Goal: Task Accomplishment & Management: Use online tool/utility

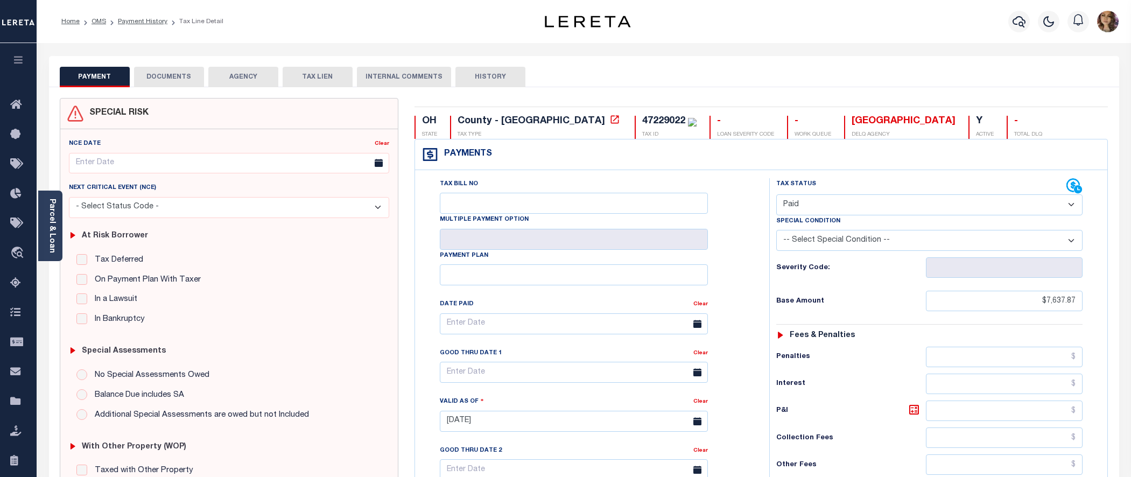
select select "PYD"
click at [22, 254] on icon "travel_explore" at bounding box center [18, 254] width 17 height 14
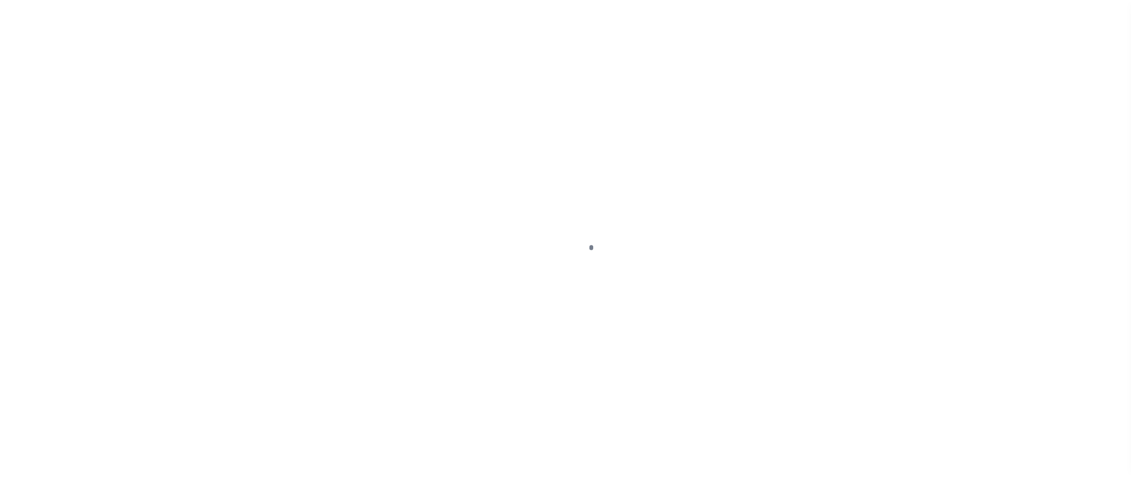
scroll to position [47, 0]
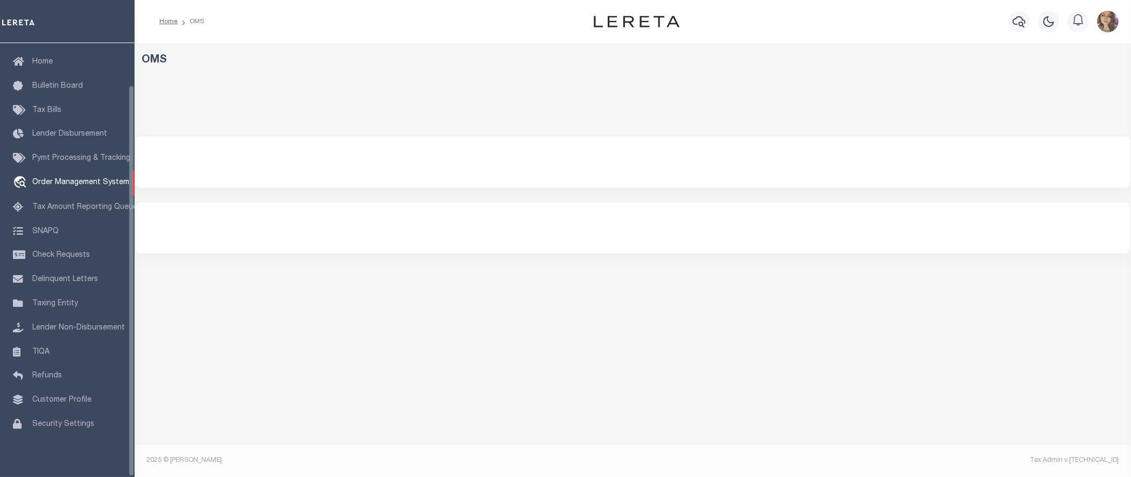
select select "200"
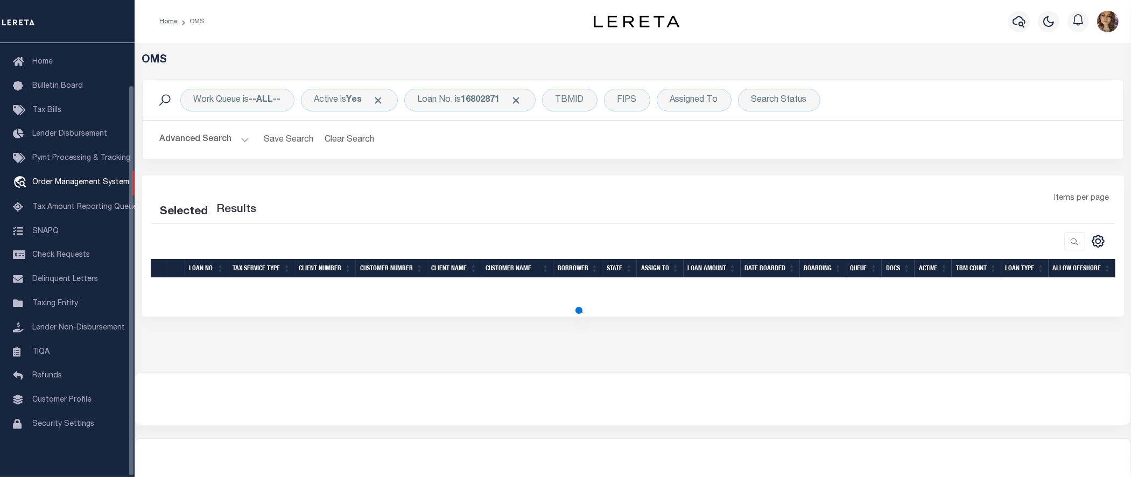
select select "200"
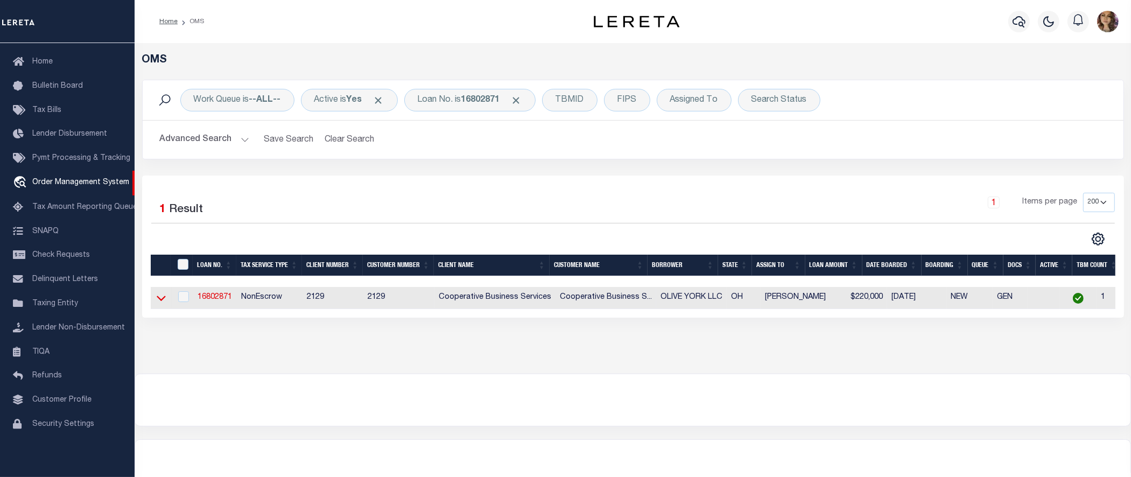
click at [160, 302] on icon at bounding box center [161, 298] width 9 height 5
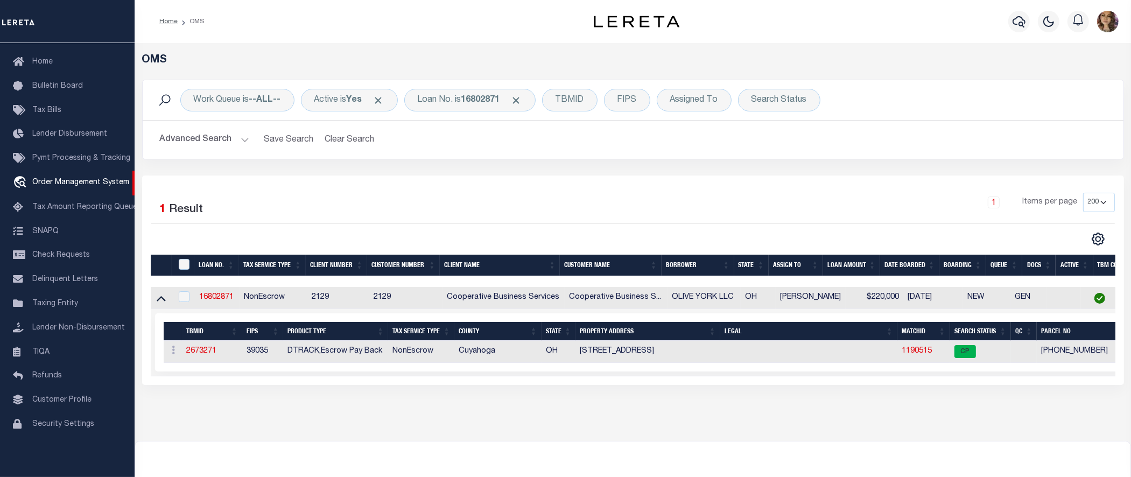
click at [911, 346] on td "1190515" at bounding box center [924, 352] width 53 height 22
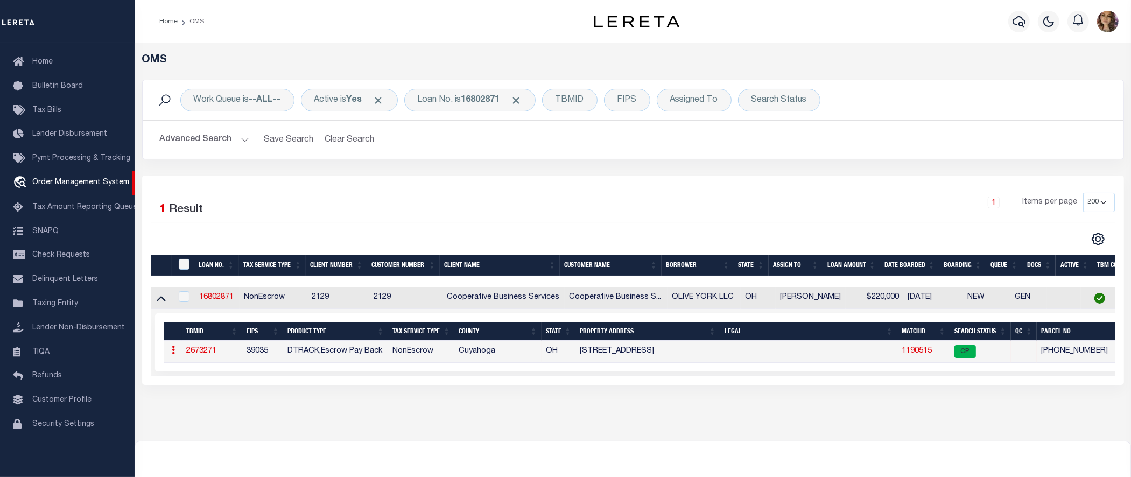
click at [914, 350] on link "1190515" at bounding box center [917, 351] width 30 height 8
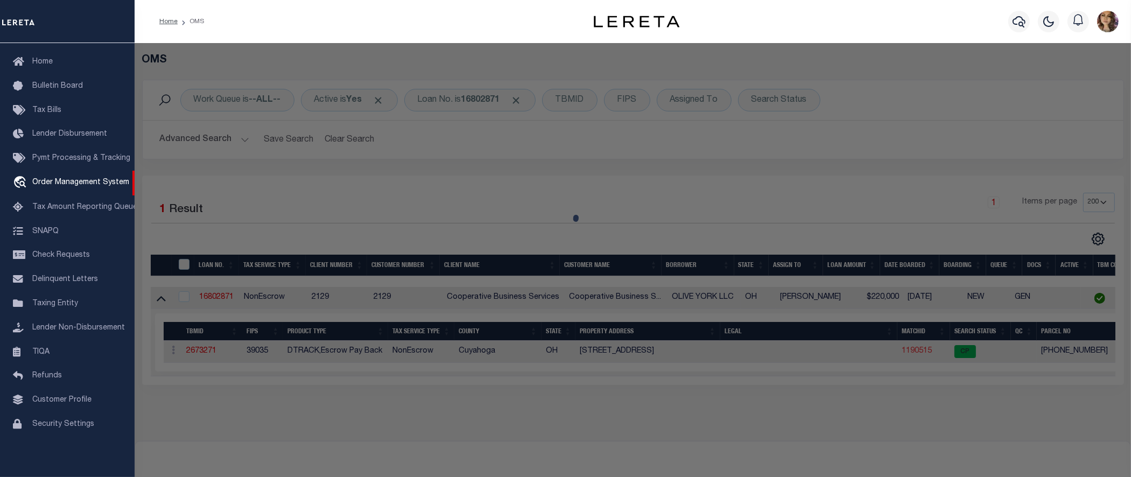
checkbox input "false"
select select "CP"
type input "OLIVE YORK, LLC."
select select
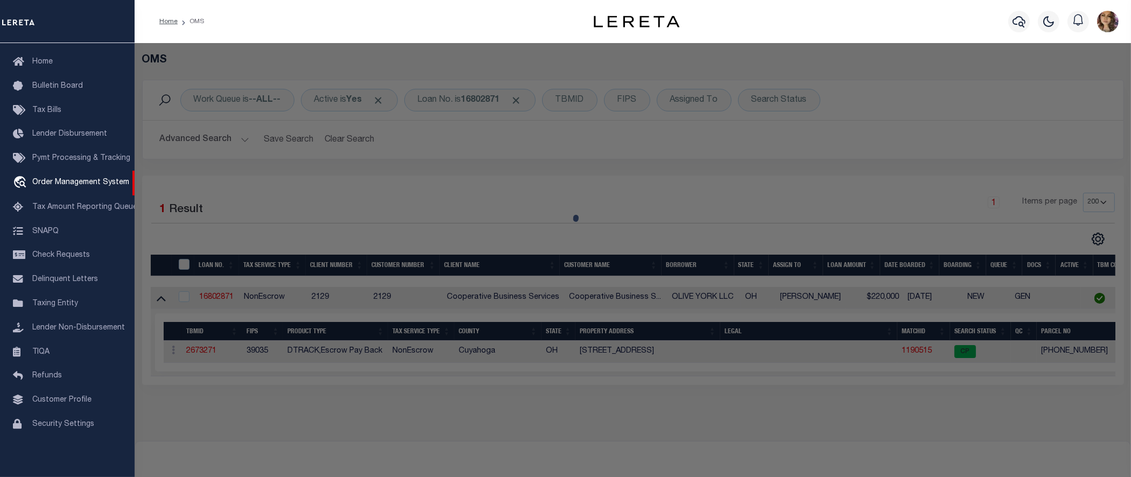
type input "6380 YORK RD"
checkbox input "false"
type input "PARMA HEIGHTS OH 44130"
type textarea "VOL 378 PG 57 PCL C FF 120.00 D 235.00 0.8191 AC 3 OL 2015 SR"
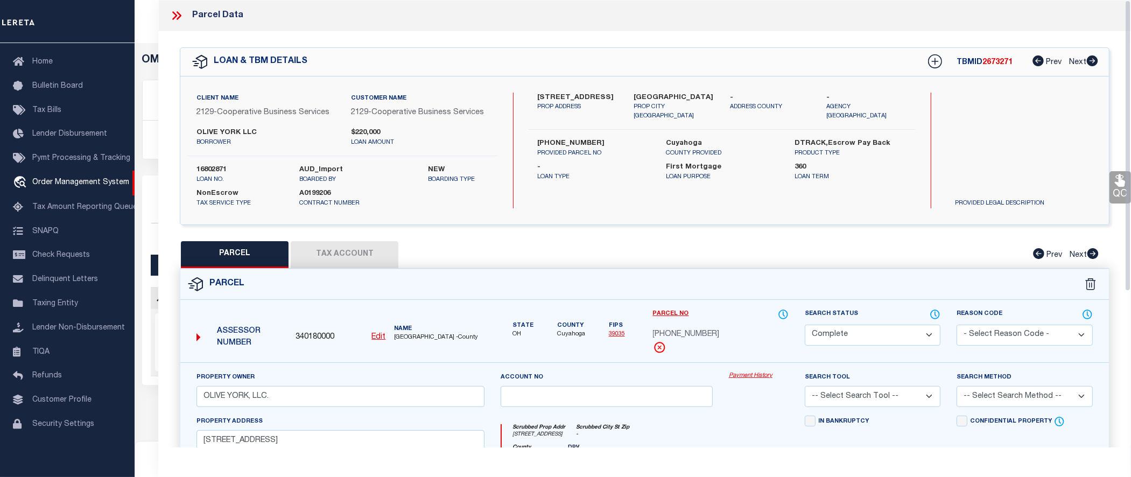
click at [755, 374] on link "Payment History" at bounding box center [759, 376] width 60 height 9
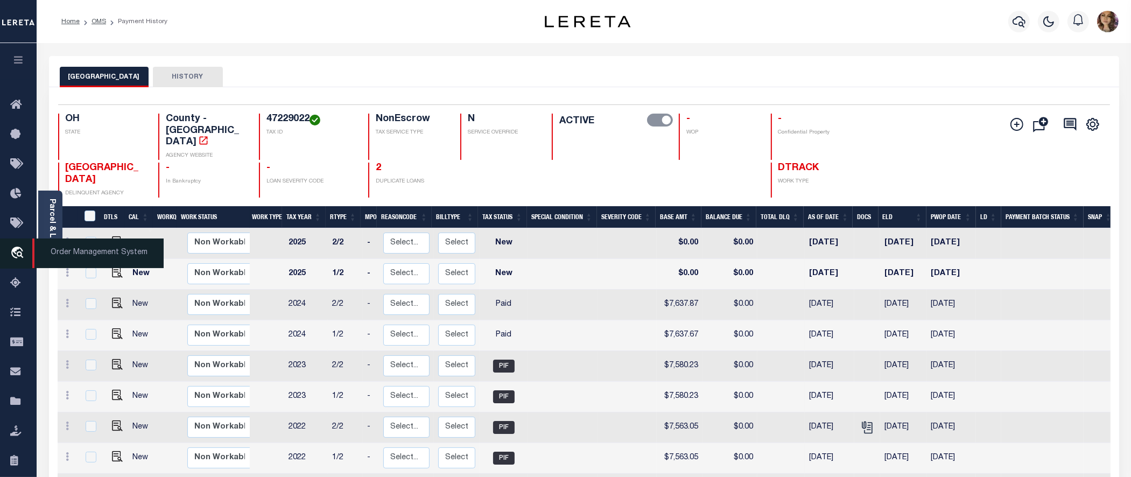
click at [83, 257] on span "Order Management System" at bounding box center [97, 254] width 131 height 30
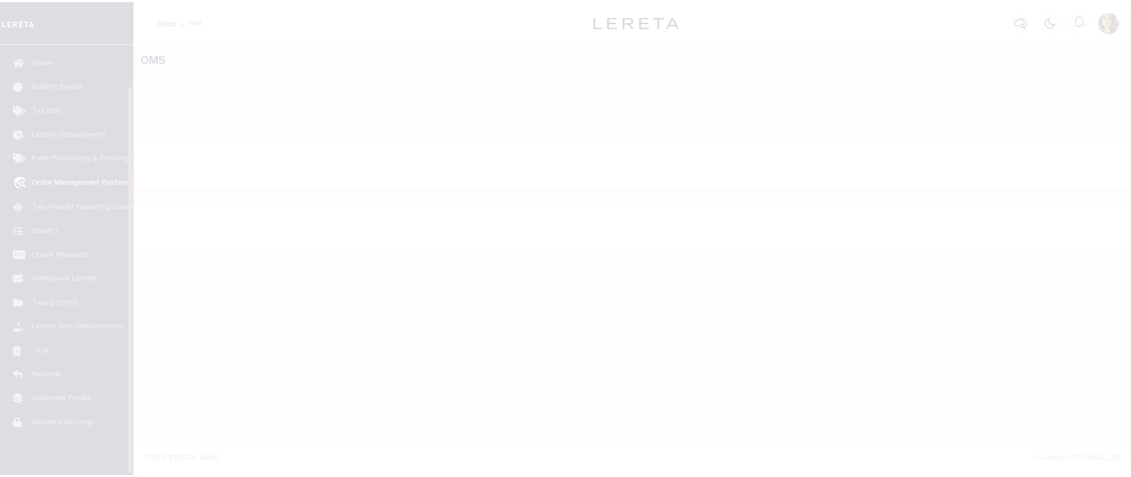
scroll to position [47, 0]
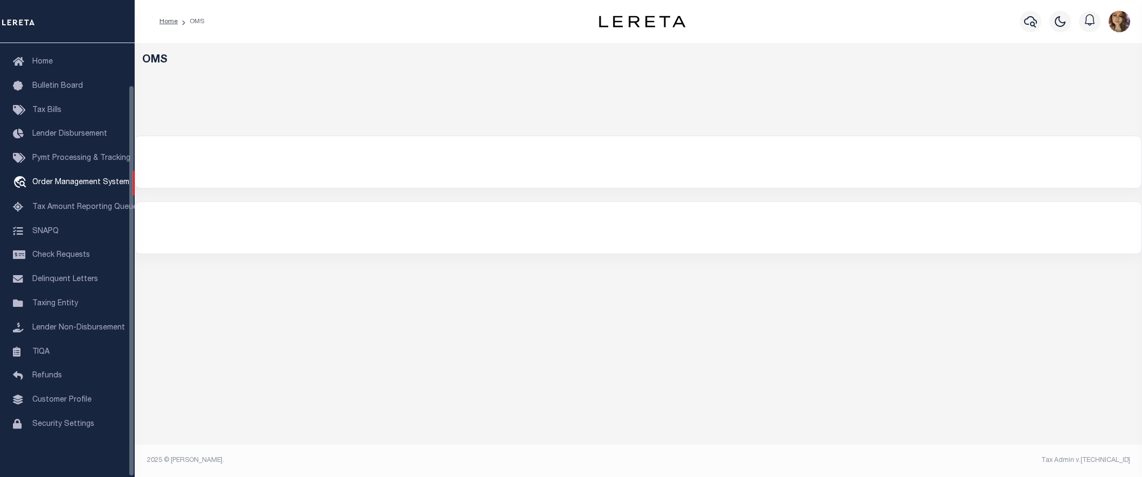
select select "200"
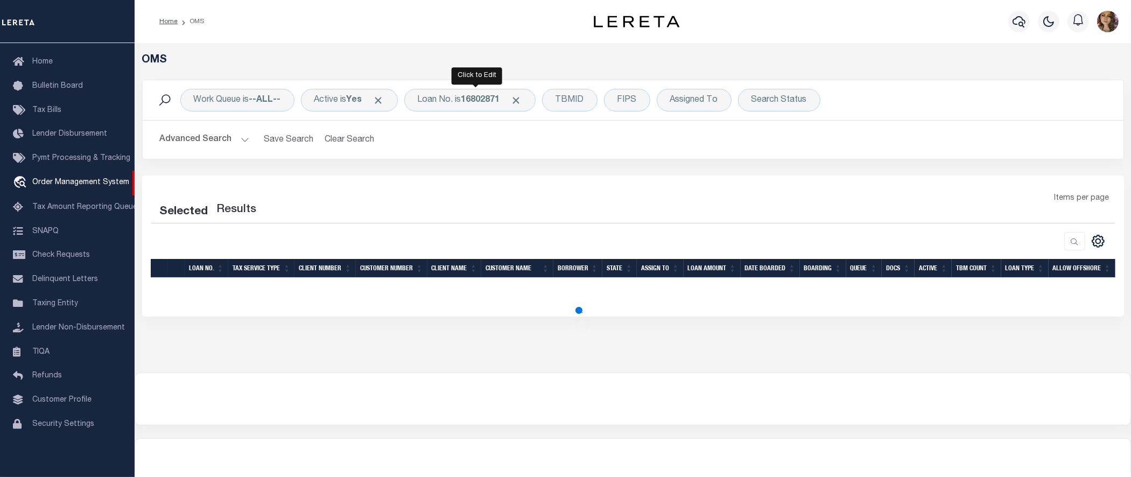
select select "200"
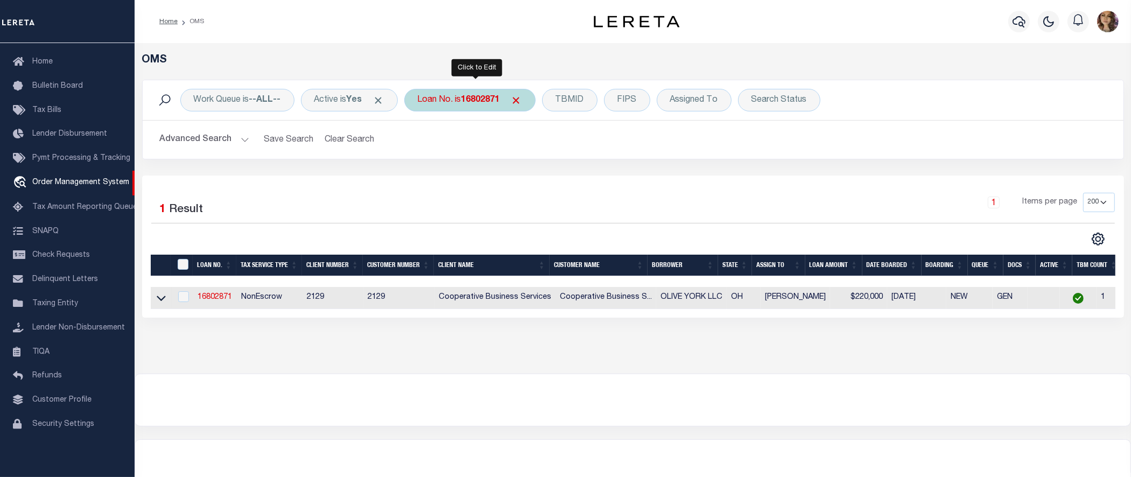
click at [469, 102] on b "16802871" at bounding box center [481, 100] width 39 height 9
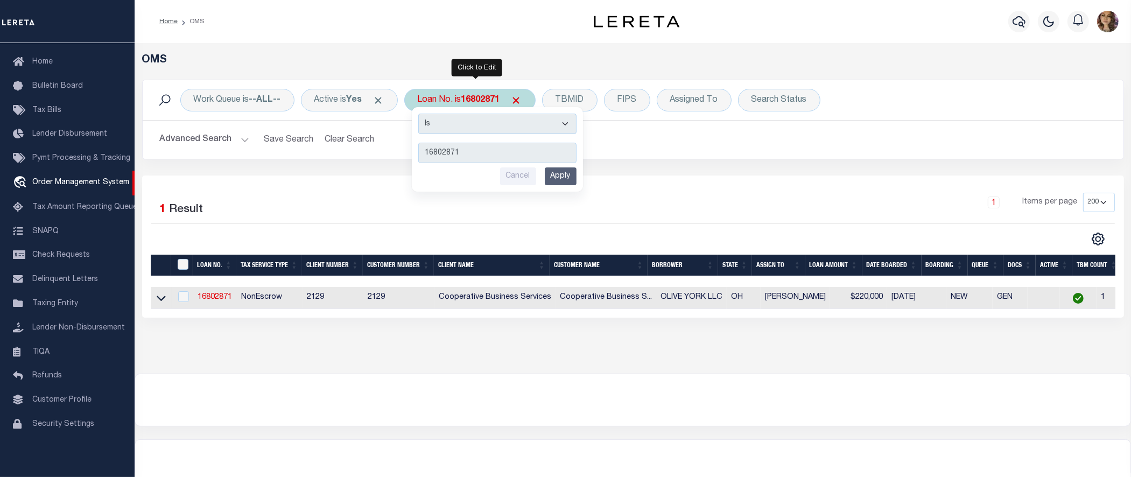
type input "12038"
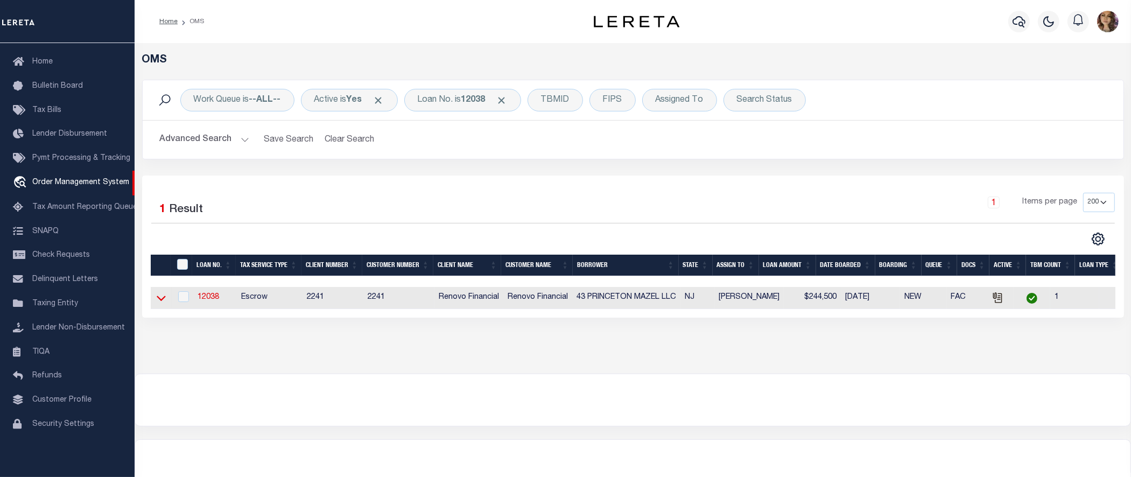
click at [162, 302] on icon at bounding box center [161, 298] width 9 height 5
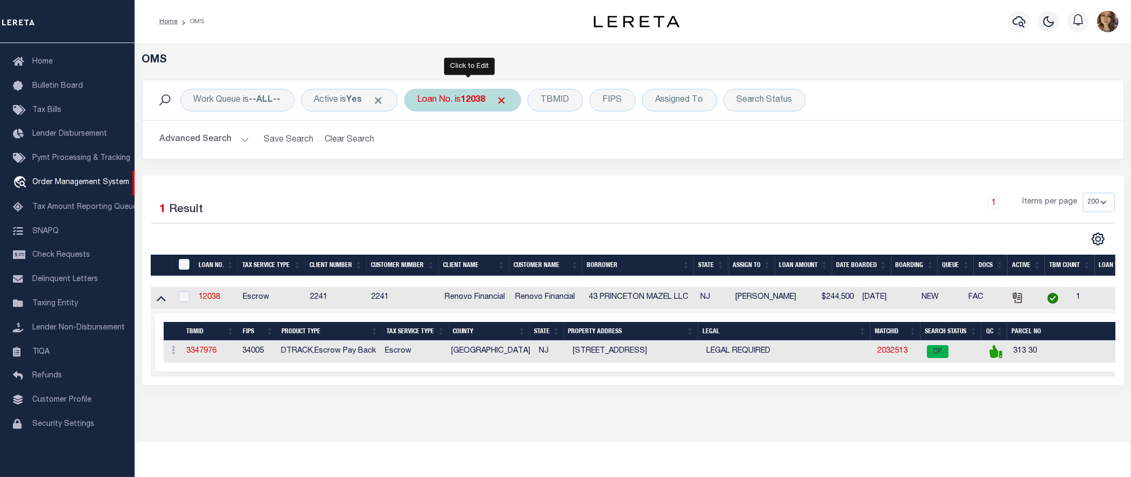
click at [459, 104] on div "Loan No. is 12038" at bounding box center [462, 100] width 117 height 23
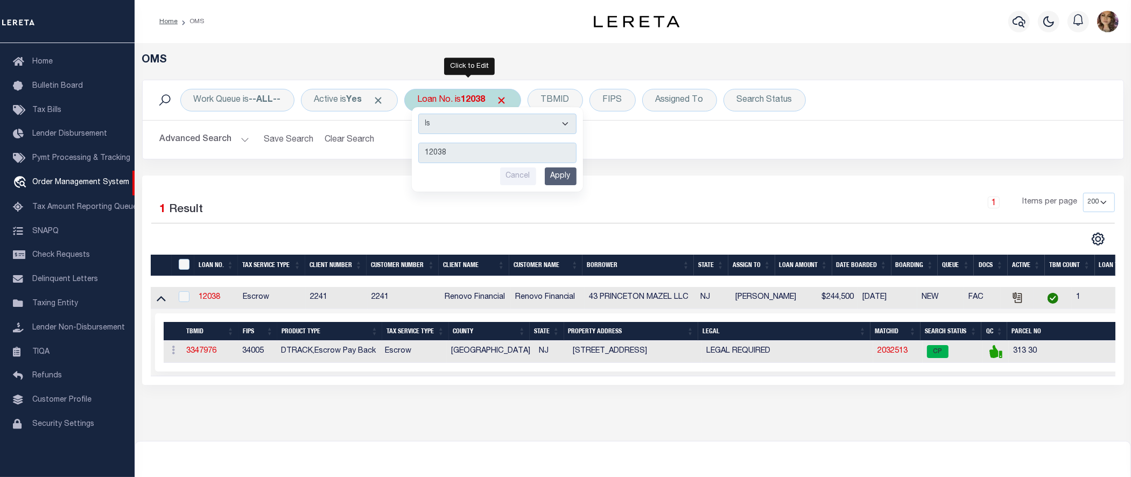
type input "3108241008267"
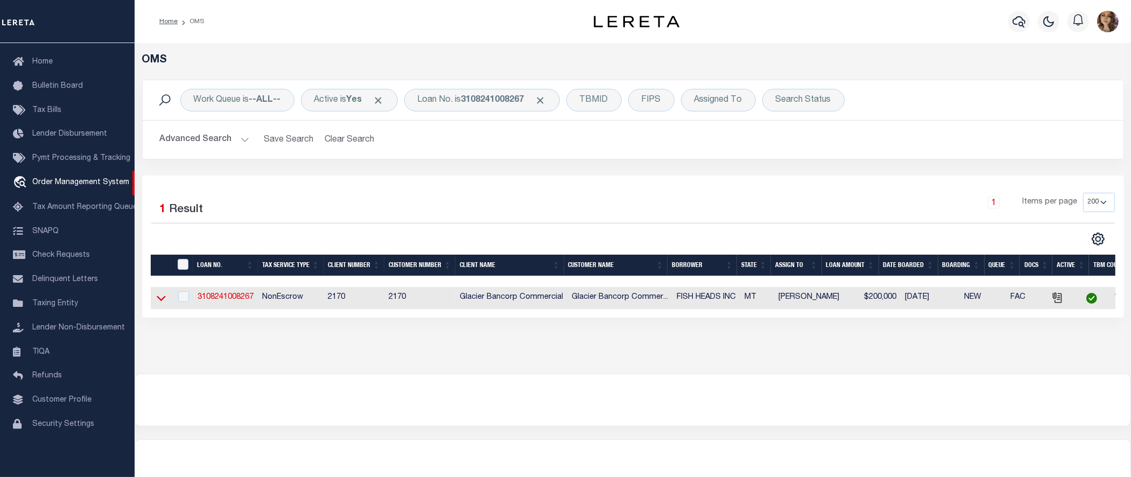
click at [159, 300] on icon at bounding box center [161, 297] width 9 height 11
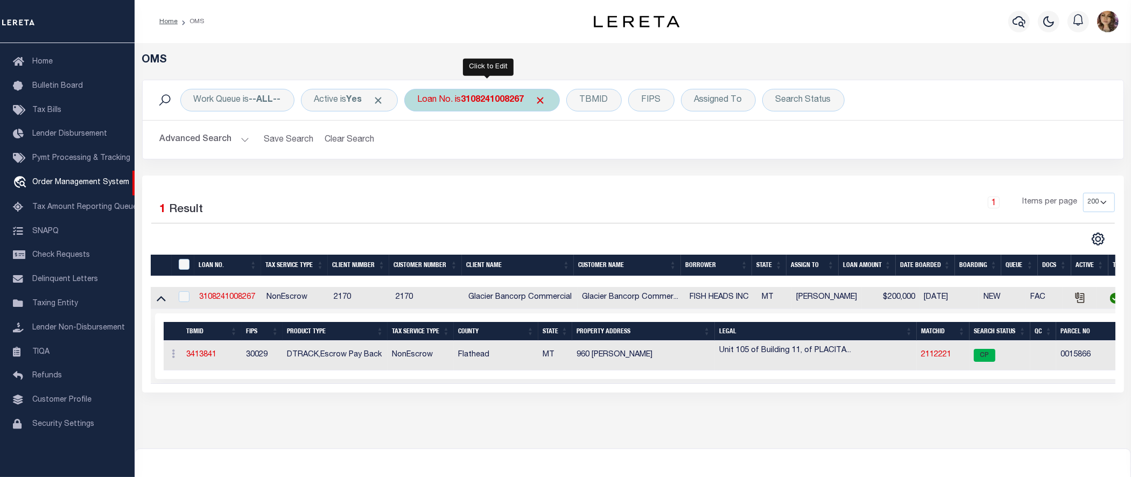
click at [477, 103] on b "3108241008267" at bounding box center [493, 100] width 63 height 9
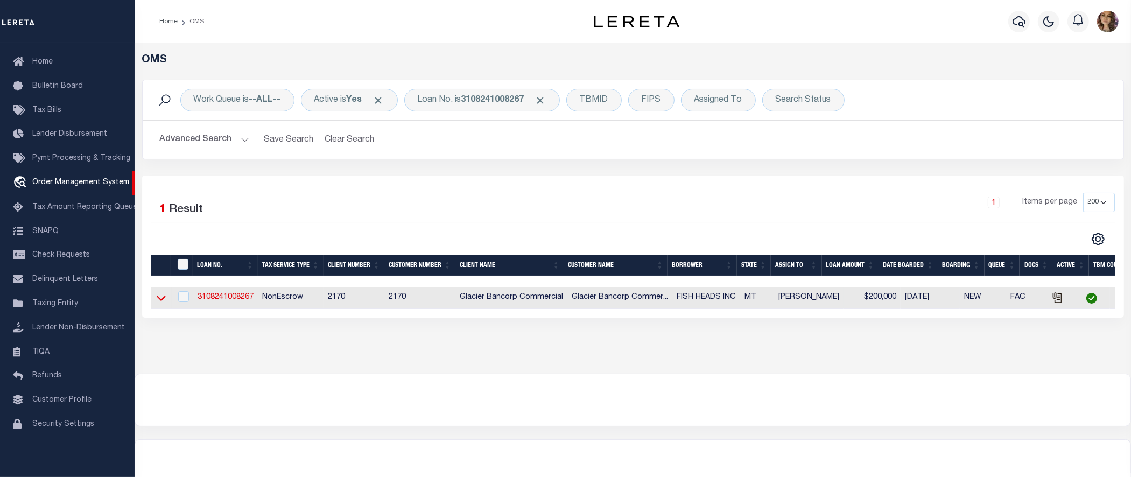
click at [163, 300] on icon at bounding box center [161, 298] width 9 height 5
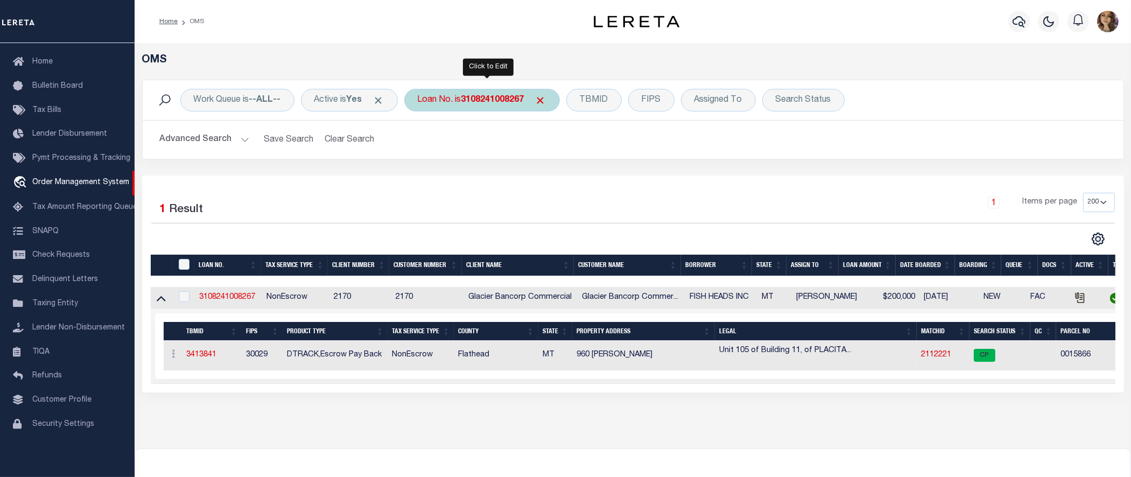
click at [464, 106] on div "Loan No. is 3108241008267" at bounding box center [482, 100] width 156 height 23
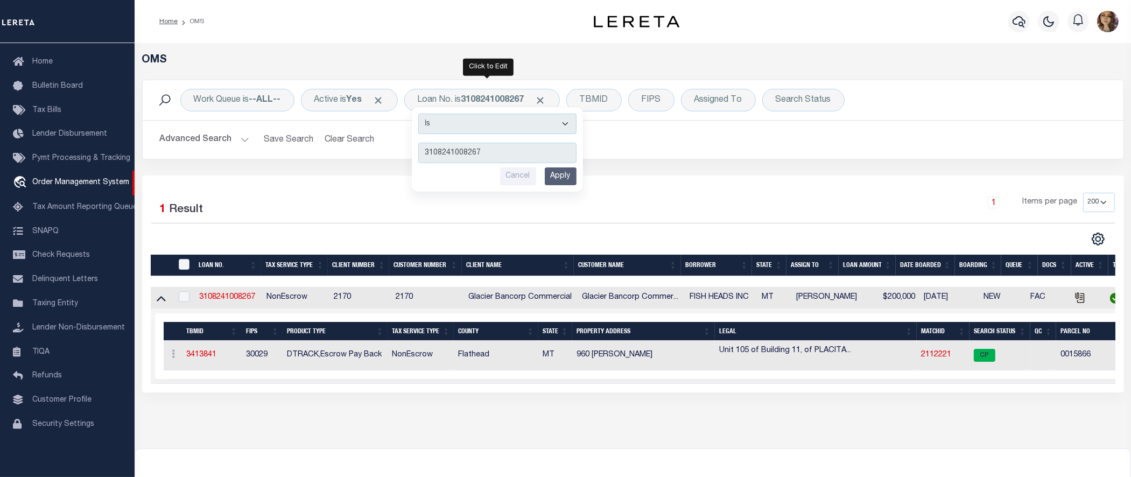
type input "7149"
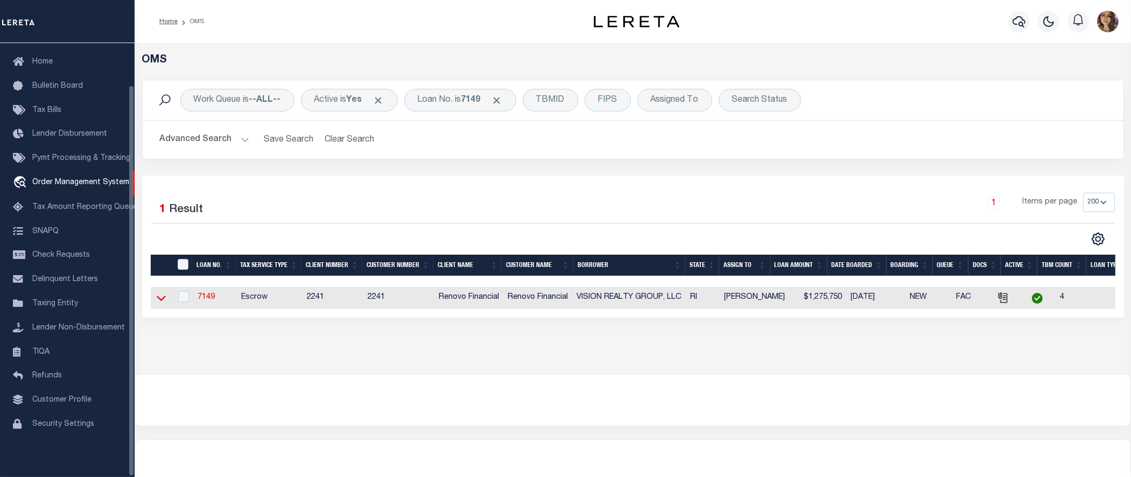
click at [157, 303] on icon at bounding box center [161, 297] width 9 height 11
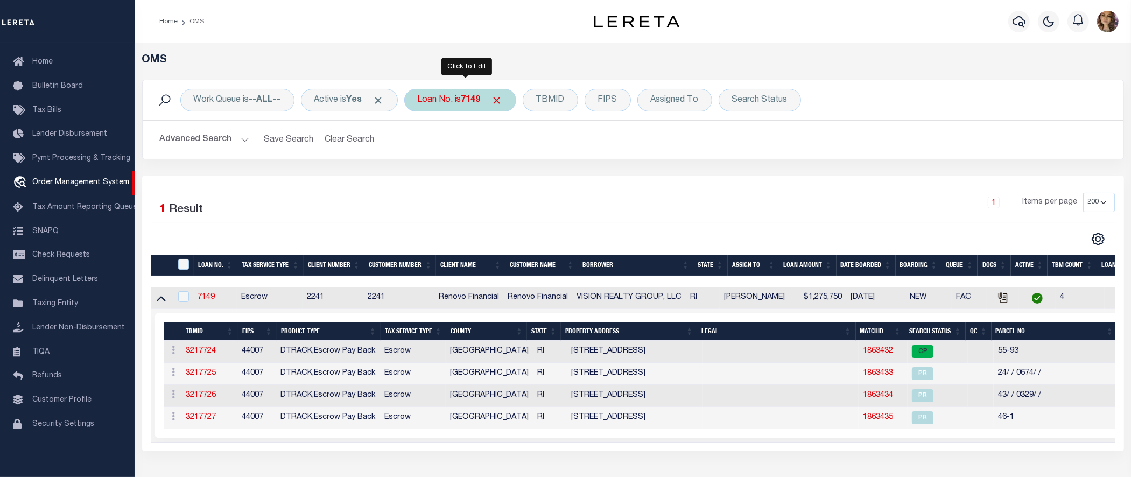
click at [473, 101] on b "7149" at bounding box center [471, 100] width 19 height 9
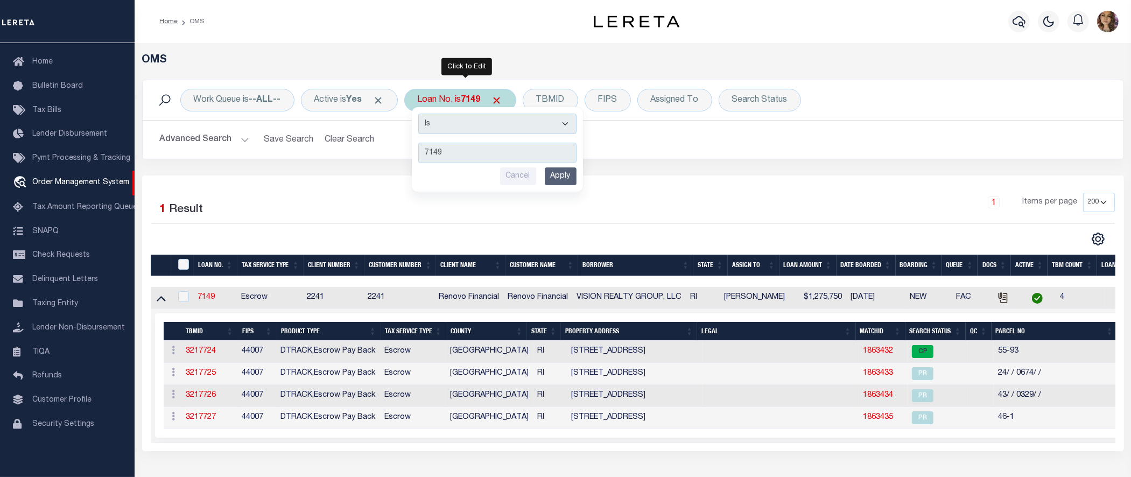
type input "3713"
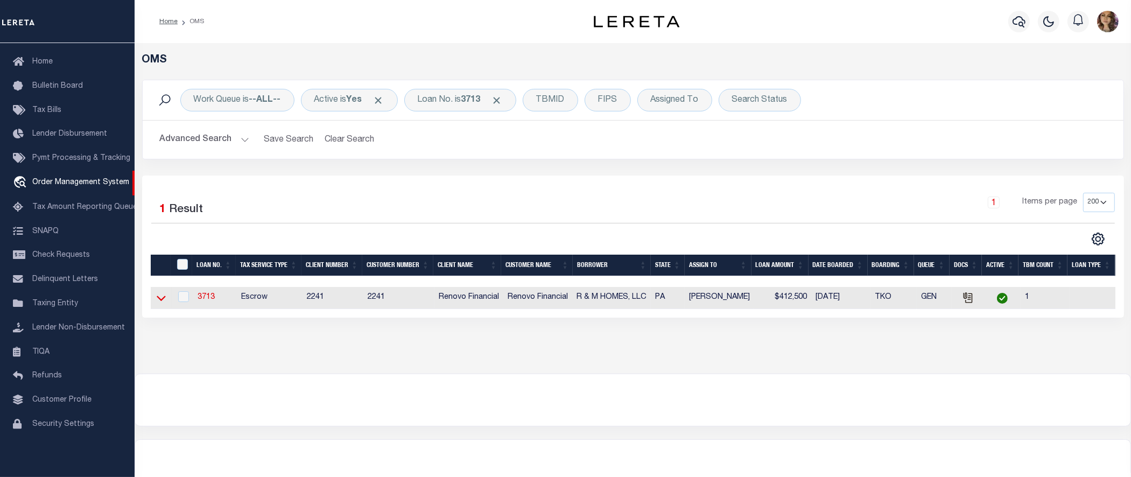
click at [163, 302] on icon at bounding box center [161, 298] width 9 height 5
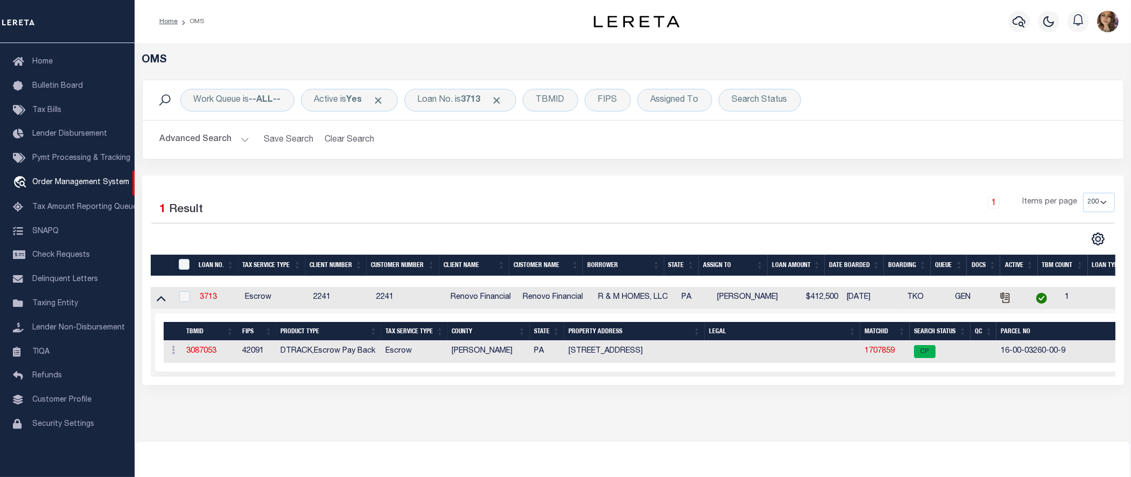
click at [878, 346] on td "1707859" at bounding box center [886, 352] width 50 height 22
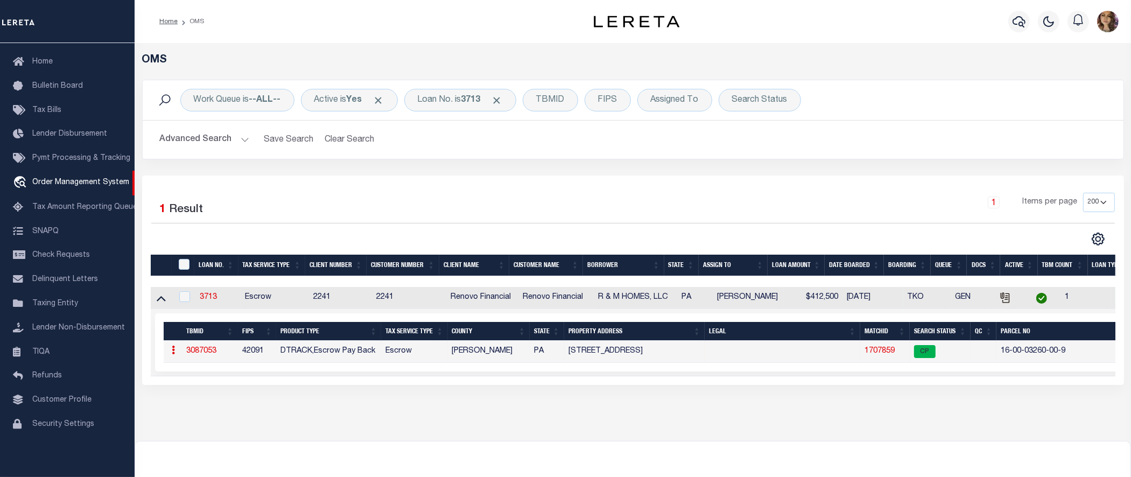
click at [872, 350] on link "1707859" at bounding box center [880, 351] width 30 height 8
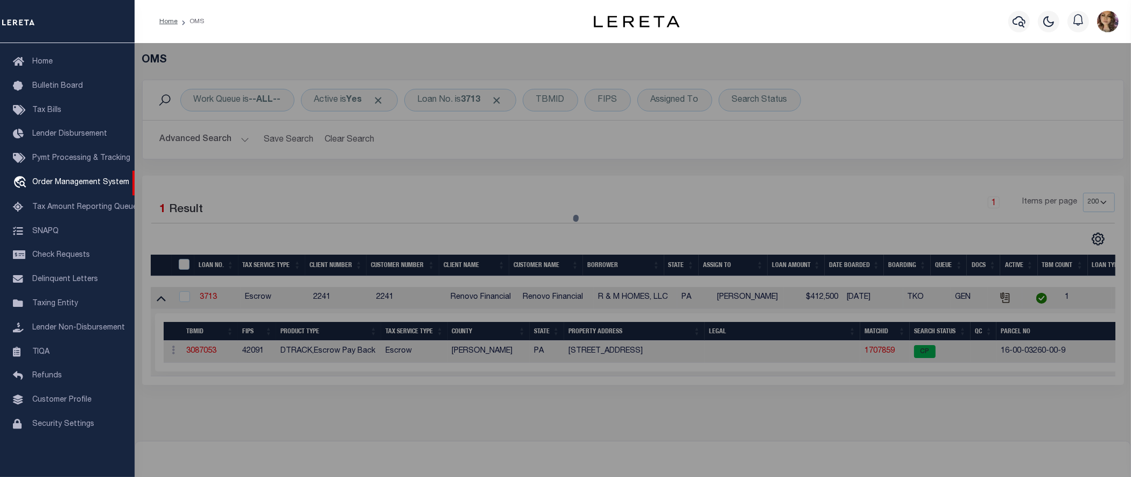
checkbox input "false"
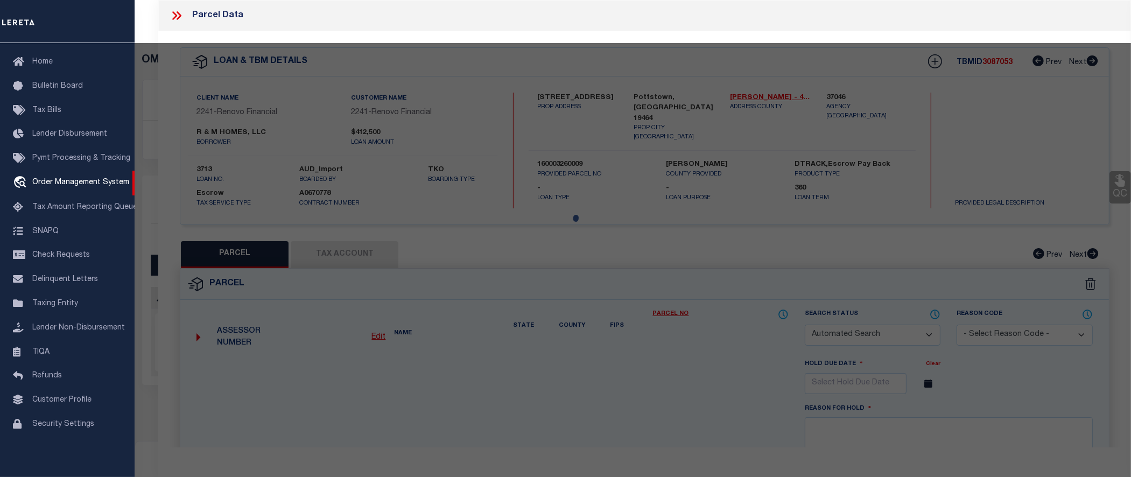
select select "CP"
type input "R AND M HOMES LLC"
select select
type input "224 N CHARLOTTE ST"
checkbox input "false"
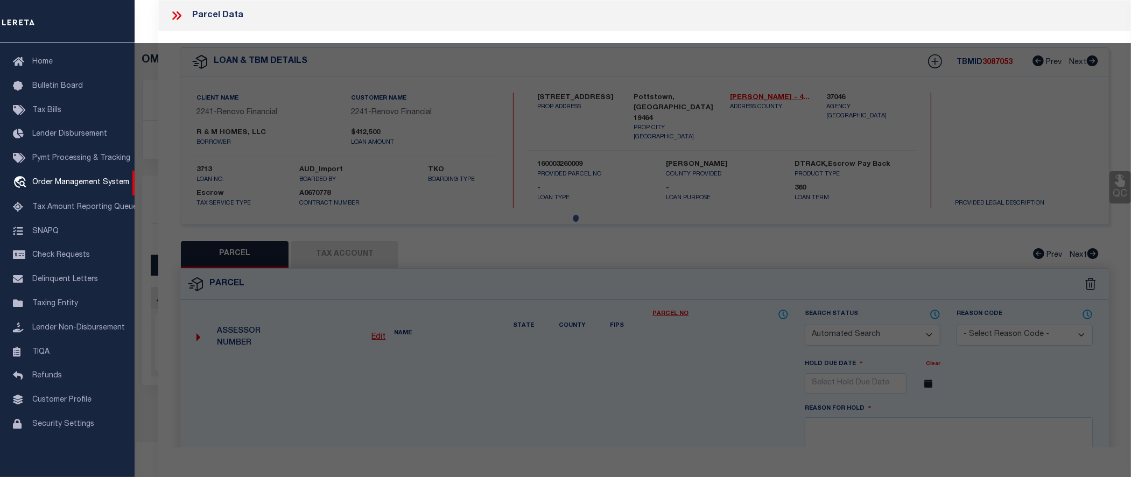
type input "POTTSTOWN"
type textarea "TaxMapID 16076 021 Parid 16-00-03260-00-9"
type textarea "Tax ID Special Project"
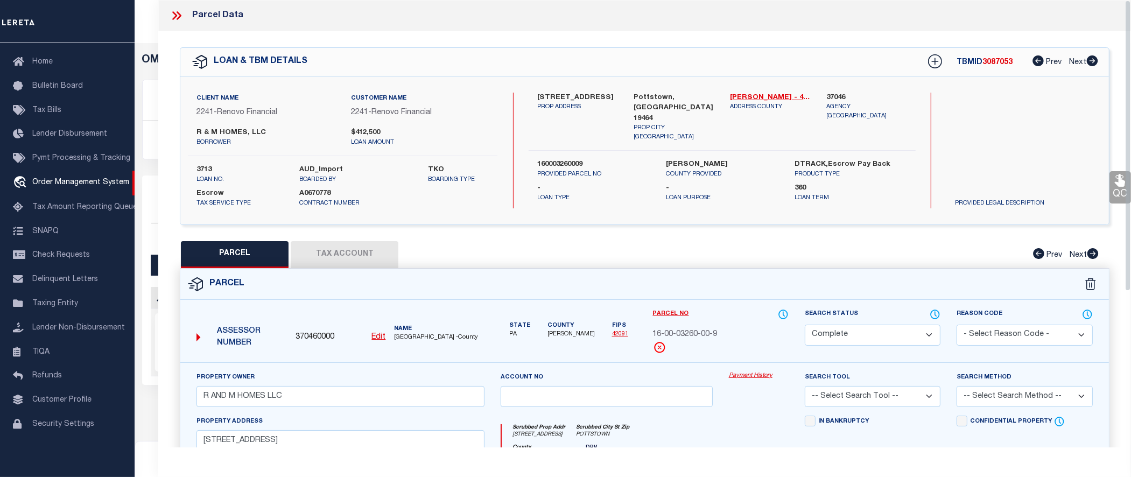
click at [746, 375] on link "Payment History" at bounding box center [759, 376] width 60 height 9
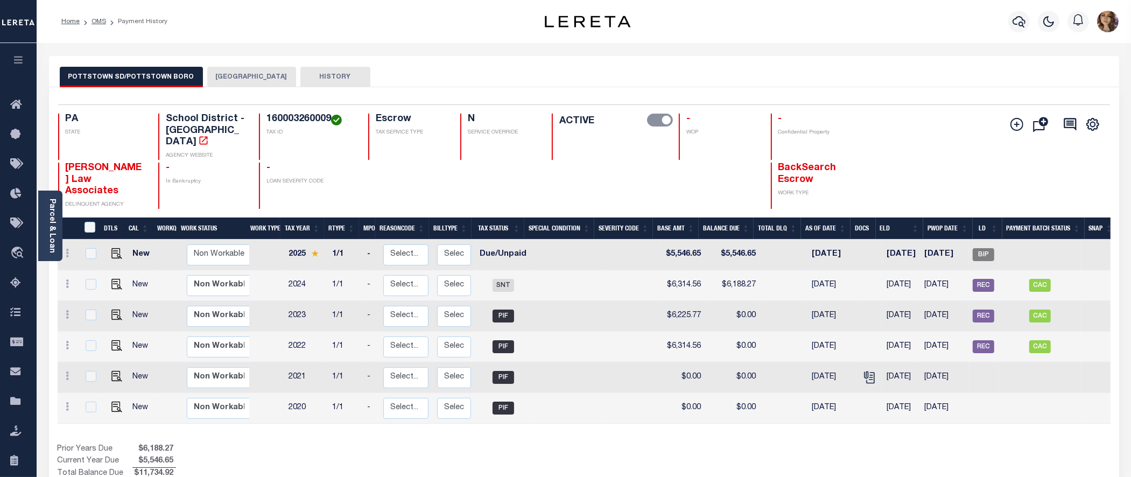
click at [255, 78] on button "POTTSTOWN BOROUGH" at bounding box center [251, 77] width 89 height 20
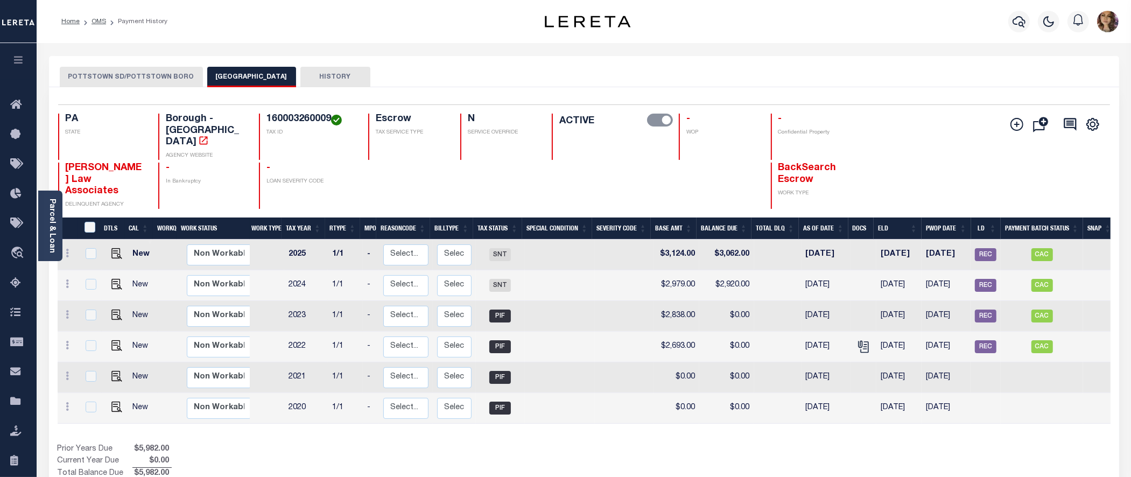
click at [142, 77] on button "POTTSTOWN SD/POTTSTOWN BORO" at bounding box center [131, 77] width 143 height 20
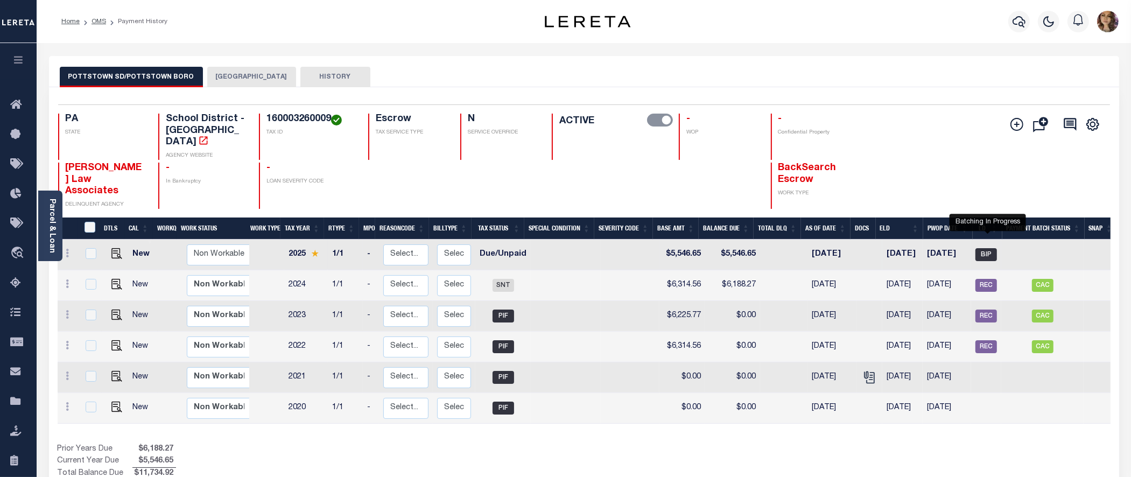
click at [988, 248] on span "BIP" at bounding box center [987, 254] width 22 height 13
checkbox input "true"
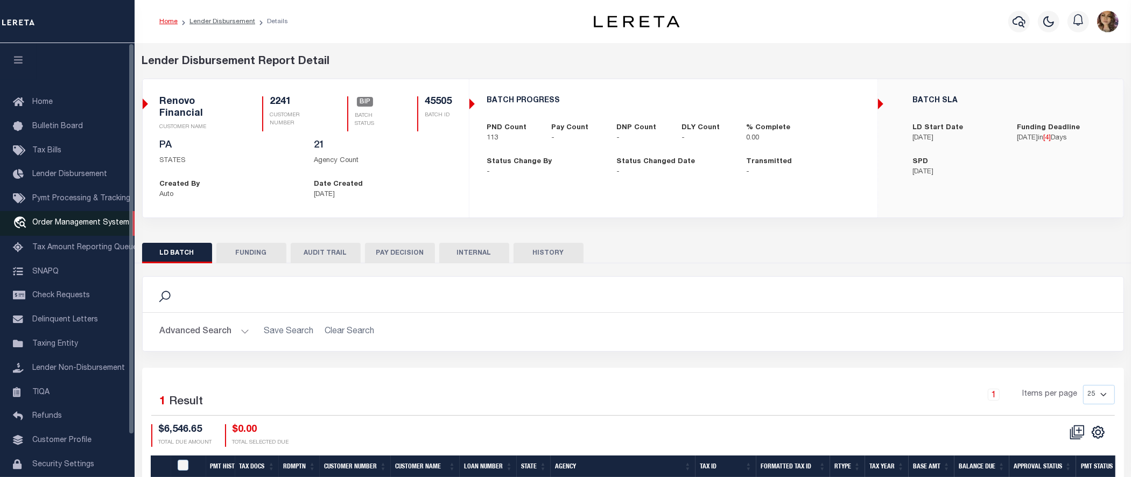
click at [73, 224] on span "Order Management System" at bounding box center [80, 223] width 97 height 8
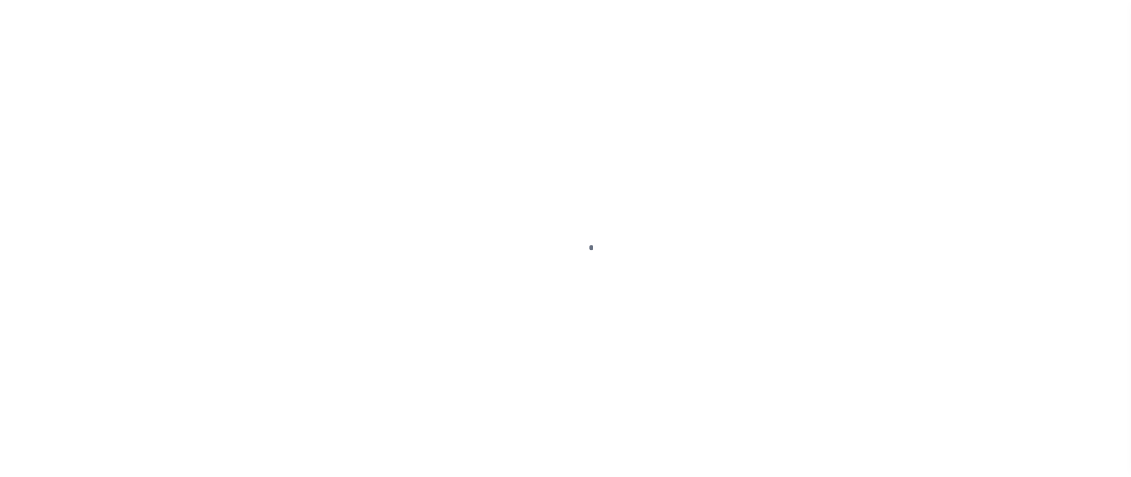
scroll to position [47, 0]
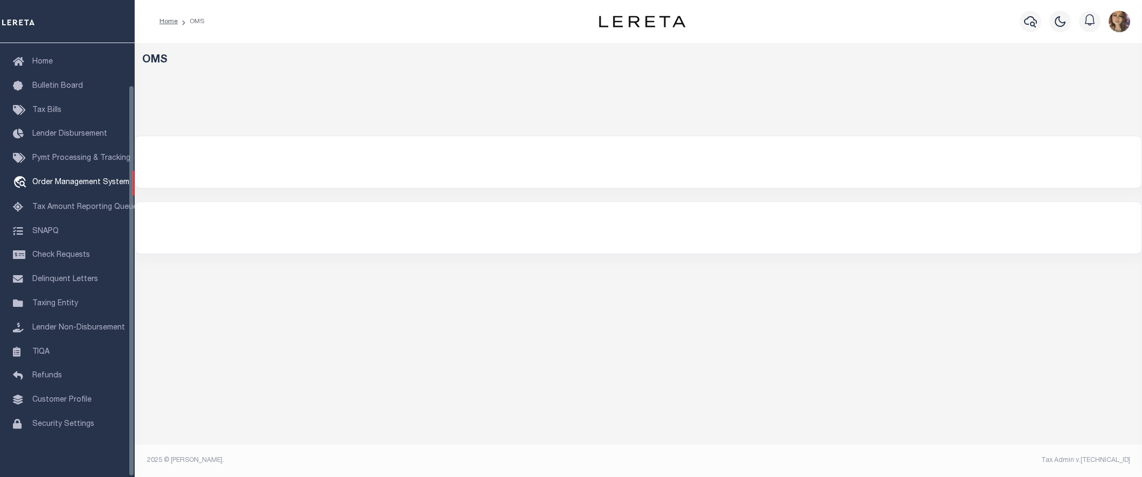
select select "200"
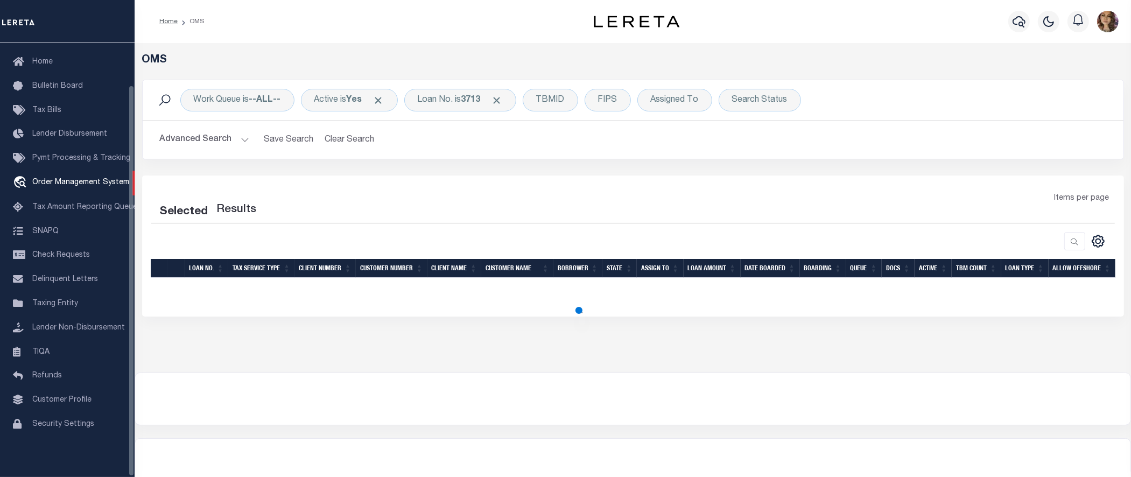
select select "200"
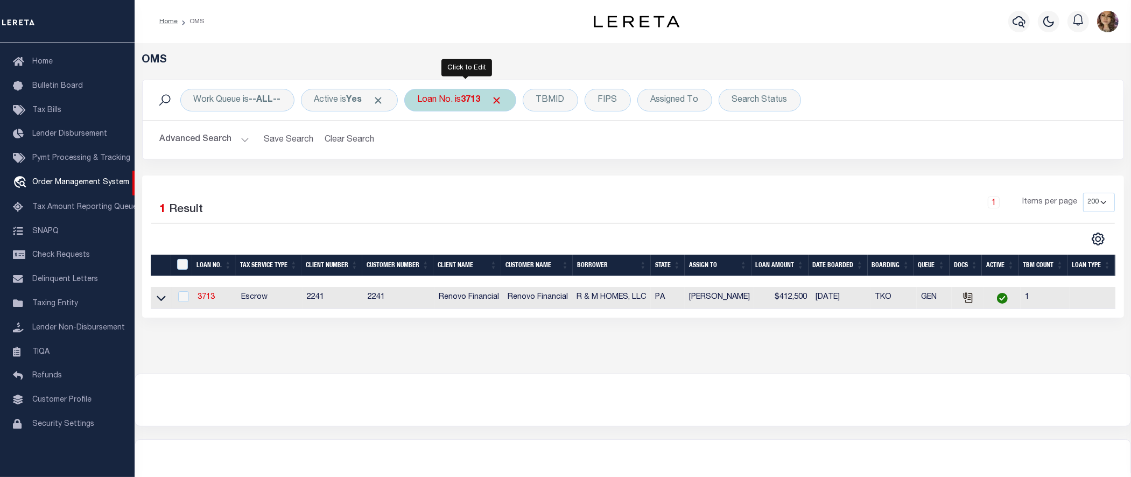
click at [450, 97] on div "Loan No. is 3713" at bounding box center [460, 100] width 112 height 23
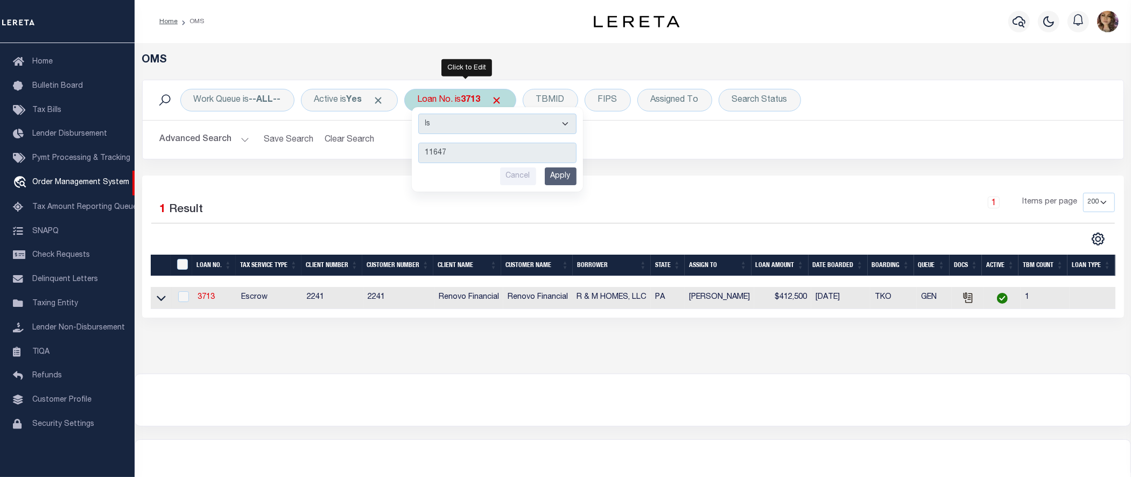
type input "116473"
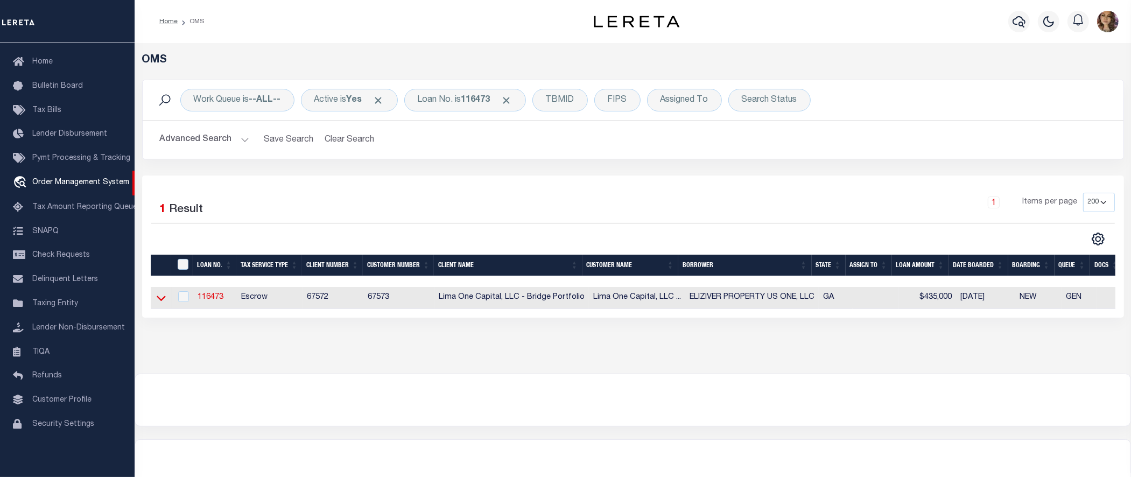
click at [160, 302] on icon at bounding box center [161, 298] width 9 height 5
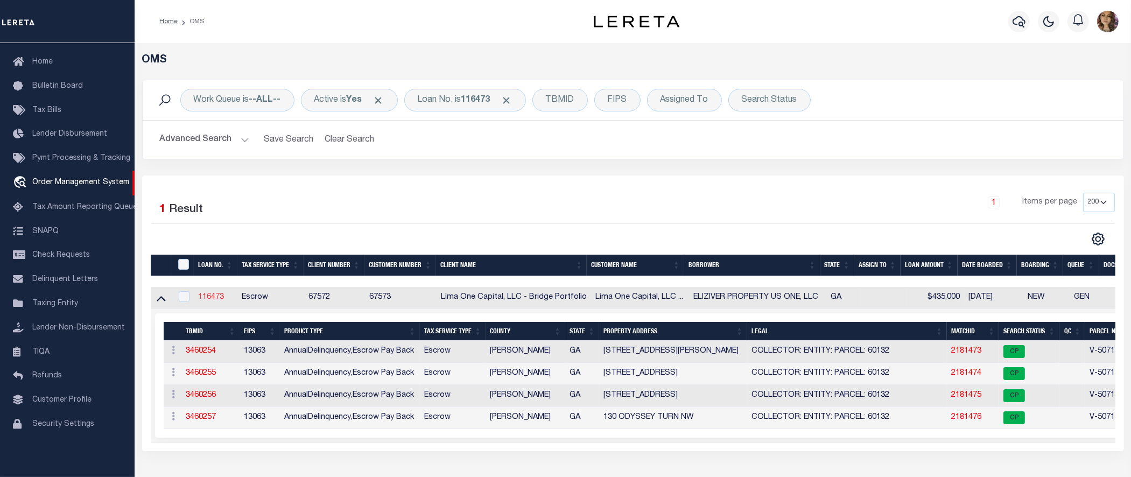
click at [208, 299] on link "116473" at bounding box center [211, 297] width 26 height 8
type input "116473"
type input "ELIZIVER PROPERTY US ONE, LLC"
select select
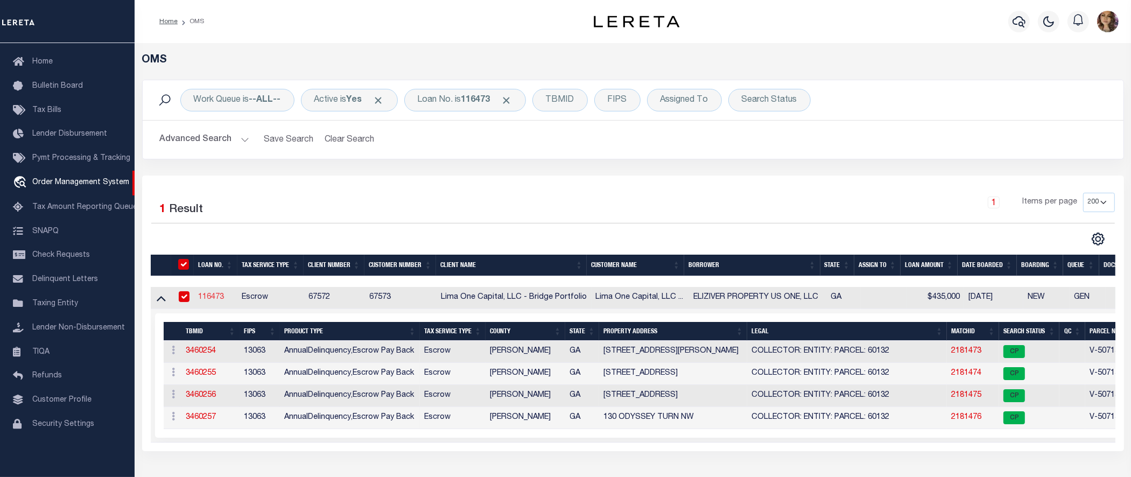
select select
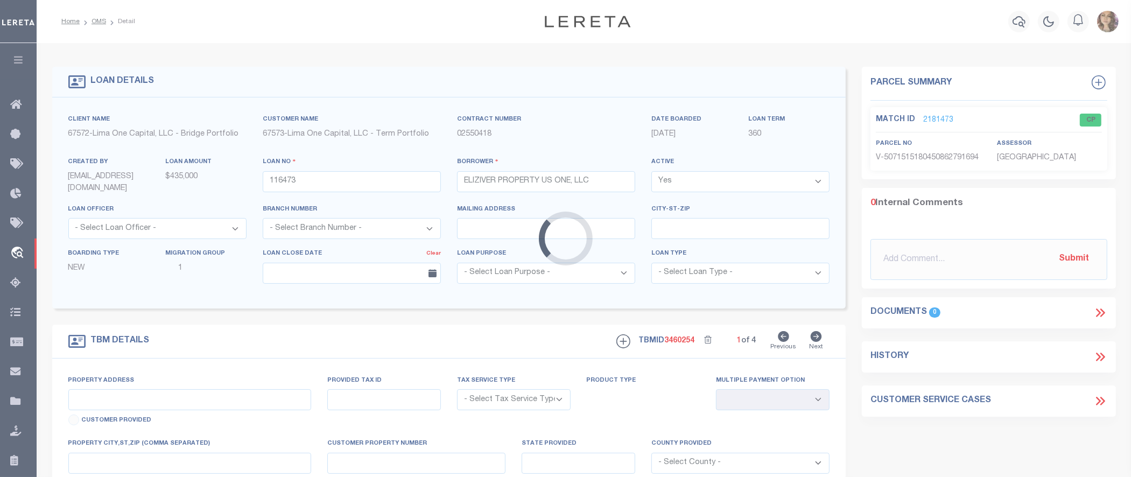
type input "11385 MICHELLE WAY"
radio input "true"
select select "Escrow"
select select
type input "HAMPTON GA 30228"
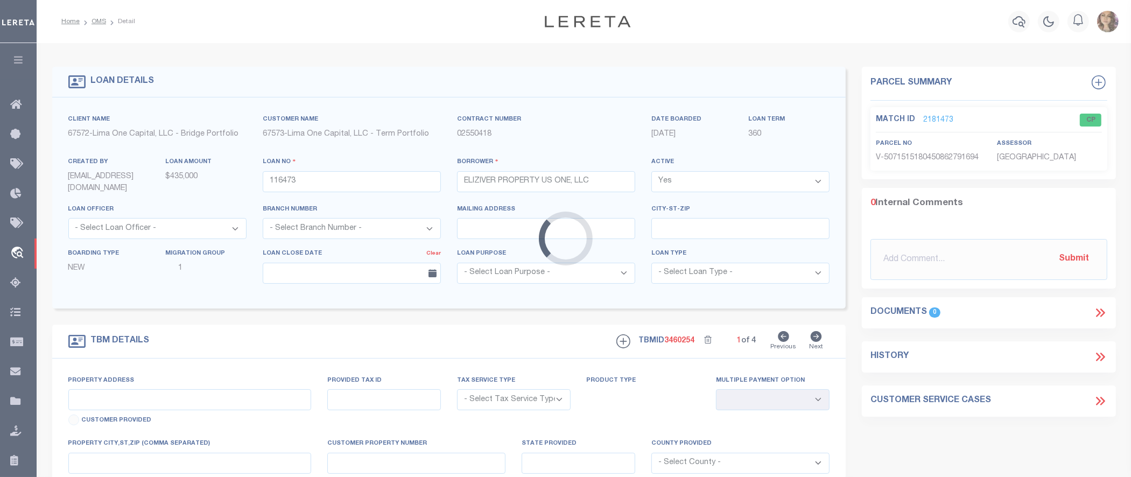
type input "116473-1"
type input "GA"
type textarea "COLLECTOR: ENTITY: PARCEL: 60132"
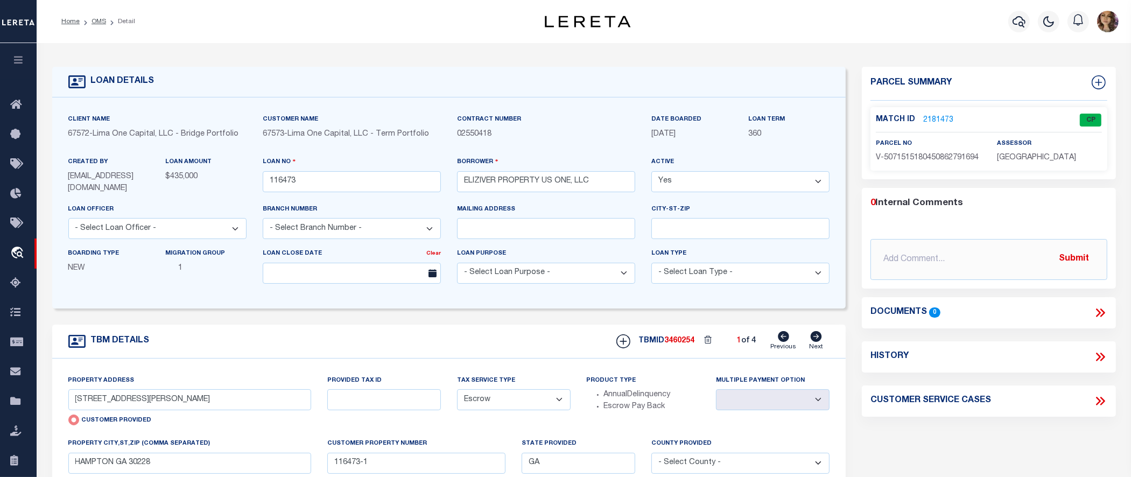
click at [715, 44] on div "LOAN DETAILS Client Name 67572" at bounding box center [584, 374] width 1095 height 663
click at [13, 255] on icon "travel_explore" at bounding box center [18, 254] width 17 height 14
click at [101, 254] on span "Order Management System" at bounding box center [97, 254] width 131 height 30
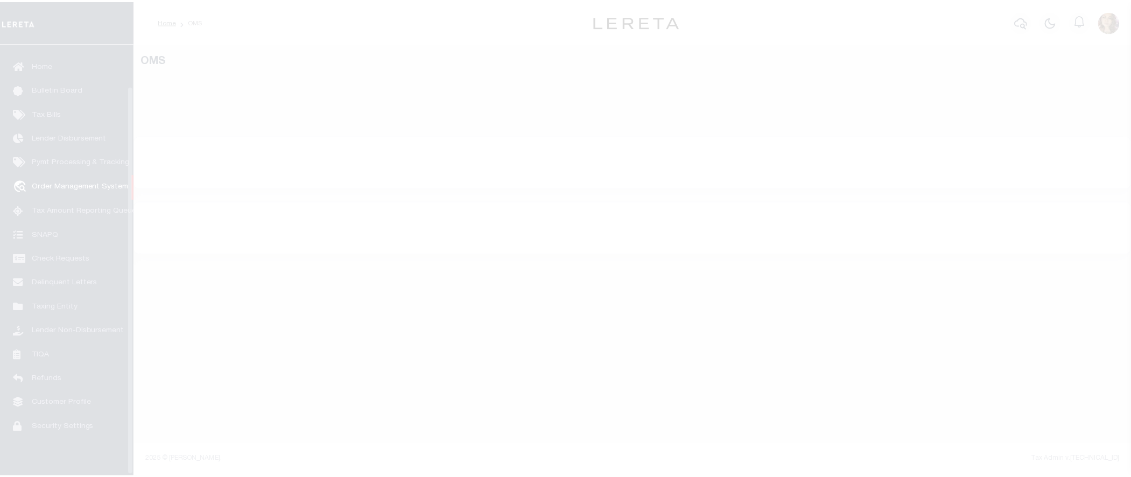
scroll to position [47, 0]
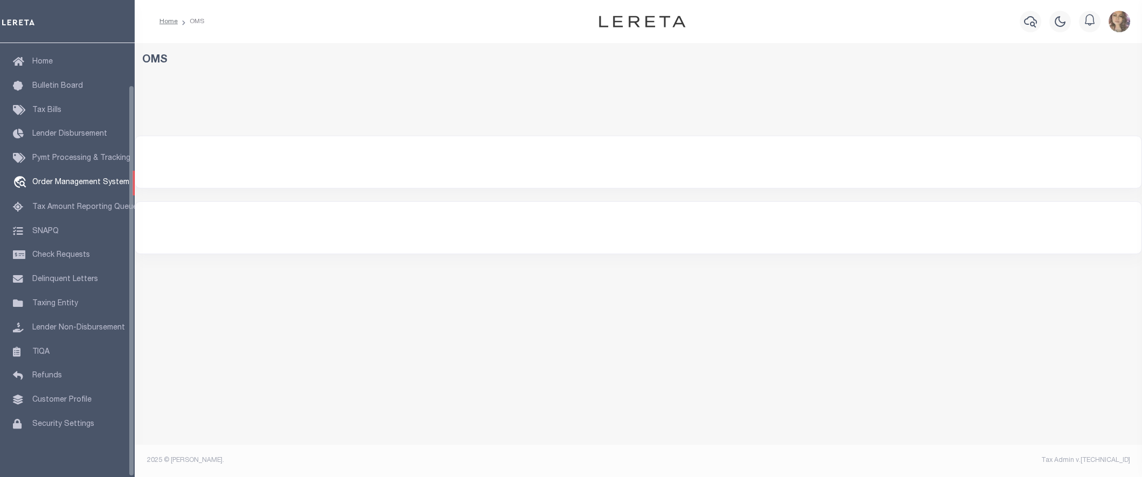
select select "200"
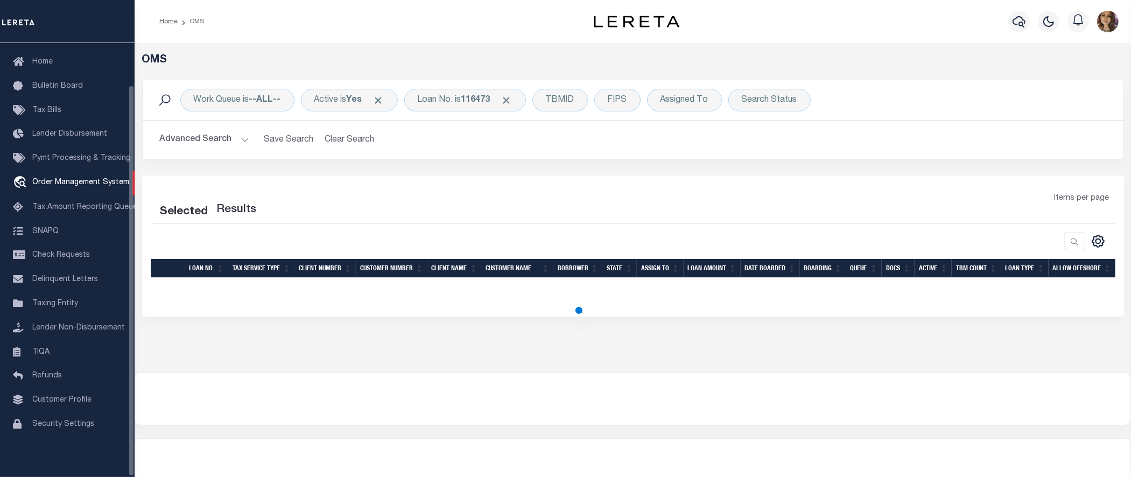
select select "200"
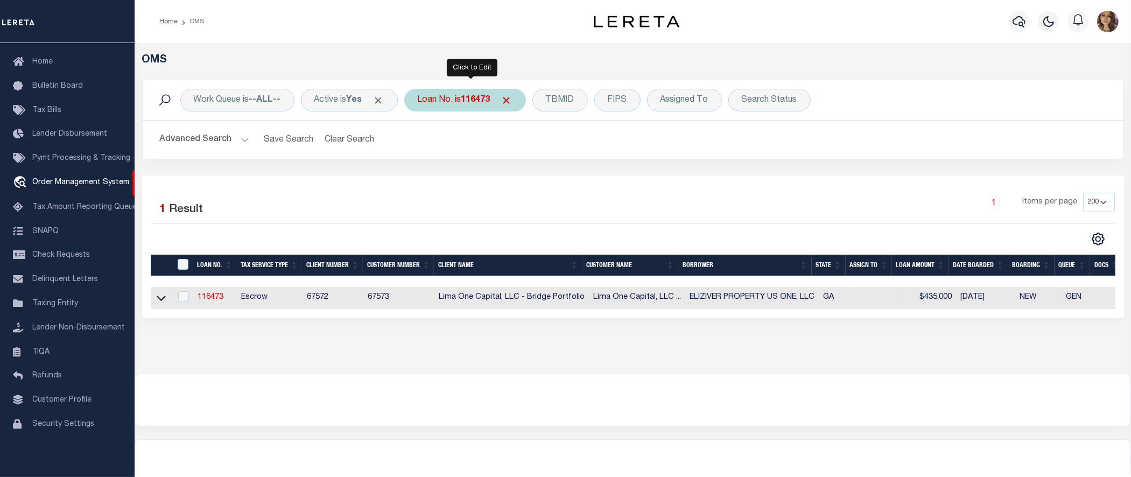
click at [469, 108] on div "Loan No. is 116473" at bounding box center [465, 100] width 122 height 23
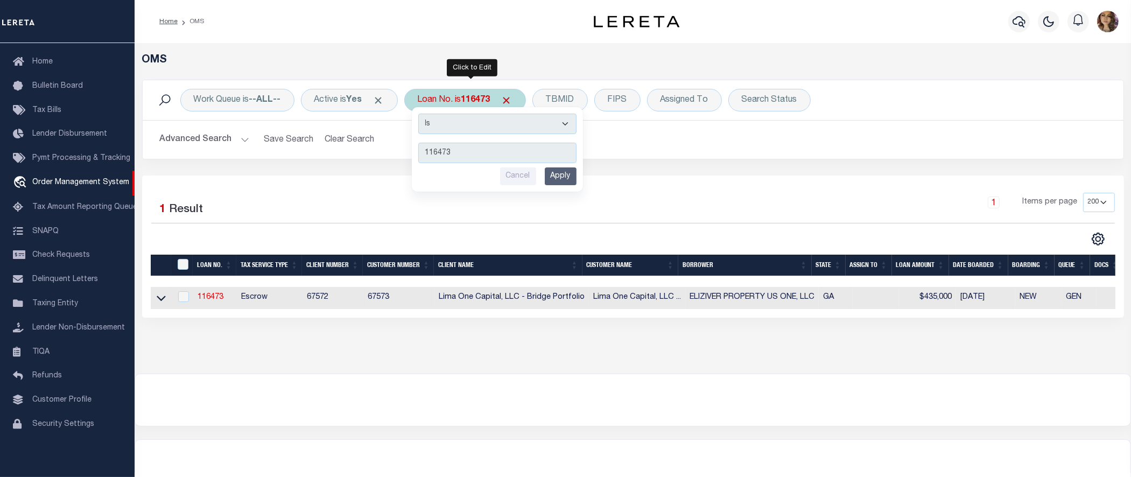
type input "07179019635-00001"
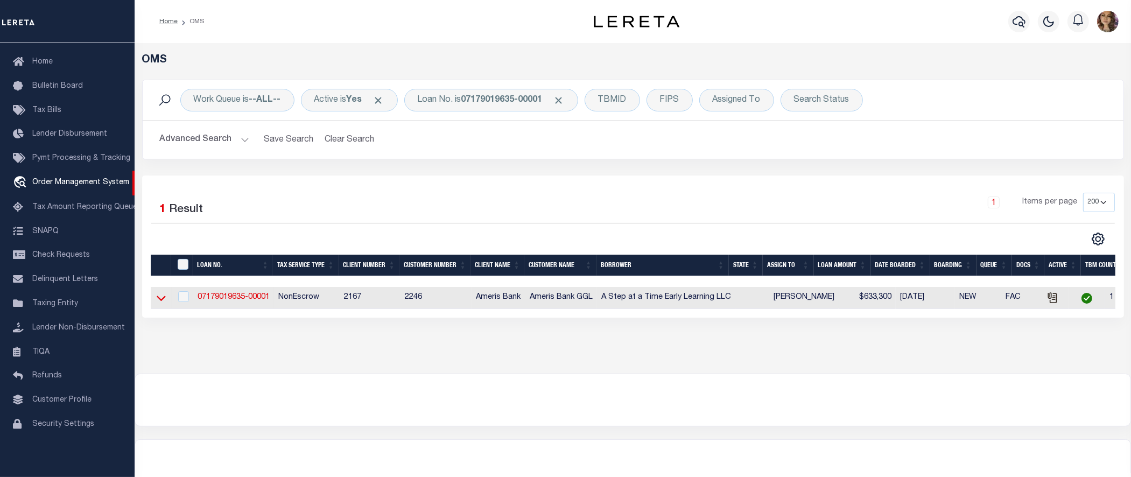
click at [162, 303] on icon at bounding box center [161, 297] width 9 height 11
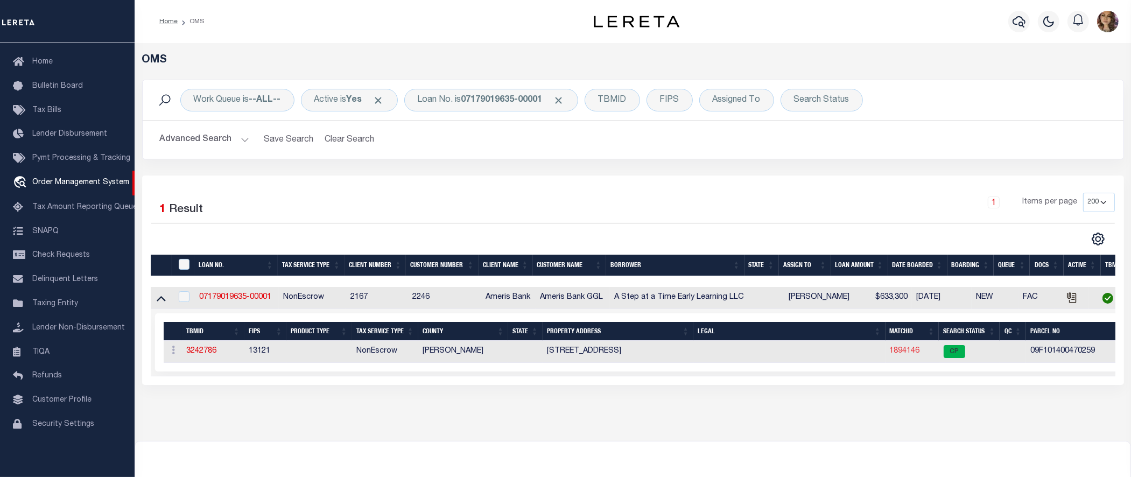
click at [906, 353] on link "1894146" at bounding box center [905, 351] width 30 height 8
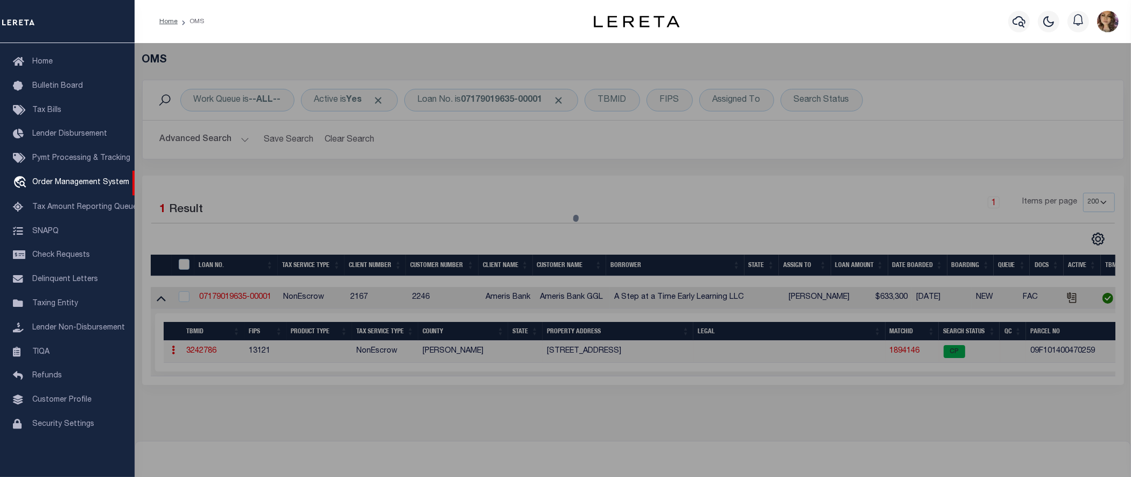
checkbox input "false"
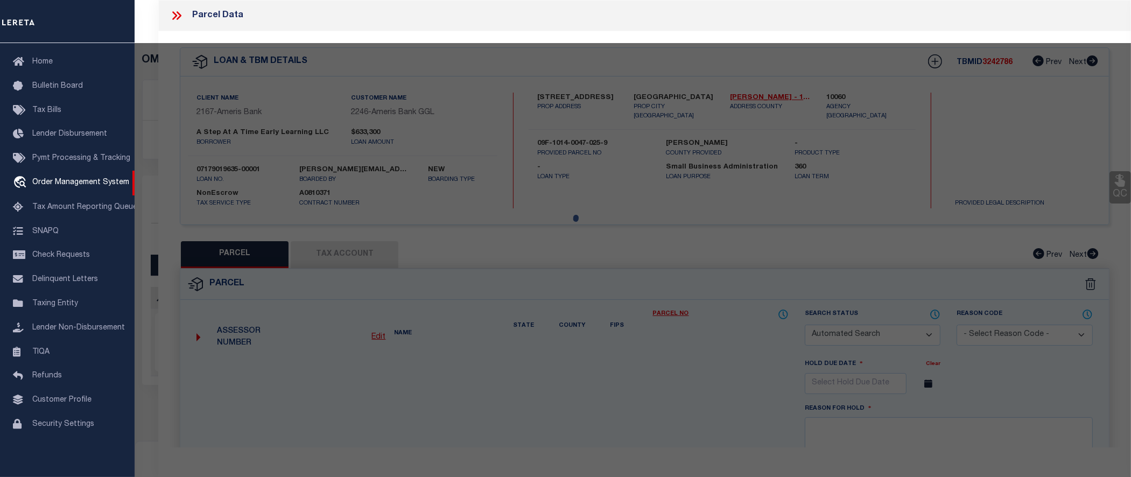
select select "CP"
type input "A STEP AT A TIME EARLY LEARNING LLC"
type input "09F101400470259"
select select
type input "204 SENOIA RD"
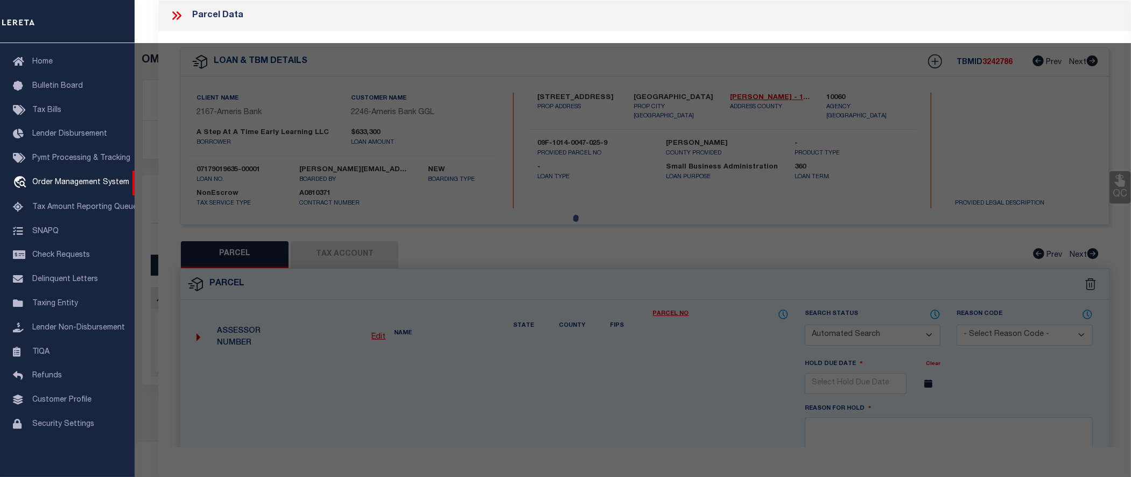
checkbox input "false"
type input "FAIRBURN GA"
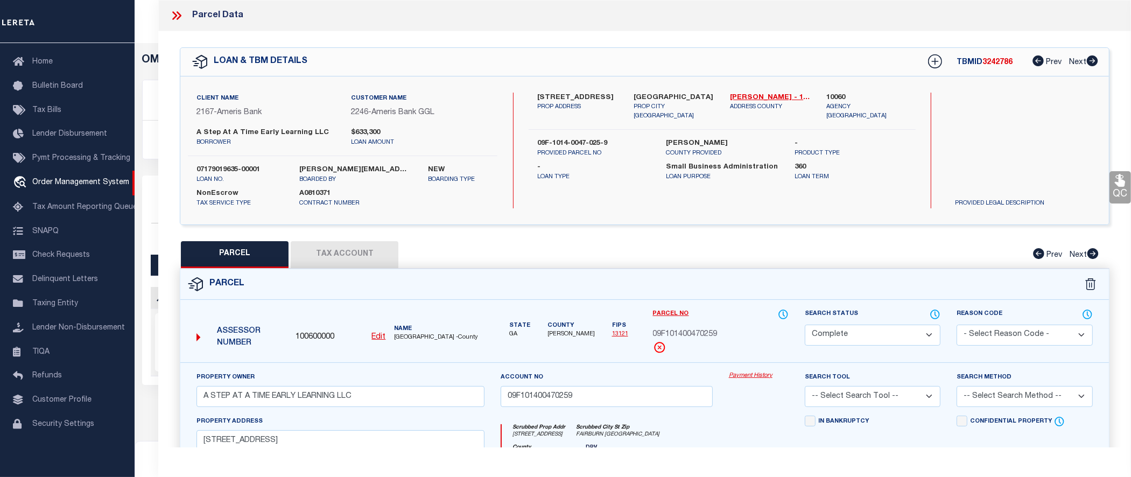
click at [746, 375] on link "Payment History" at bounding box center [759, 376] width 60 height 9
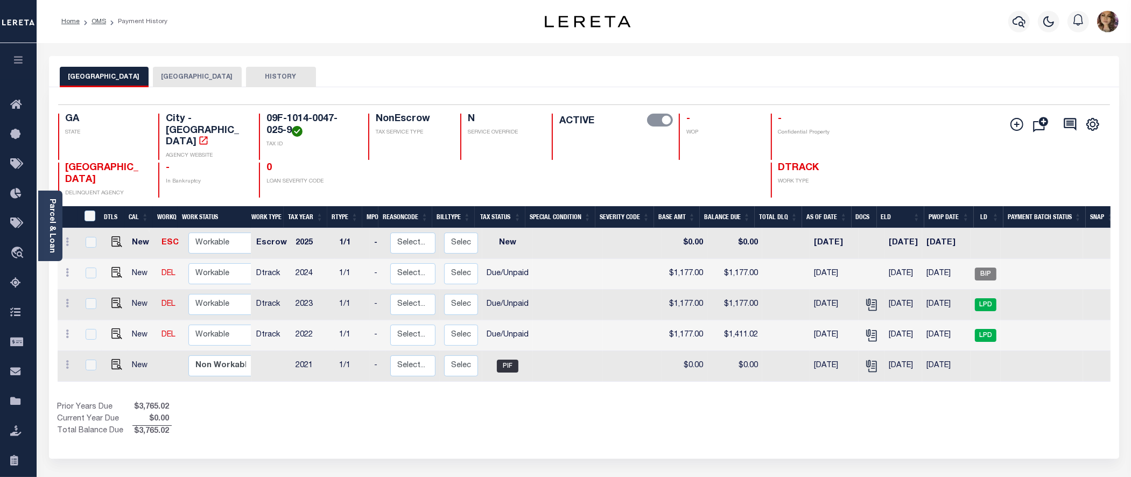
click at [179, 71] on button "[GEOGRAPHIC_DATA]" at bounding box center [197, 77] width 89 height 20
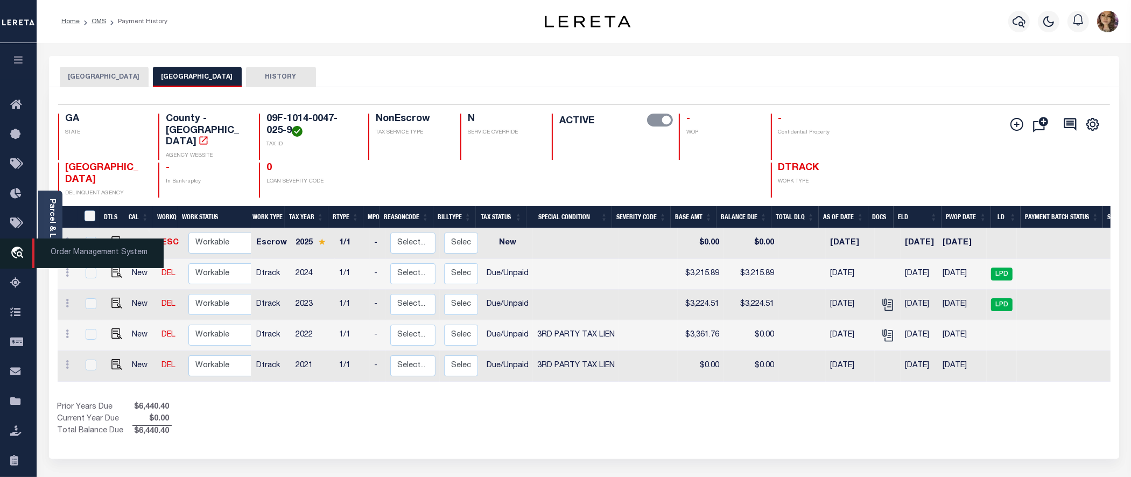
click at [60, 249] on span "Order Management System" at bounding box center [97, 254] width 131 height 30
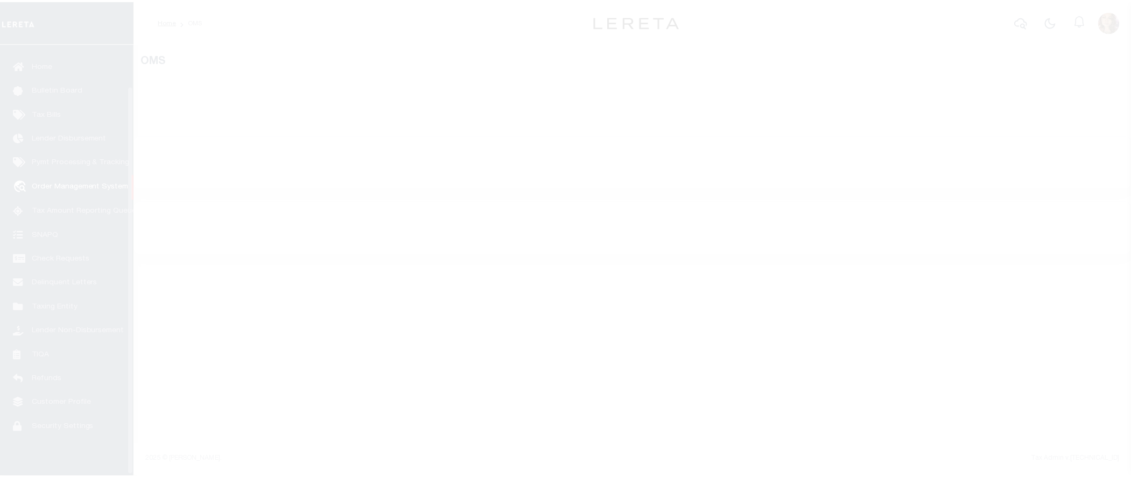
scroll to position [47, 0]
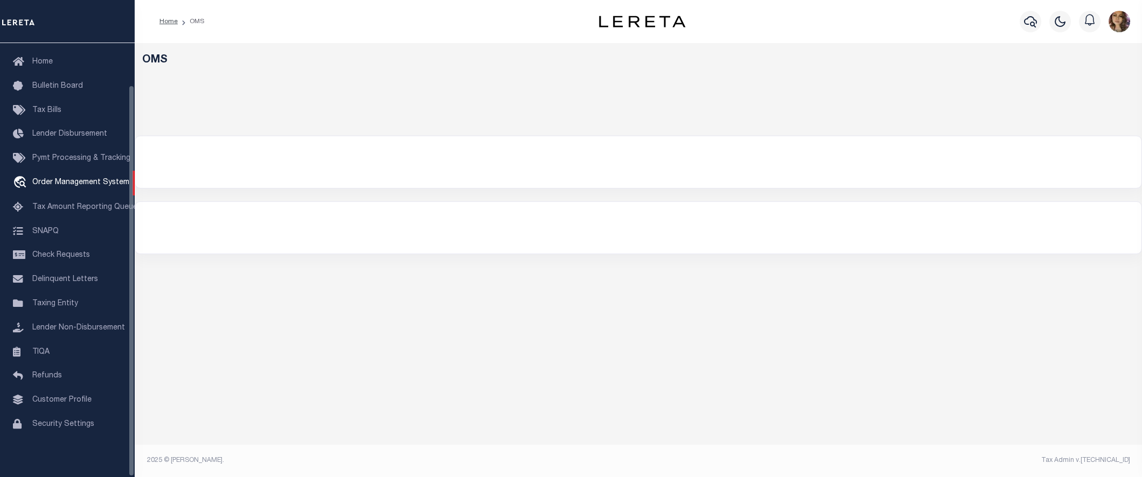
select select "200"
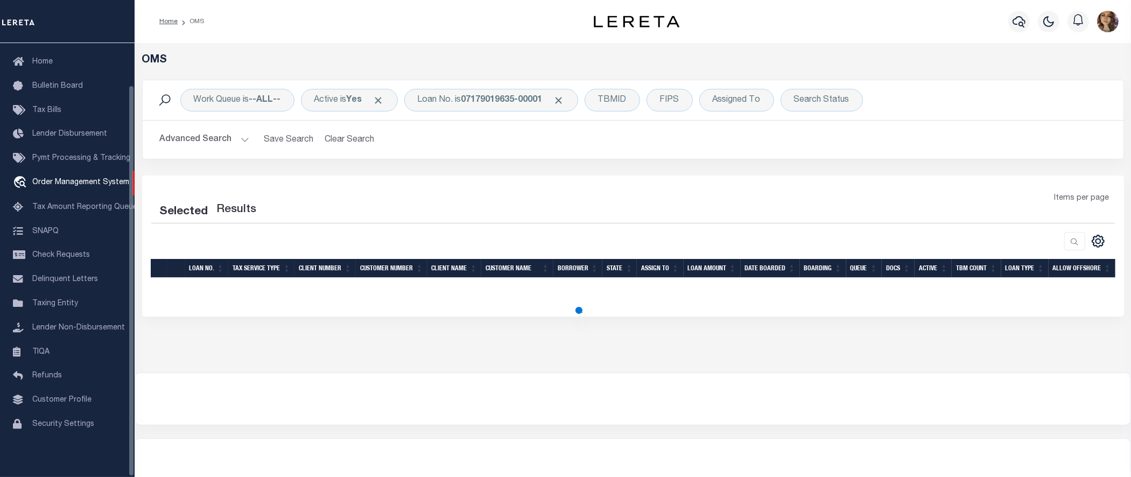
select select "200"
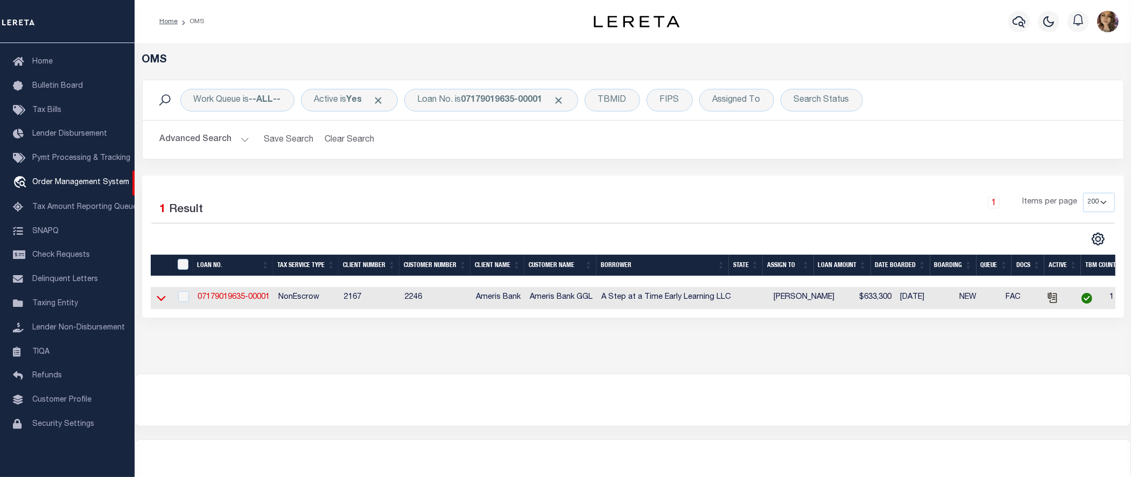
click at [159, 298] on icon at bounding box center [161, 297] width 9 height 11
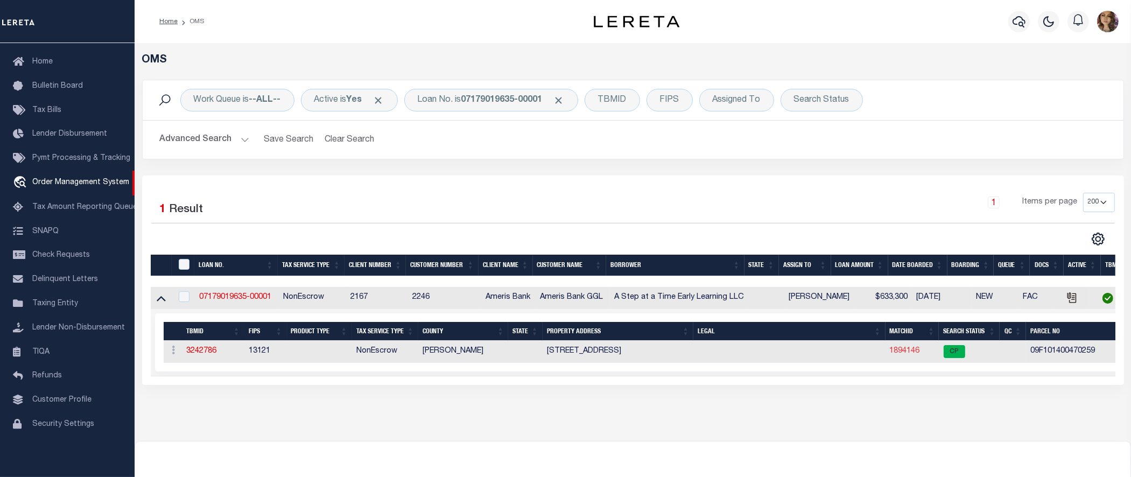
click at [919, 354] on link "1894146" at bounding box center [905, 351] width 30 height 8
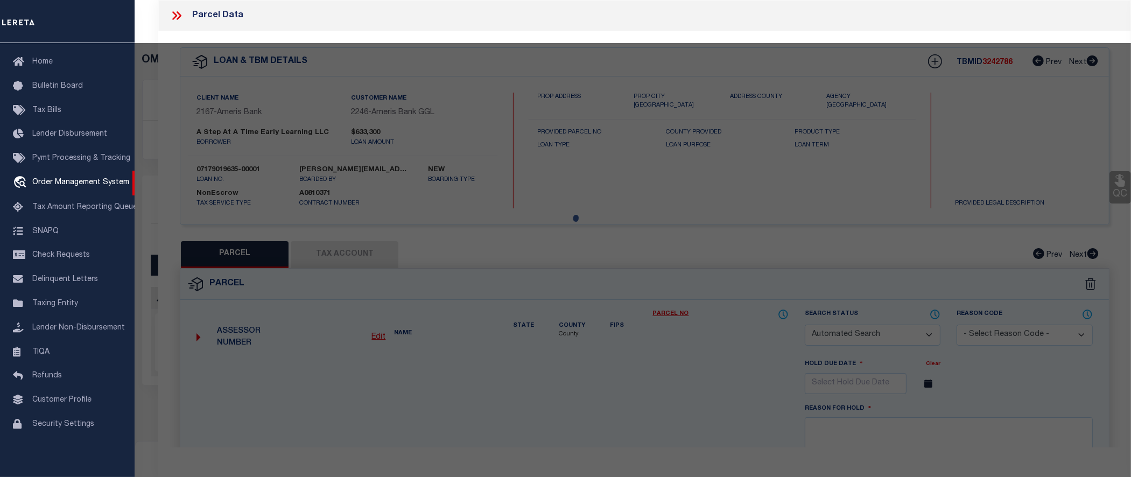
checkbox input "false"
select select "CP"
type input "A STEP AT A TIME EARLY LEARNING LLC"
type input "09F101400470259"
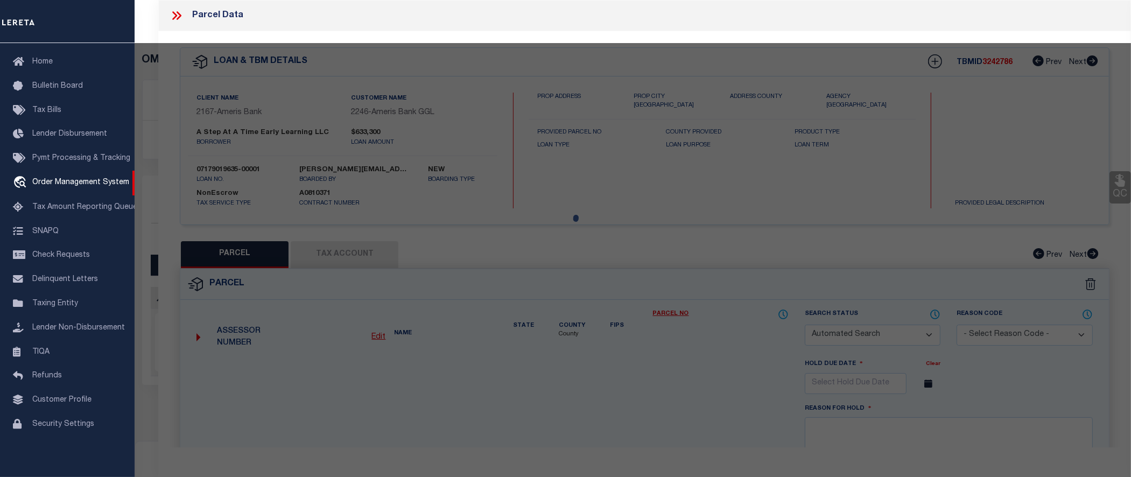
select select
type input "204 SENOIA RD"
checkbox input "false"
type input "FAIRBURN GA"
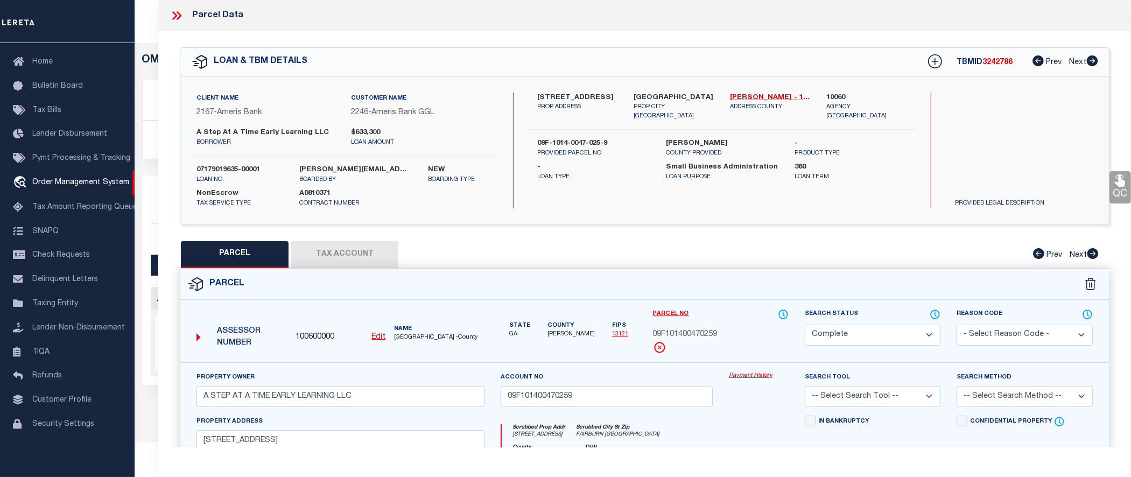
click at [759, 376] on link "Payment History" at bounding box center [759, 376] width 60 height 9
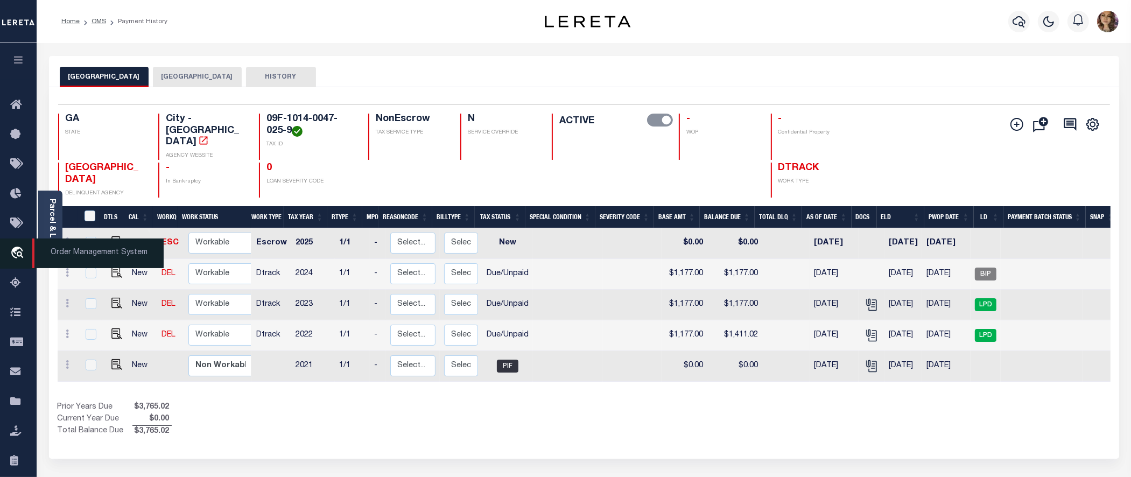
click at [106, 258] on span "Order Management System" at bounding box center [97, 254] width 131 height 30
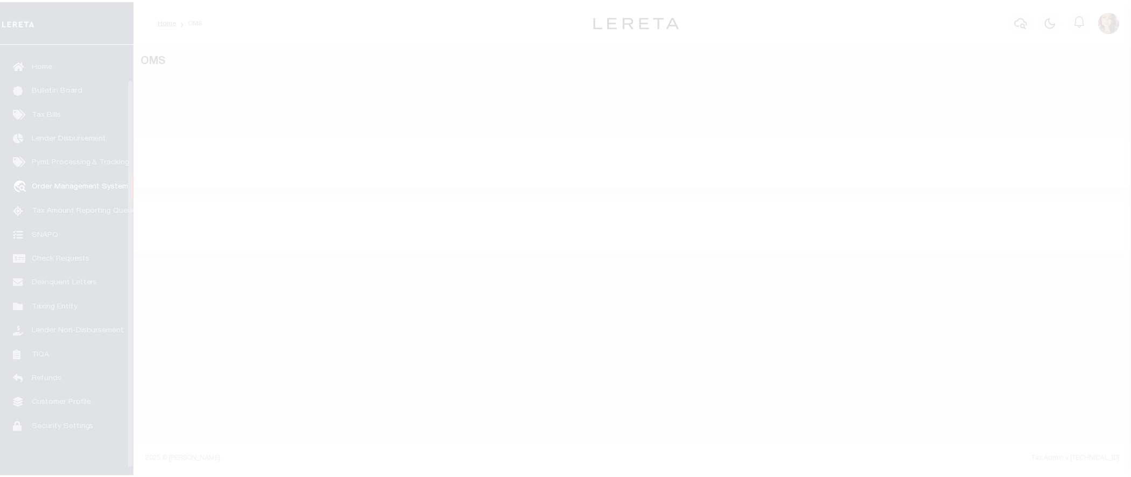
scroll to position [47, 0]
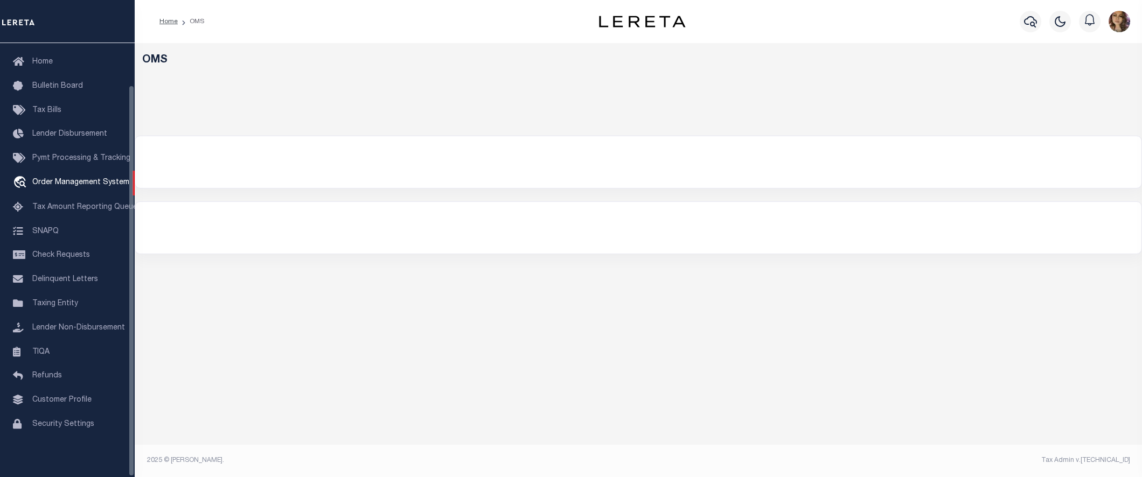
select select "200"
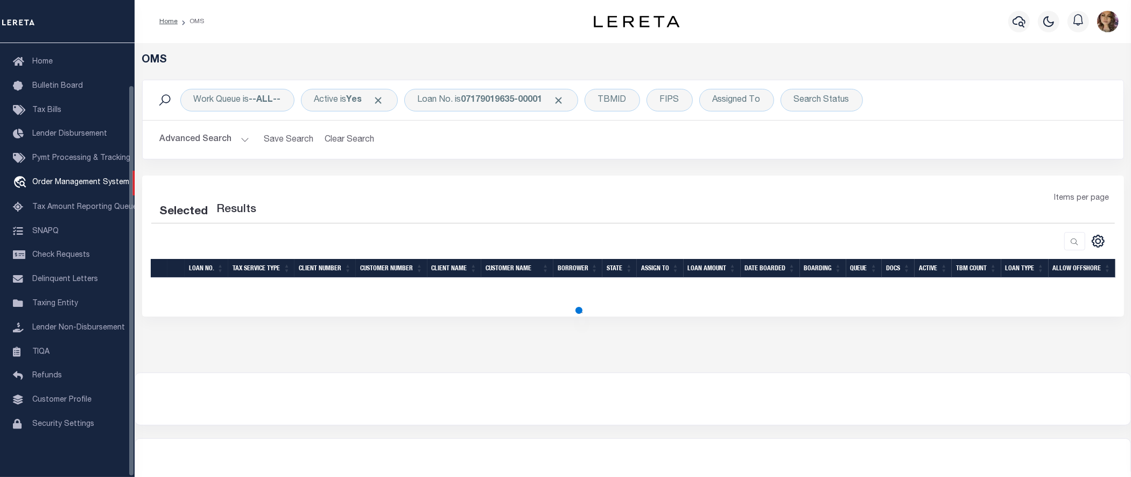
select select "200"
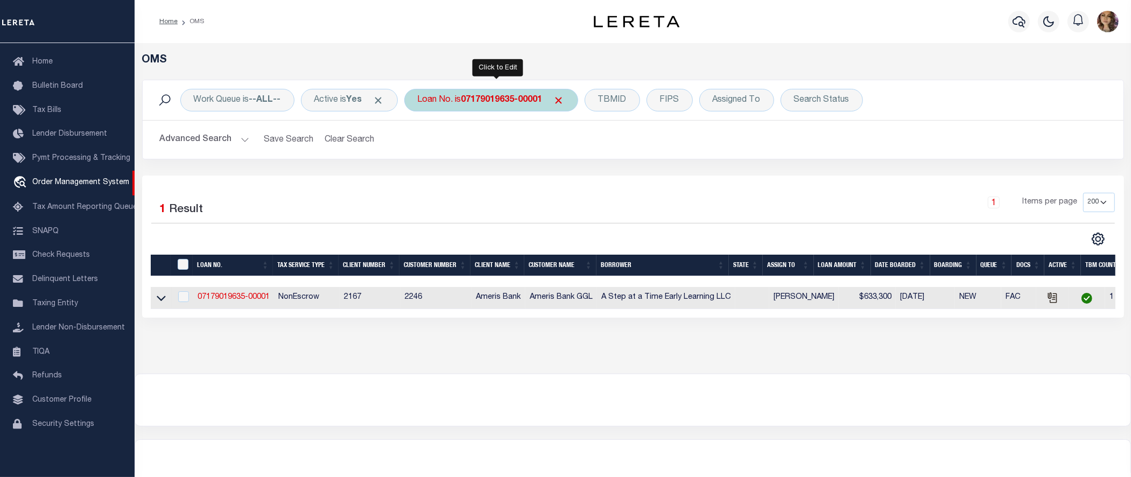
click at [478, 101] on b "07179019635-00001" at bounding box center [502, 100] width 81 height 9
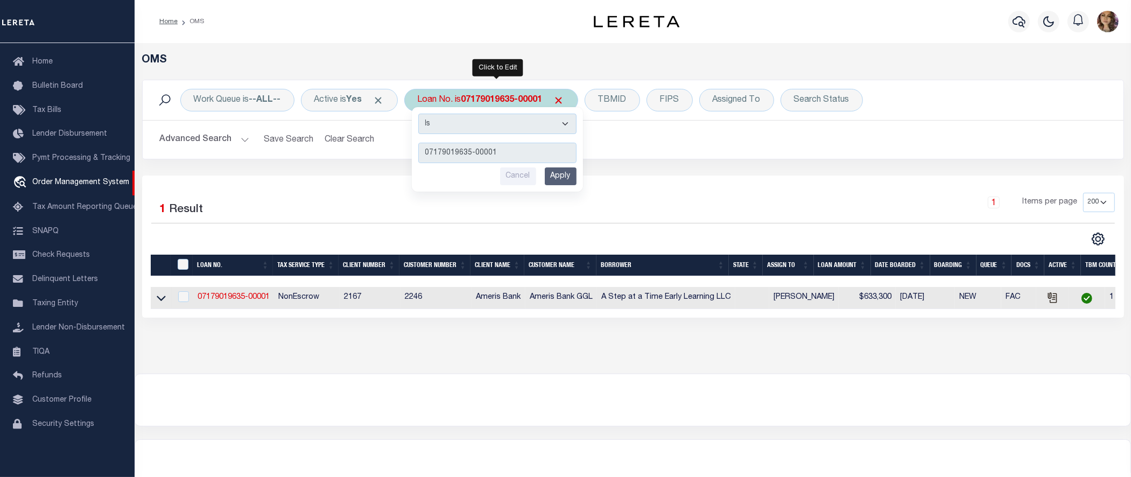
type input "15247"
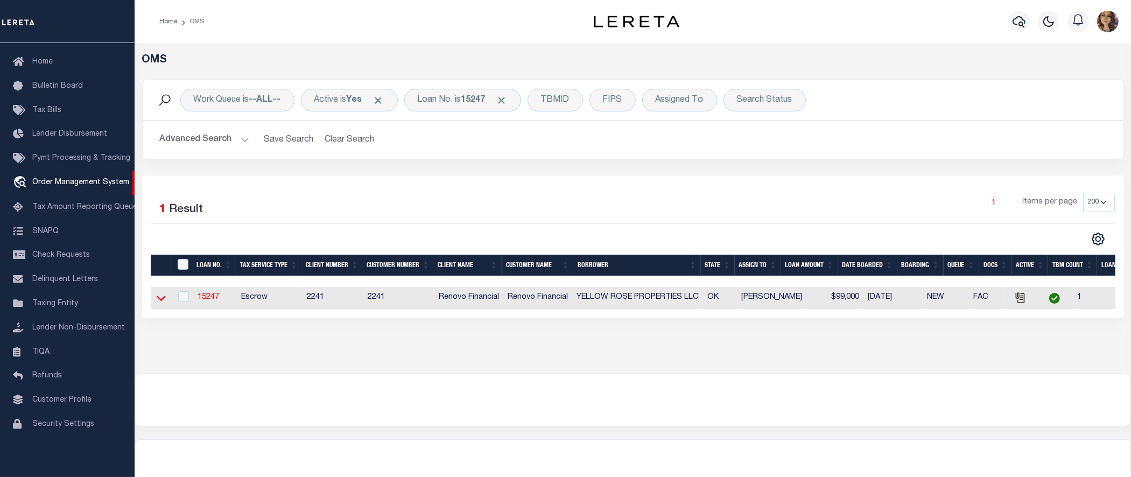
click at [160, 299] on icon at bounding box center [161, 297] width 9 height 11
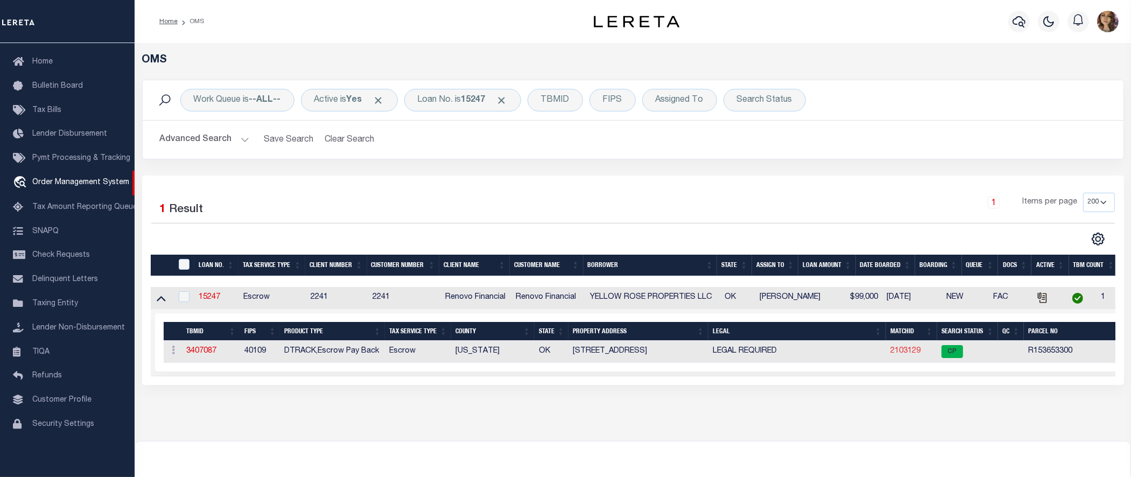
click at [904, 352] on link "2103129" at bounding box center [906, 351] width 30 height 8
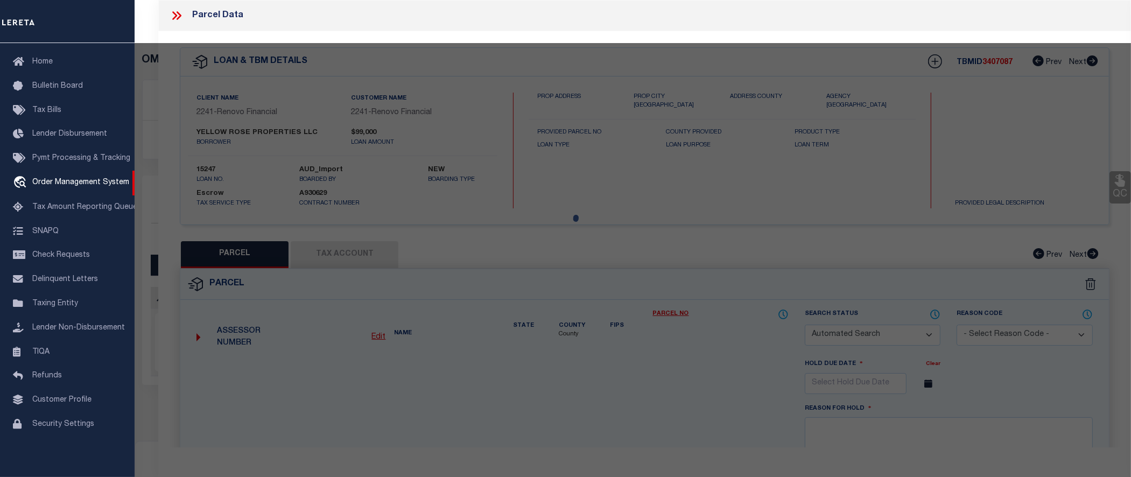
checkbox input "false"
select select "CP"
type input "YELLOW ROSE PROPERTIES LLC"
select select "AGW"
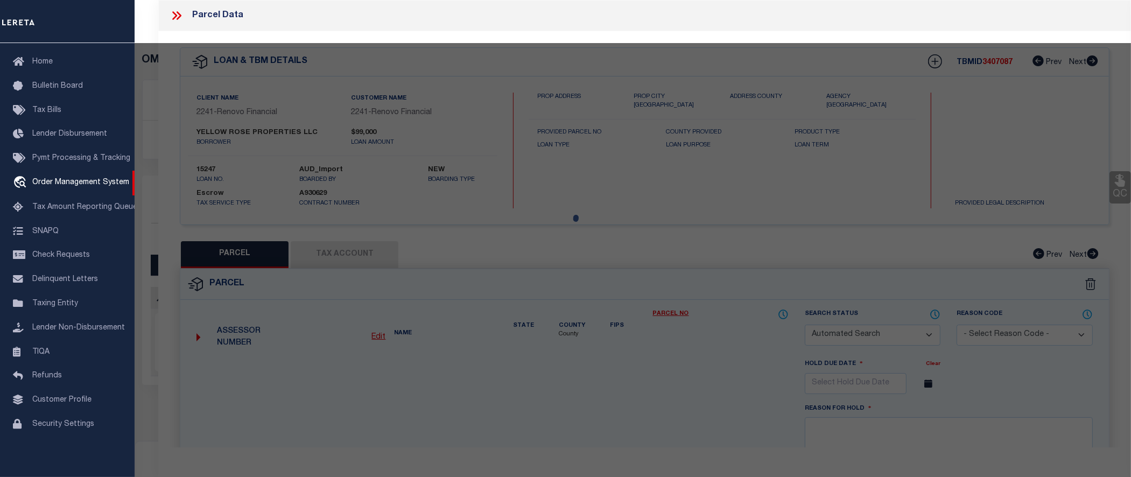
select select
type input "4613 SE 28TH ST"
type input "[GEOGRAPHIC_DATA]"
type textarea "[PERSON_NAME] HEIGHTS 3RD 001 033"
type textarea "02/3/25 Legal calls for lot 33- Block 1; acct. which covers parcel R153653300"
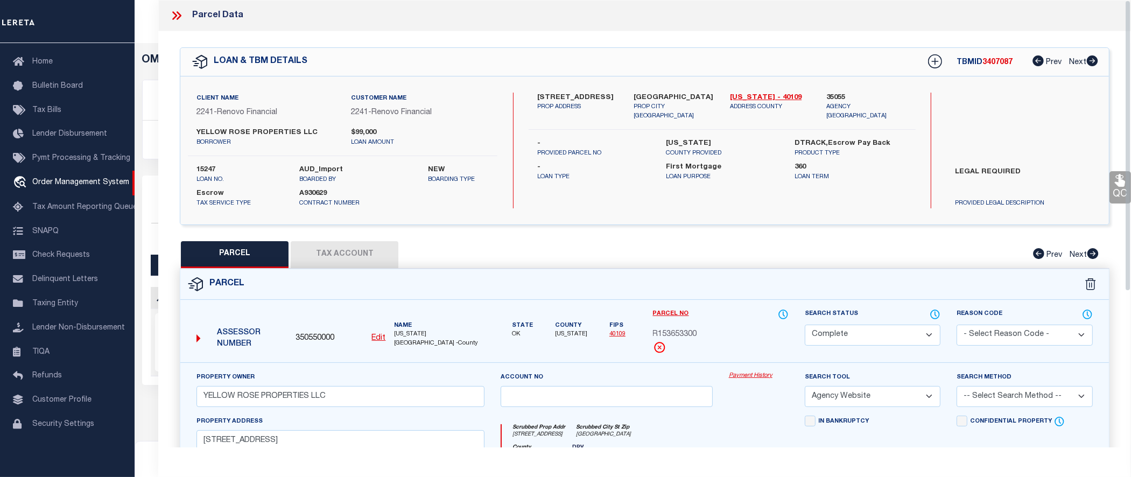
click at [747, 374] on link "Payment History" at bounding box center [759, 376] width 60 height 9
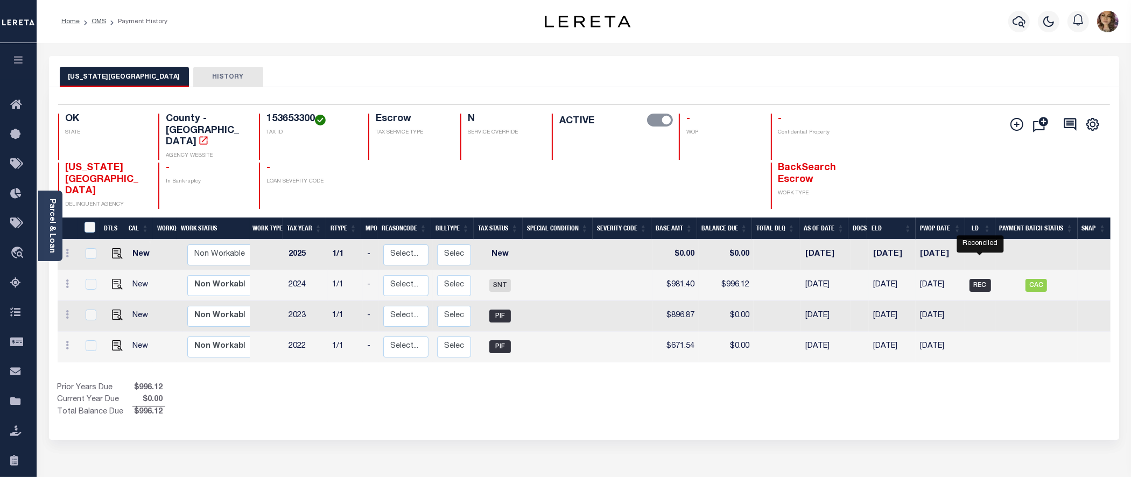
click at [981, 279] on span "REC" at bounding box center [981, 285] width 22 height 13
checkbox input "true"
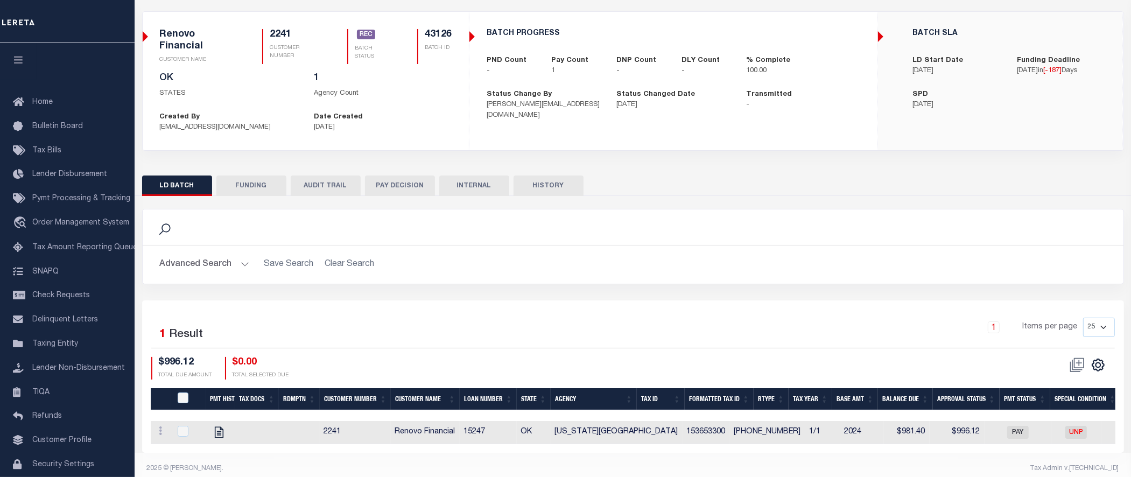
scroll to position [84, 0]
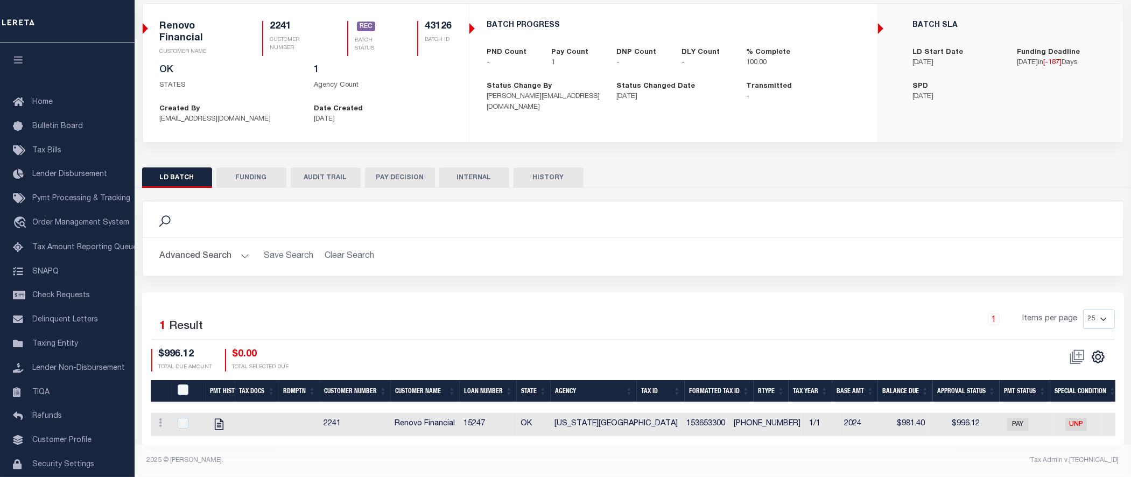
click at [248, 167] on button "FUNDING" at bounding box center [251, 177] width 70 height 20
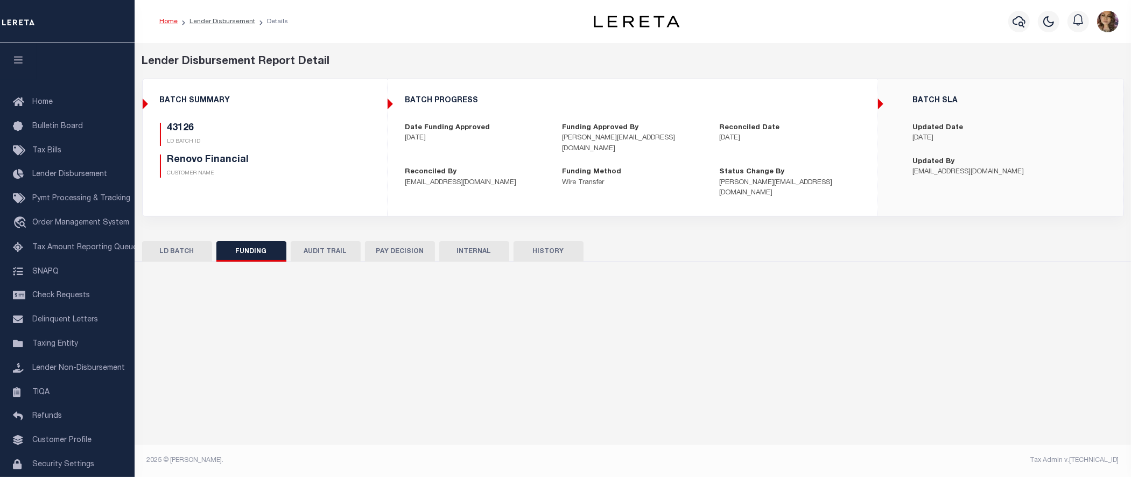
scroll to position [0, 0]
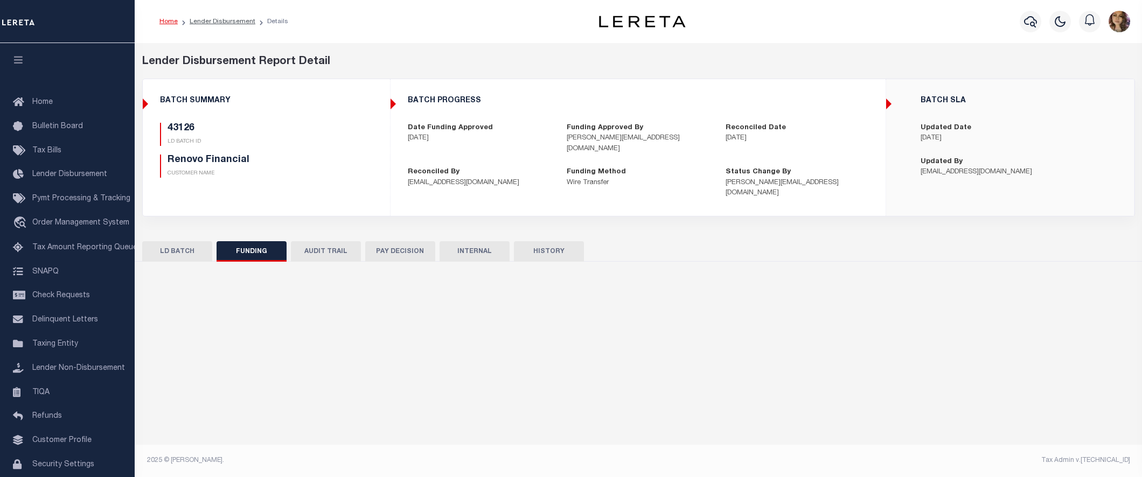
type input "$996.12"
type input "$0"
type input "02/04/2025"
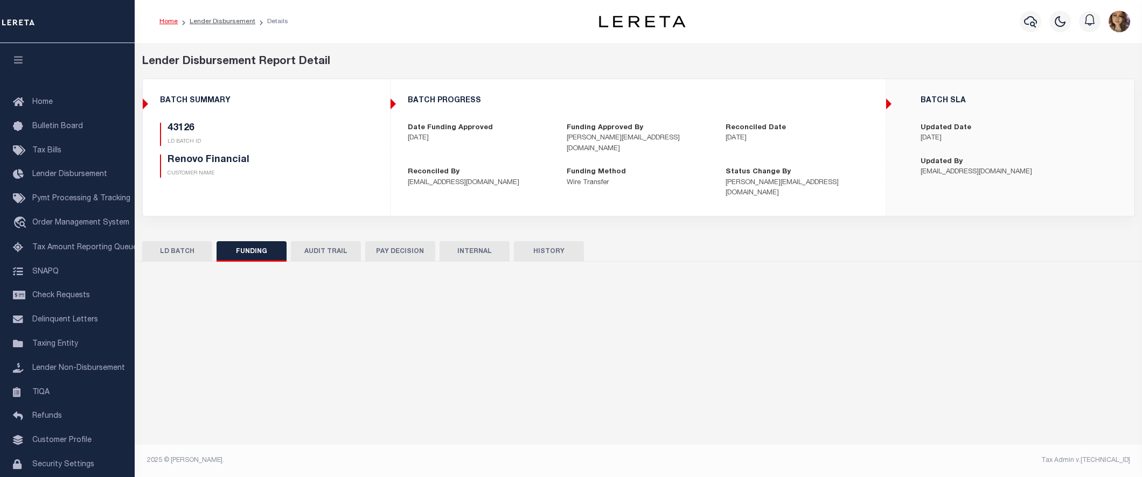
type input "20250204MMQFMP2700228402041707FT01"
type input "02/07/2025"
select select "100"
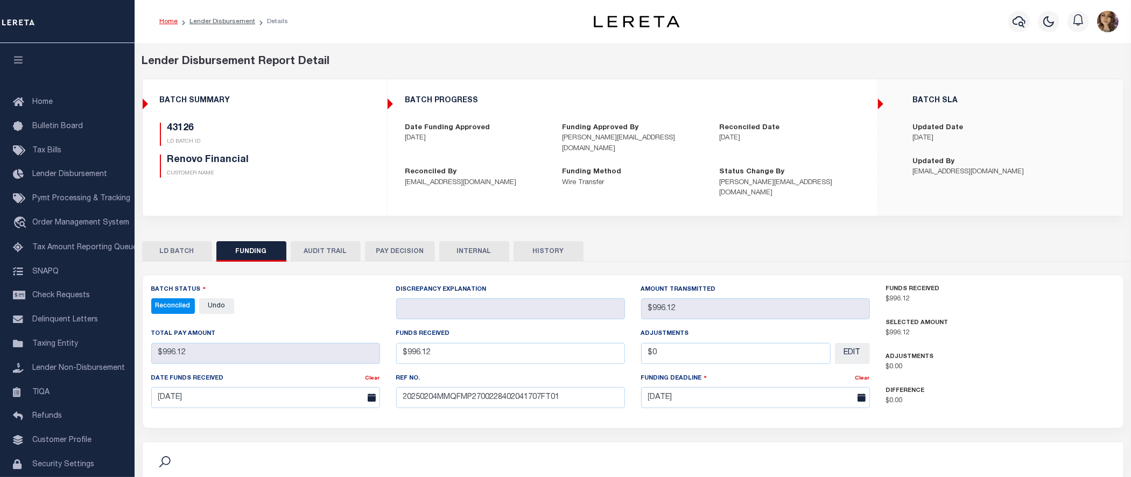
select select "100"
click at [334, 241] on button "AUDIT TRAIL" at bounding box center [326, 251] width 70 height 20
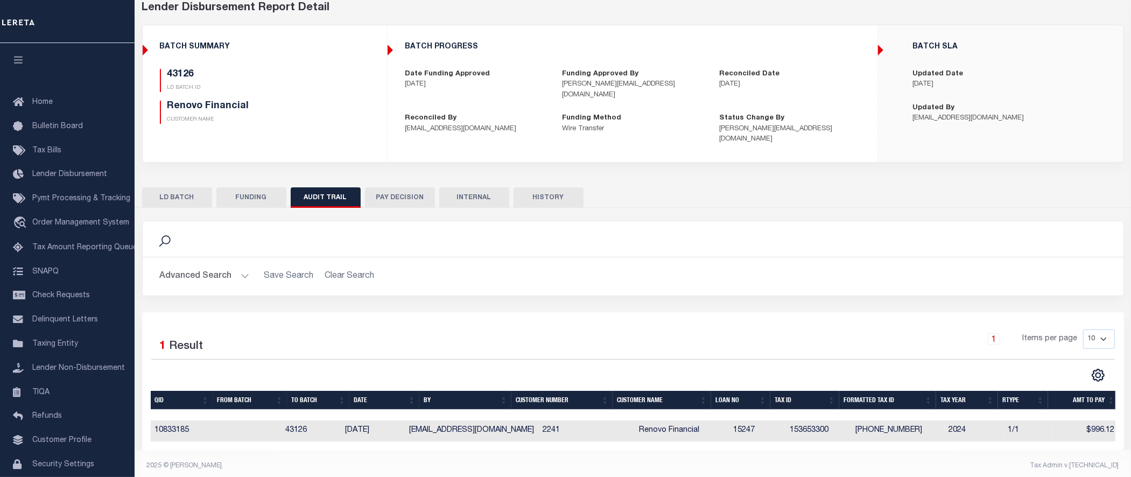
scroll to position [55, 0]
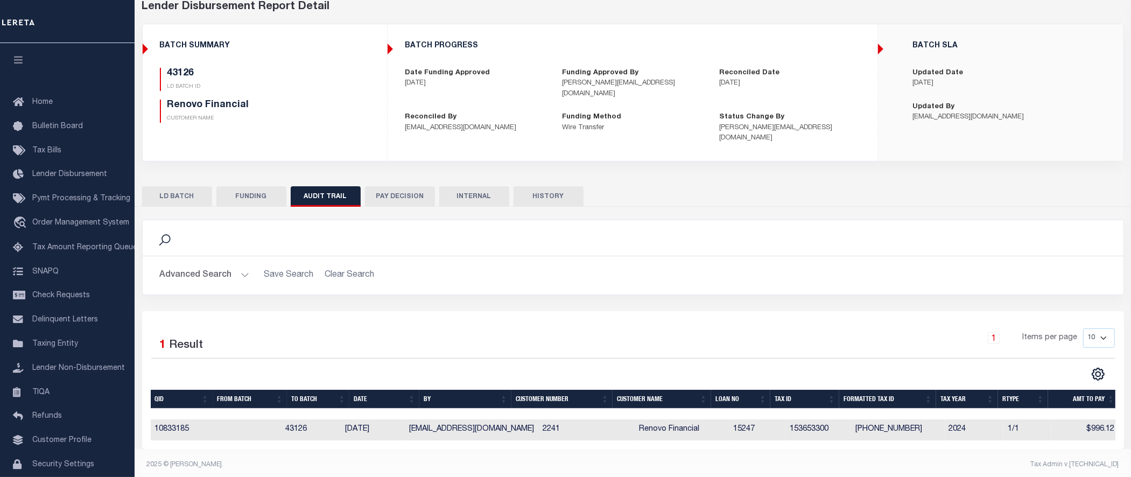
click at [404, 186] on button "PAY DECISION" at bounding box center [400, 196] width 70 height 20
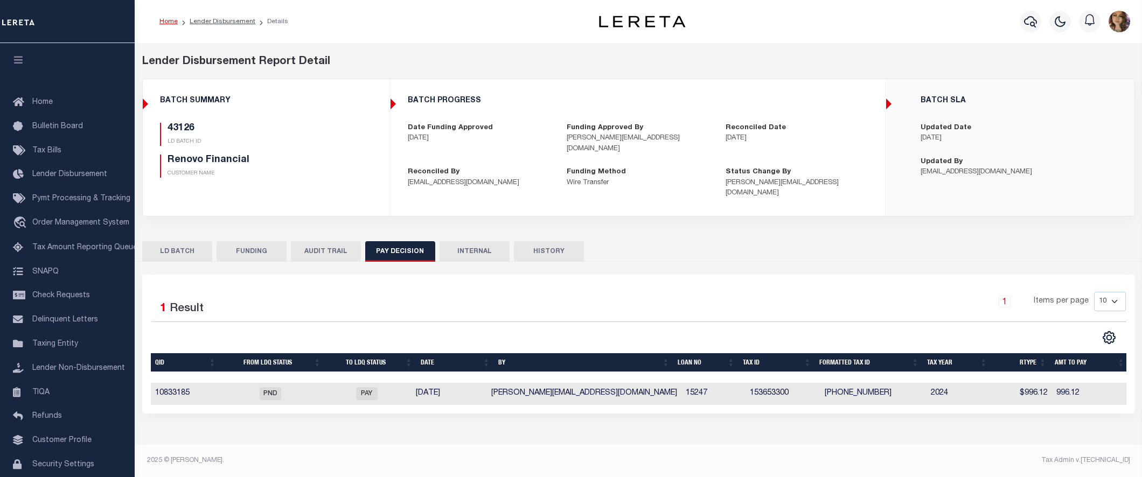
drag, startPoint x: 596, startPoint y: 402, endPoint x: 676, endPoint y: 398, distance: 80.3
click at [676, 398] on div "Selected 1 Result 1 Items per page 10 25 50 100" at bounding box center [638, 344] width 992 height 139
click at [319, 241] on button "AUDIT TRAIL" at bounding box center [326, 251] width 70 height 20
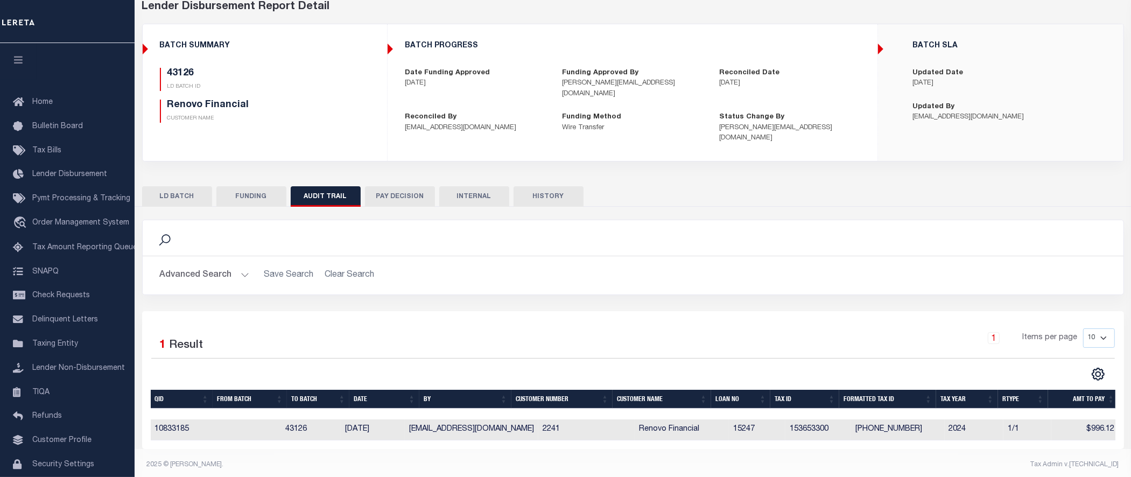
scroll to position [0, 3]
click at [172, 186] on button "LD BATCH" at bounding box center [177, 196] width 70 height 20
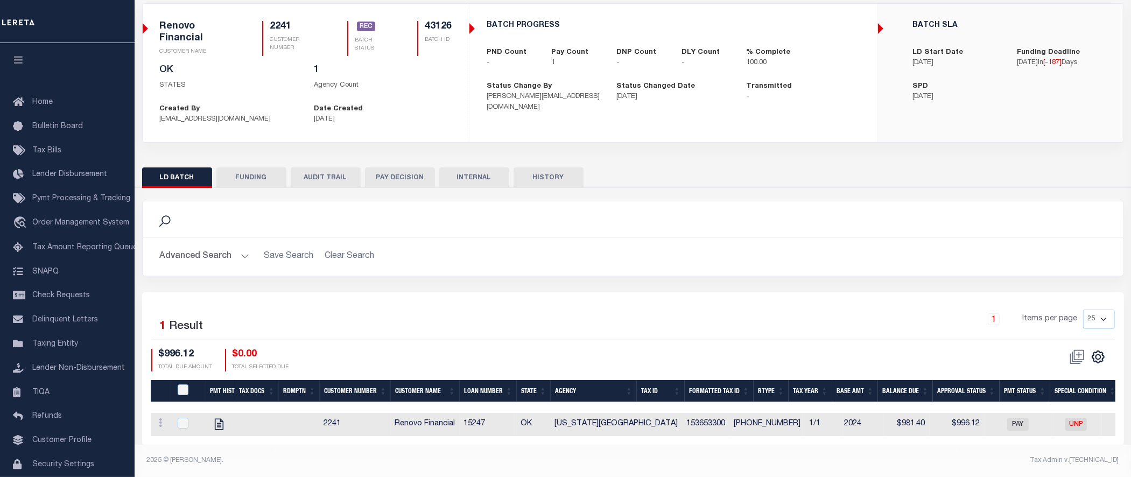
scroll to position [84, 0]
click at [253, 169] on button "FUNDING" at bounding box center [251, 177] width 70 height 20
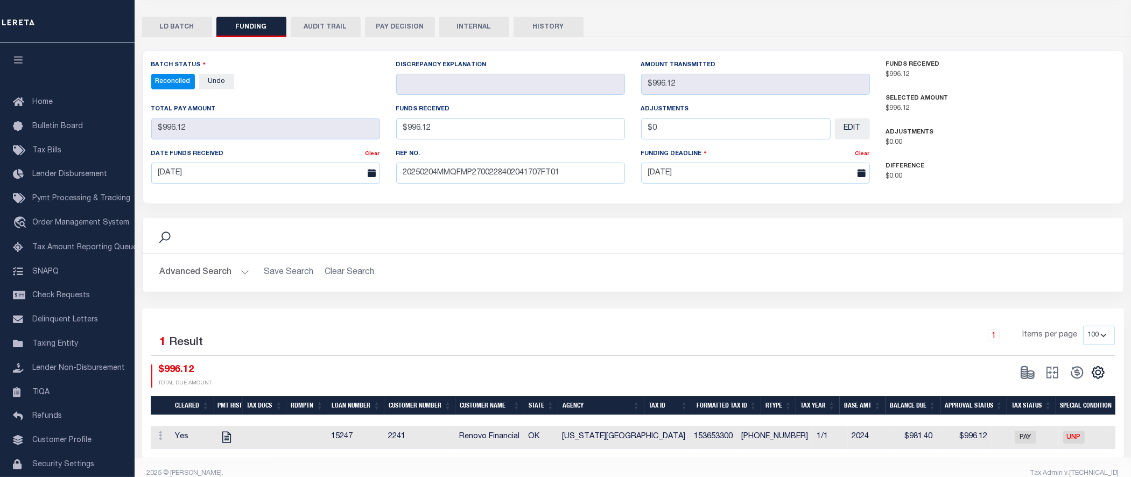
scroll to position [234, 0]
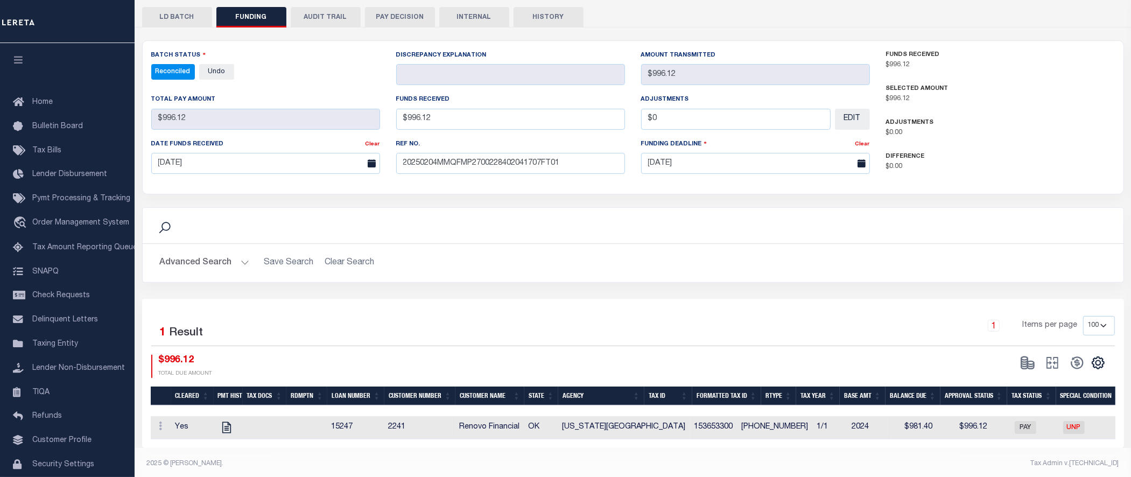
click at [222, 426] on td at bounding box center [228, 427] width 29 height 23
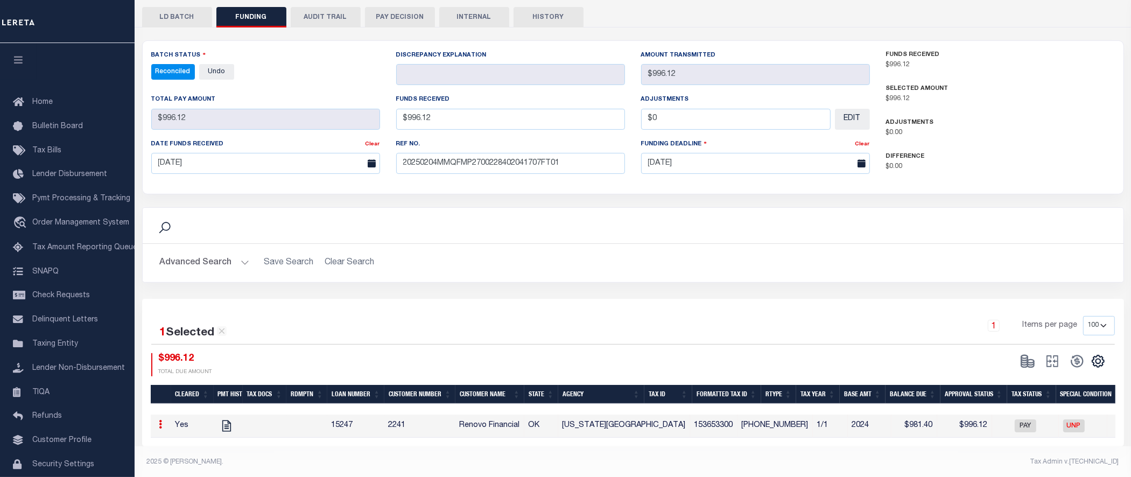
scroll to position [232, 0]
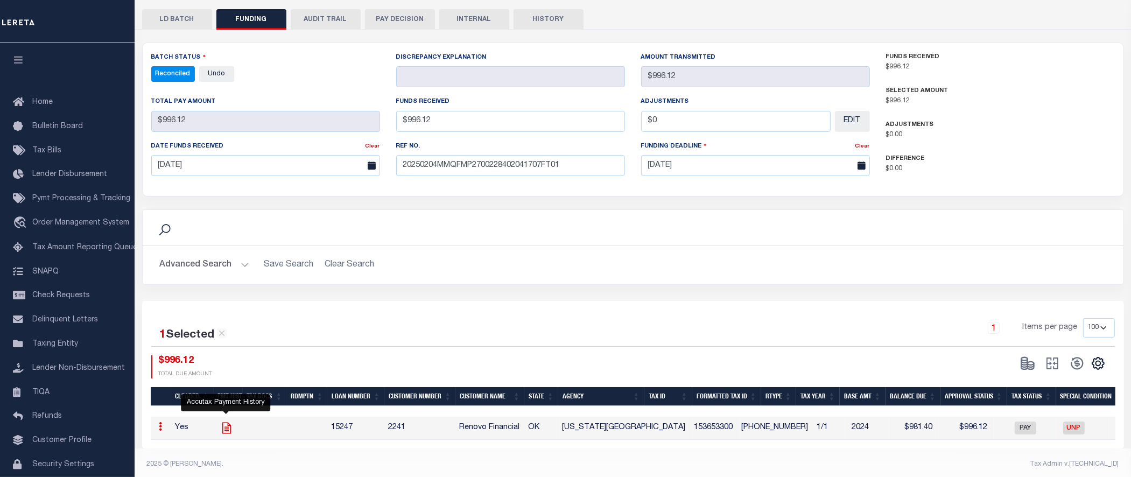
click at [225, 422] on icon "" at bounding box center [226, 427] width 9 height 11
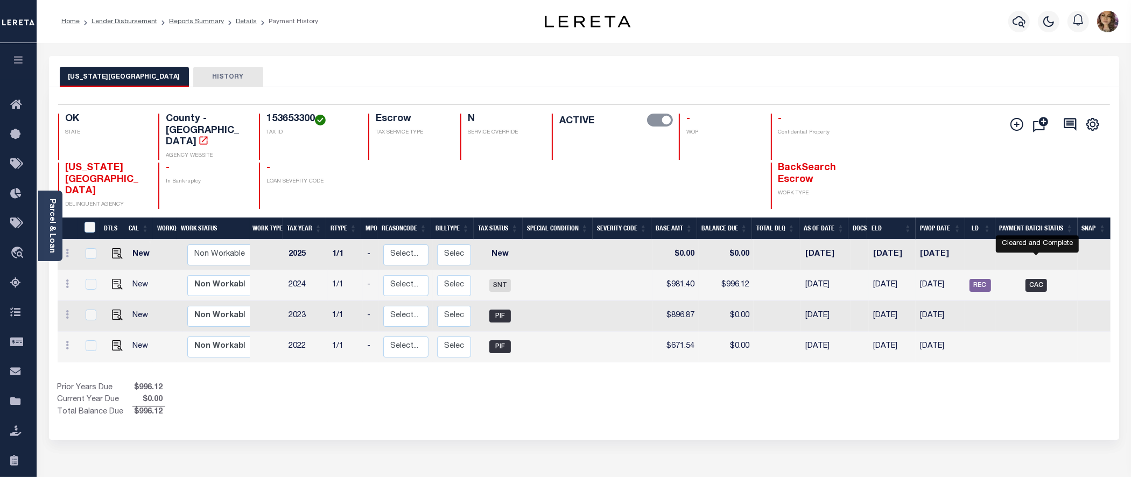
click at [1031, 279] on span "CAC" at bounding box center [1037, 285] width 22 height 13
checkbox input "true"
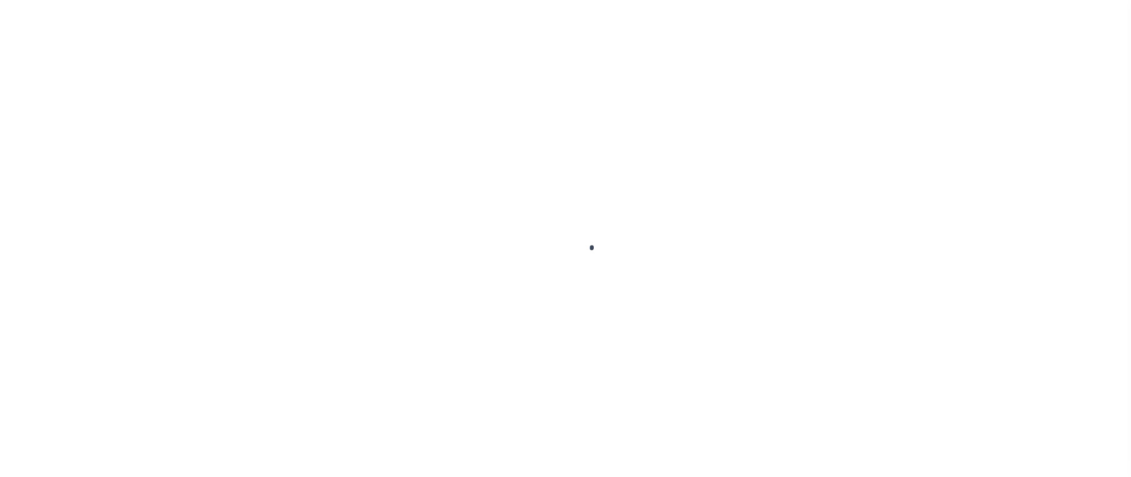
select select "CAC"
select select "TRA"
select select "[PERSON_NAME]"
select select "OTH"
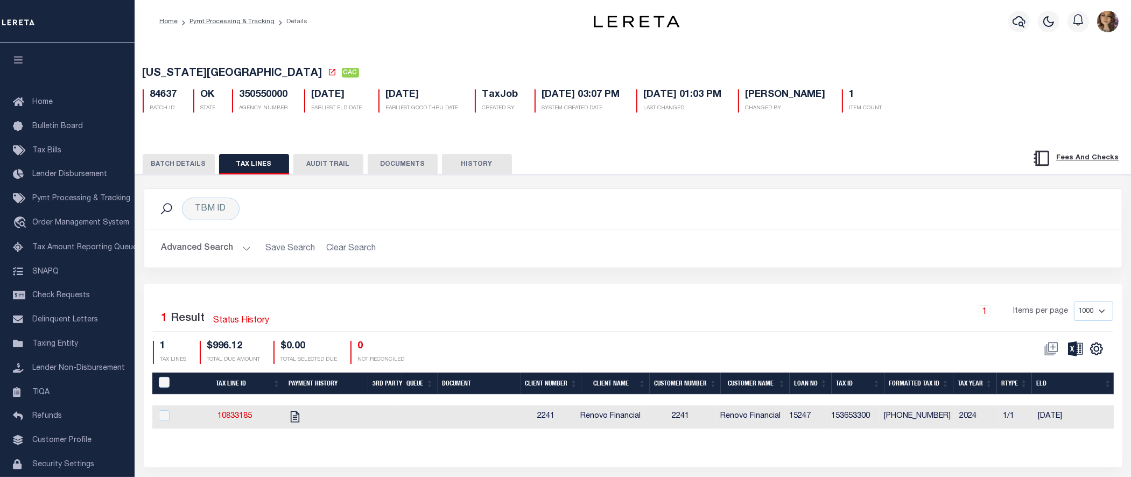
click at [185, 167] on button "BATCH DETAILS" at bounding box center [179, 164] width 72 height 20
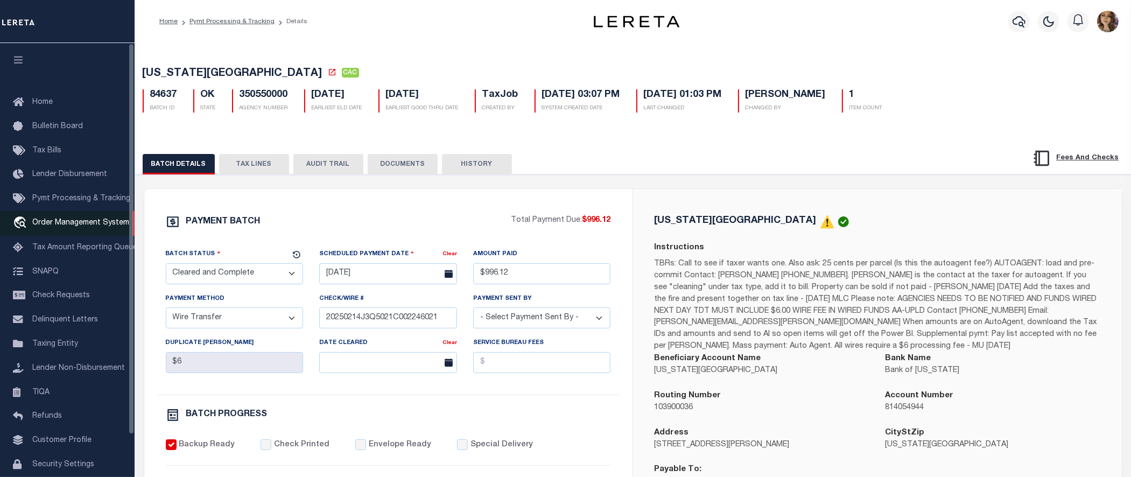
click at [97, 227] on span "Order Management System" at bounding box center [80, 223] width 97 height 8
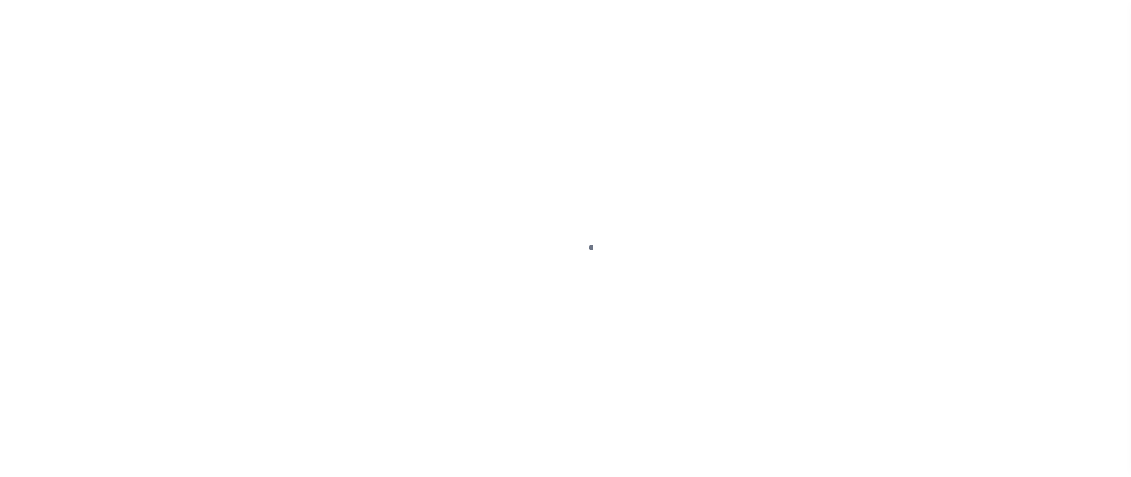
scroll to position [47, 0]
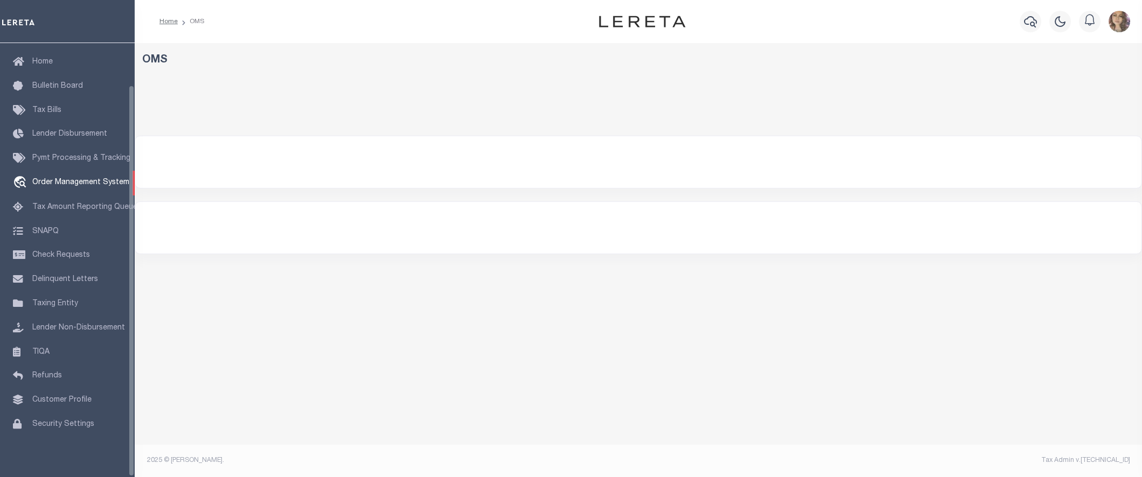
select select "200"
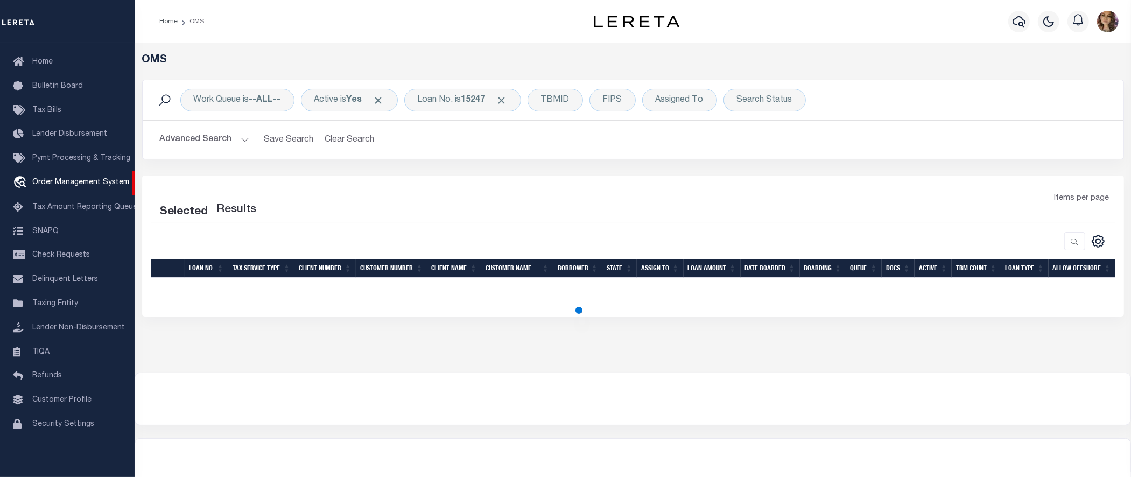
select select "200"
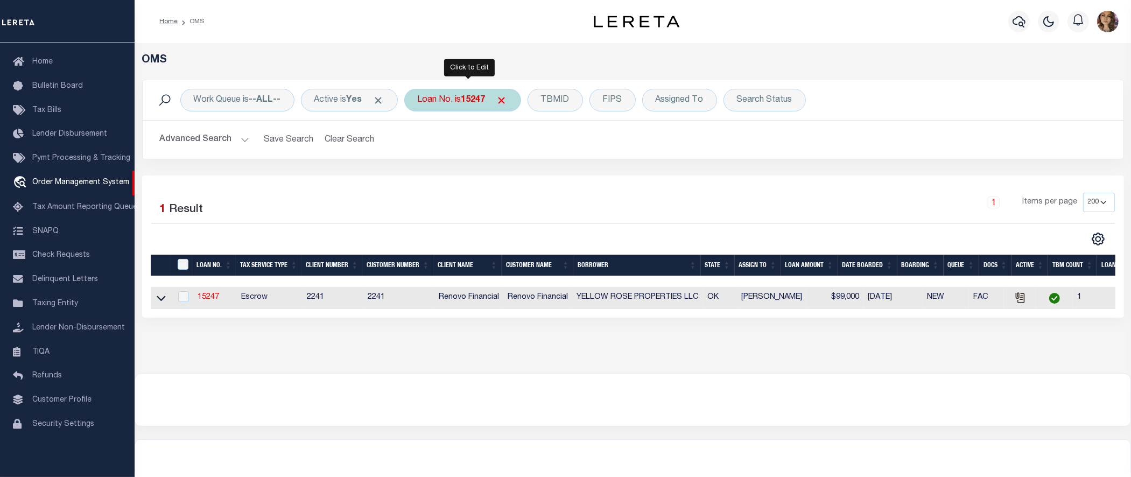
click at [459, 100] on div "Loan No. is 15247" at bounding box center [462, 100] width 117 height 23
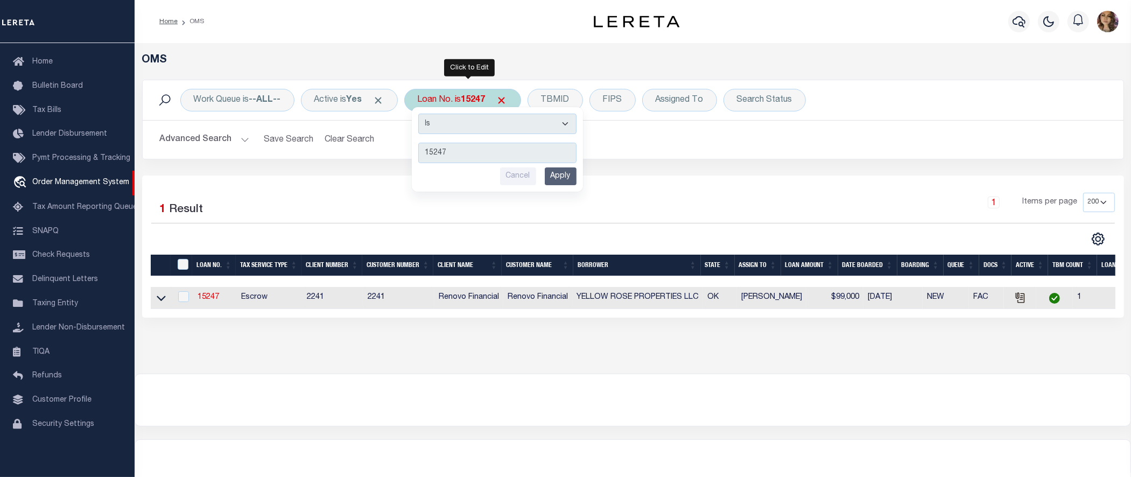
type input "30175692"
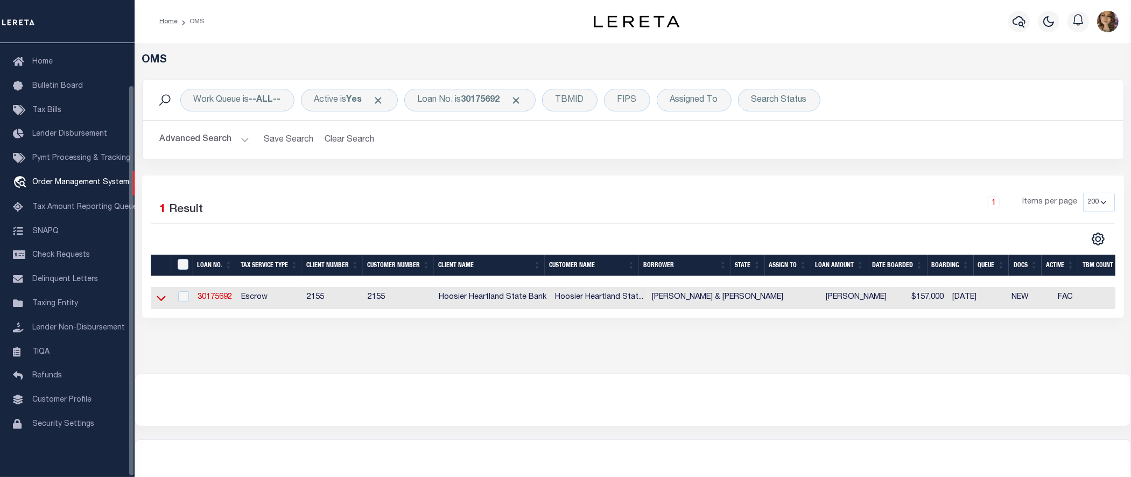
click at [160, 299] on icon at bounding box center [161, 297] width 9 height 11
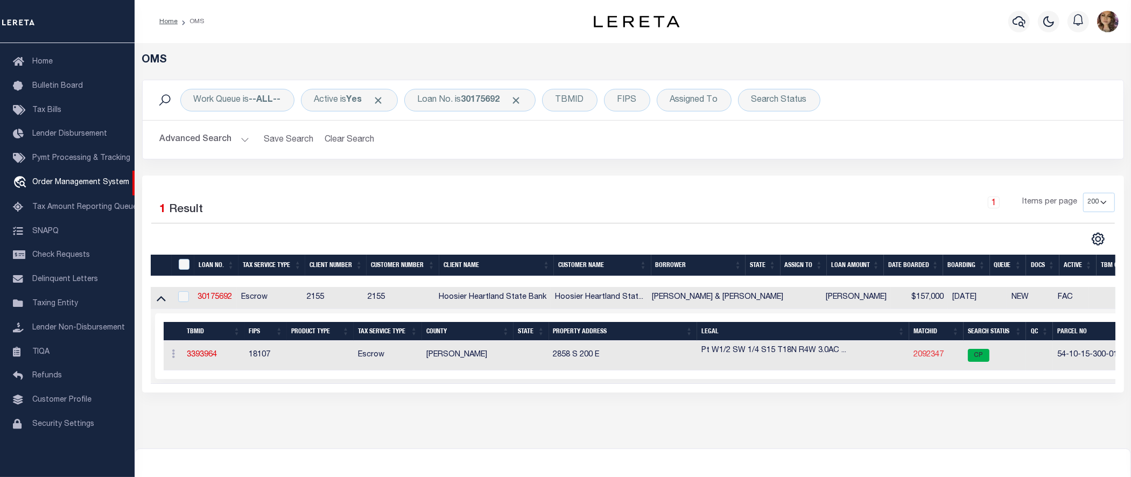
click at [914, 358] on link "2092347" at bounding box center [929, 355] width 30 height 8
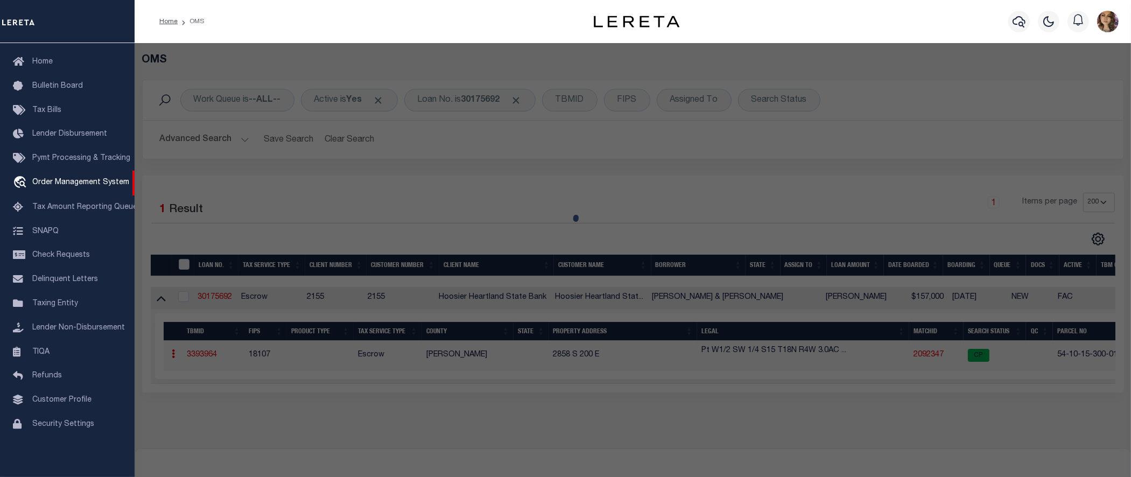
checkbox input "false"
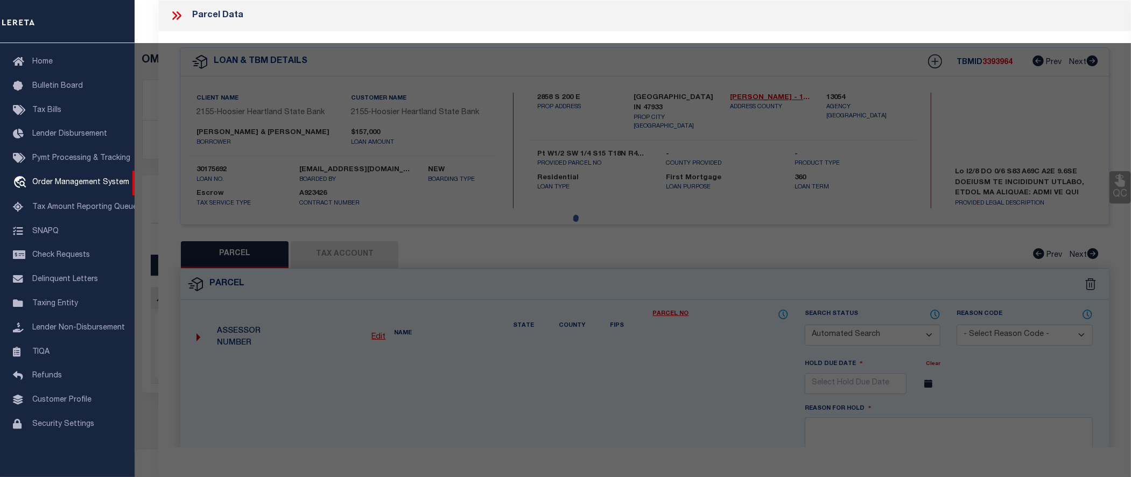
select select "CP"
type input "[PERSON_NAME] & [PERSON_NAME] [PERSON_NAME]/W"
select select "AGW"
select select
type input "2858 S 200 E"
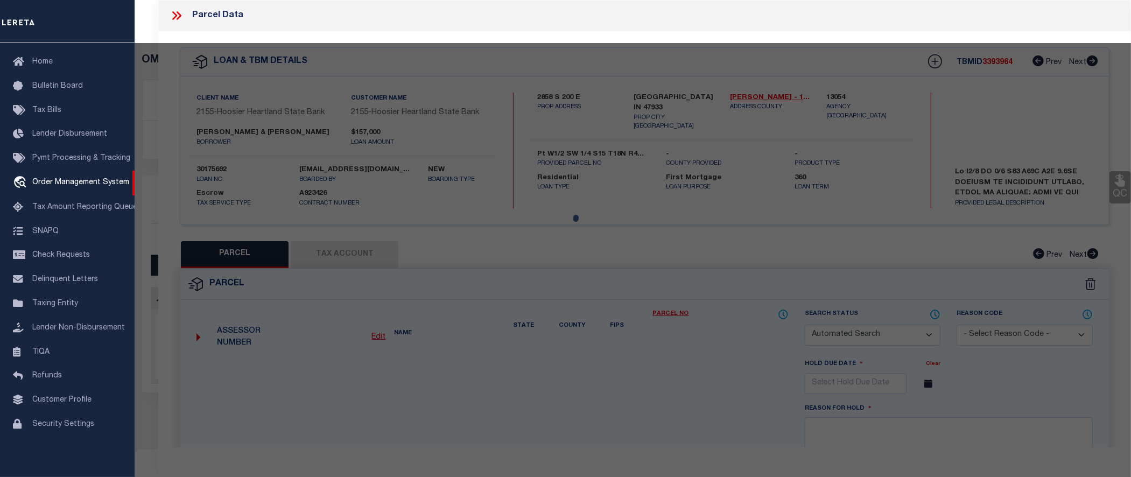
type input "[GEOGRAPHIC_DATA] IN 47933"
type textarea "PT SWQ SWQ 15-18-4 3.051 A"
type textarea "MC reviewed on [DATE] and no longer a new property."
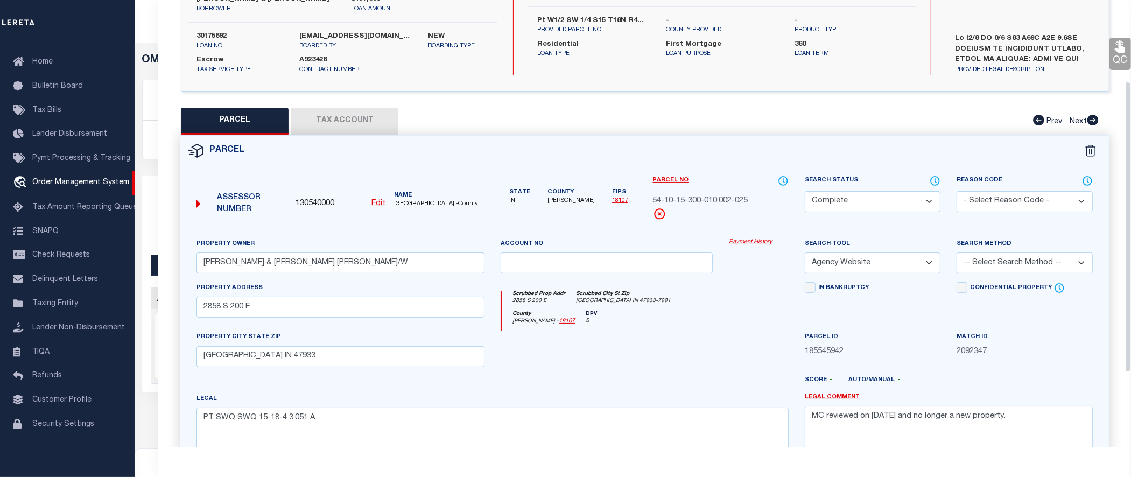
scroll to position [135, 0]
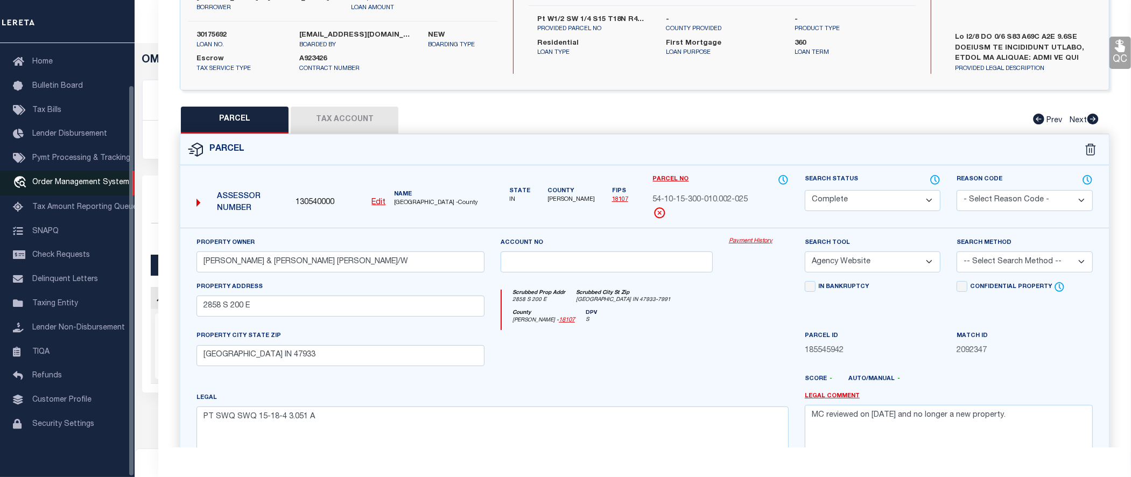
click at [74, 179] on span "Order Management System" at bounding box center [80, 183] width 97 height 8
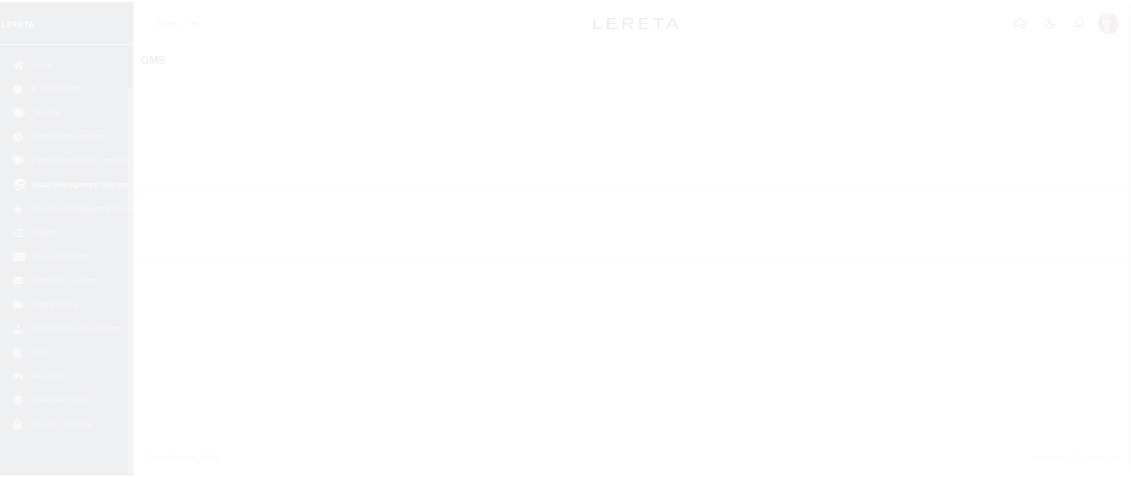
scroll to position [47, 0]
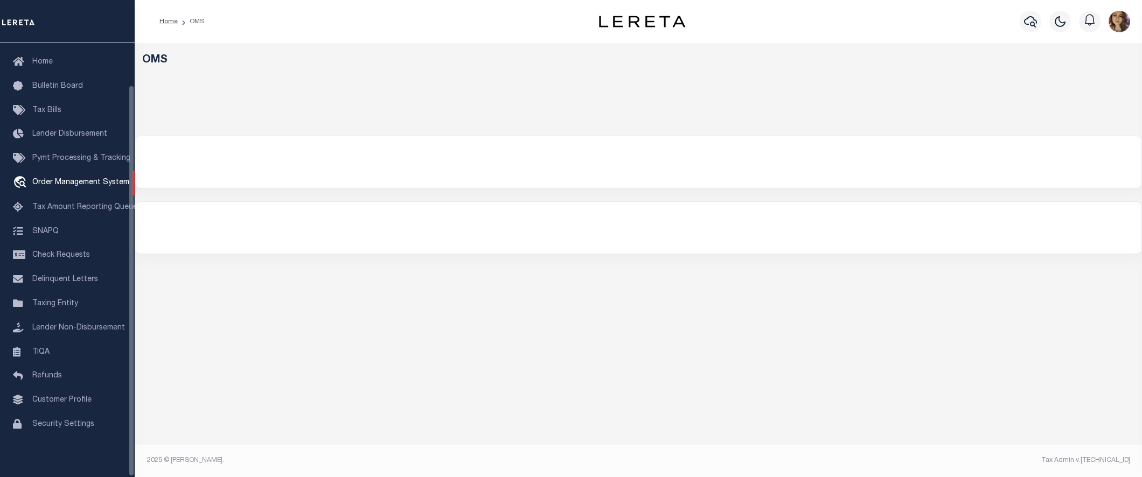
select select "200"
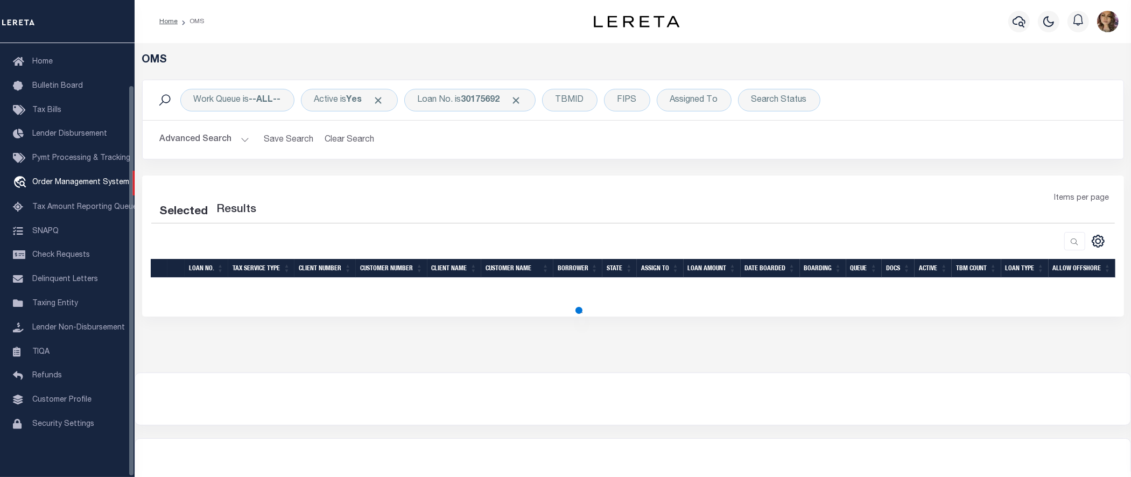
select select "200"
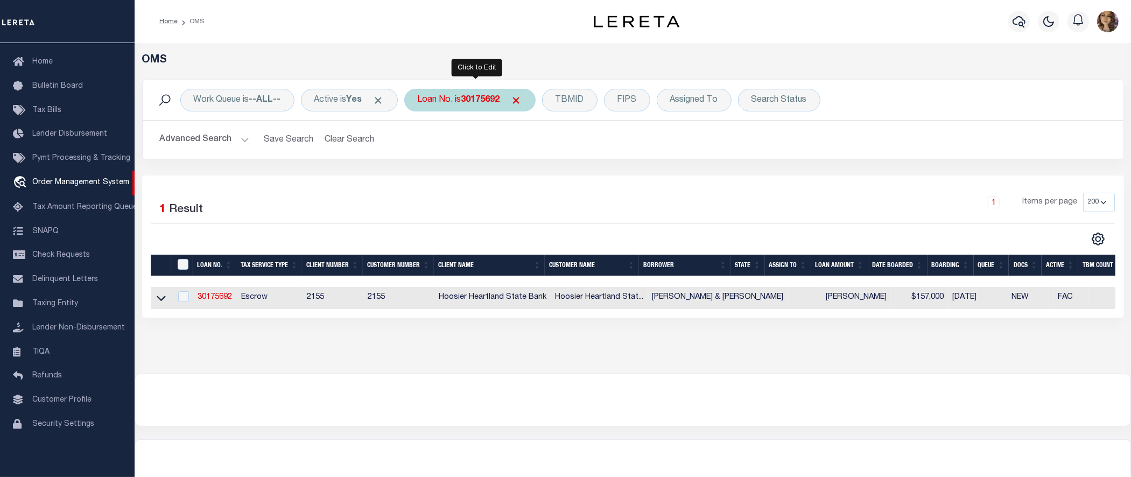
click at [469, 102] on b "30175692" at bounding box center [481, 100] width 39 height 9
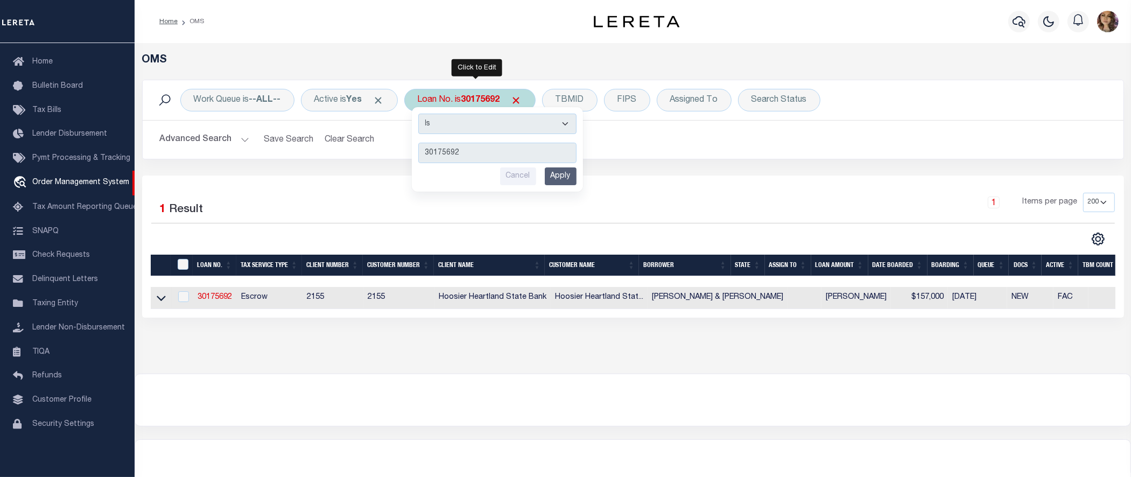
type input "07179019638-00001"
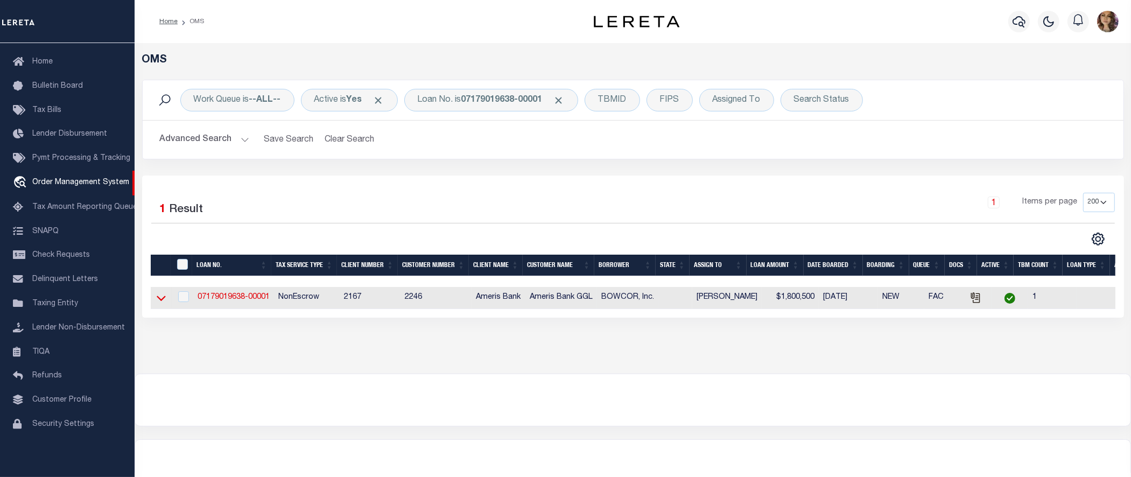
click at [160, 297] on icon at bounding box center [161, 297] width 9 height 11
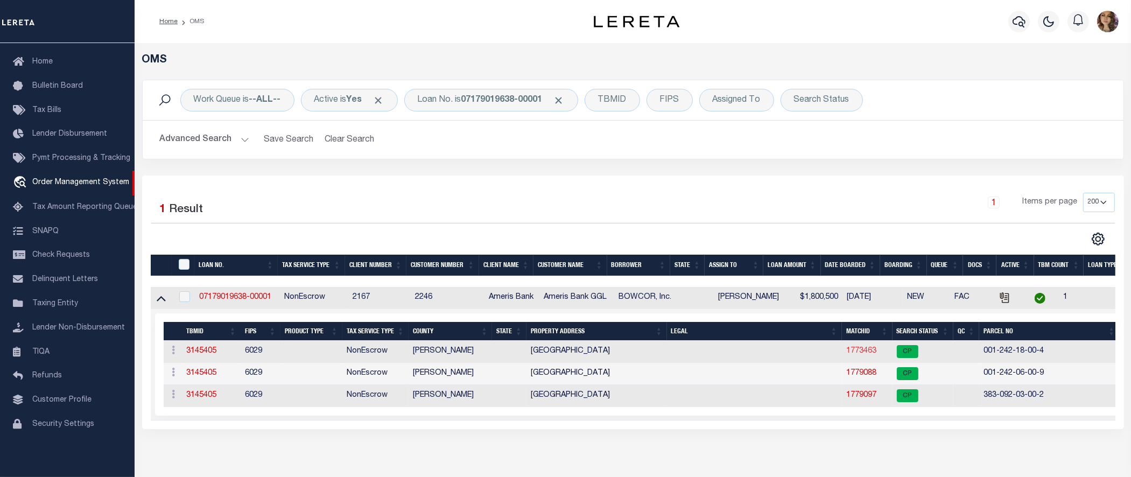
click at [859, 350] on link "1773463" at bounding box center [862, 351] width 30 height 8
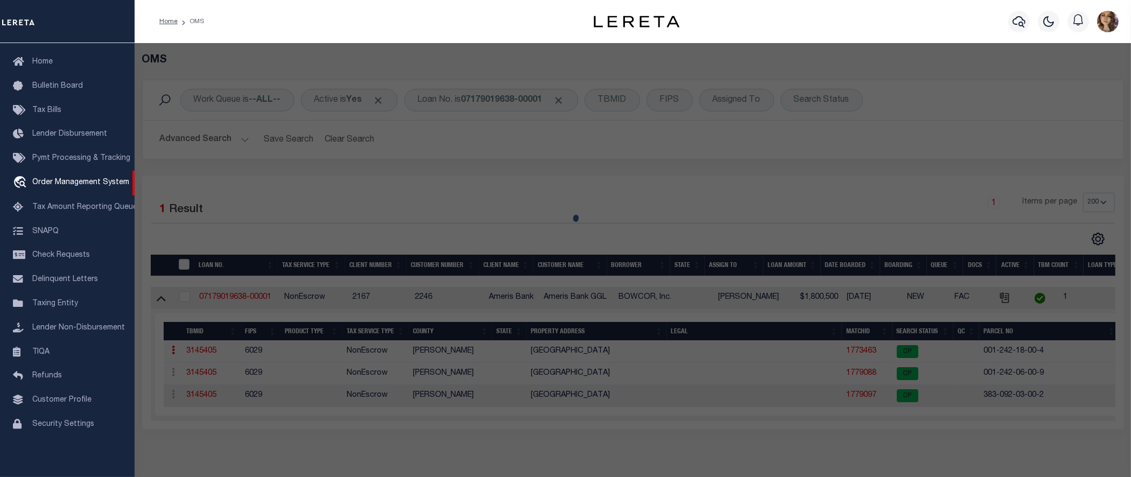
checkbox input "false"
select select "CP"
select select
type input "[STREET_ADDRESS]"
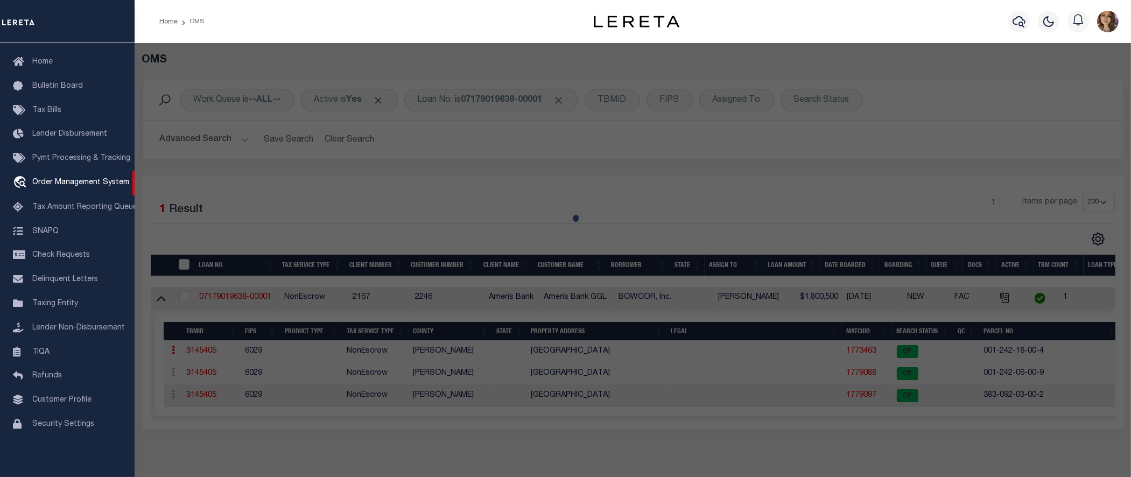
checkbox input "false"
type input "[GEOGRAPHIC_DATA]"
type textarea "TRACT 1472 7 PTN"
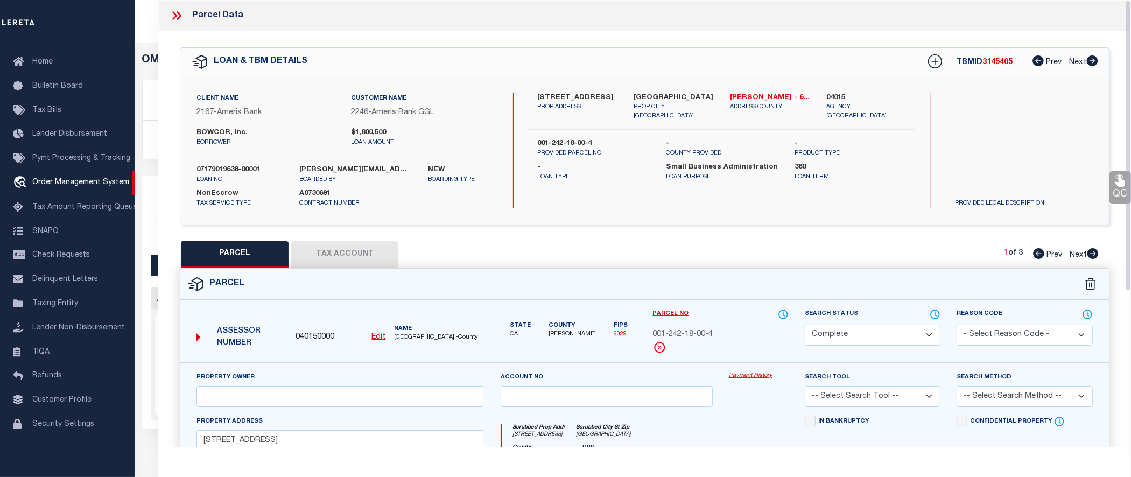
click at [746, 373] on link "Payment History" at bounding box center [759, 376] width 60 height 9
